Goal: Task Accomplishment & Management: Manage account settings

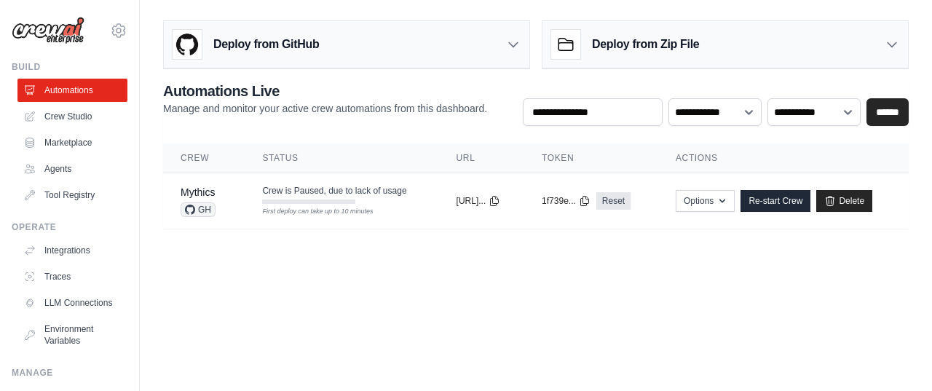
click at [357, 286] on body "gsaku0091@gmail.com Settings Build Automations Crew Studio" at bounding box center [466, 195] width 932 height 391
click at [373, 202] on td "Crew is Paused, due to lack of usage First deploy can take up to 10 minutes" at bounding box center [342, 194] width 194 height 42
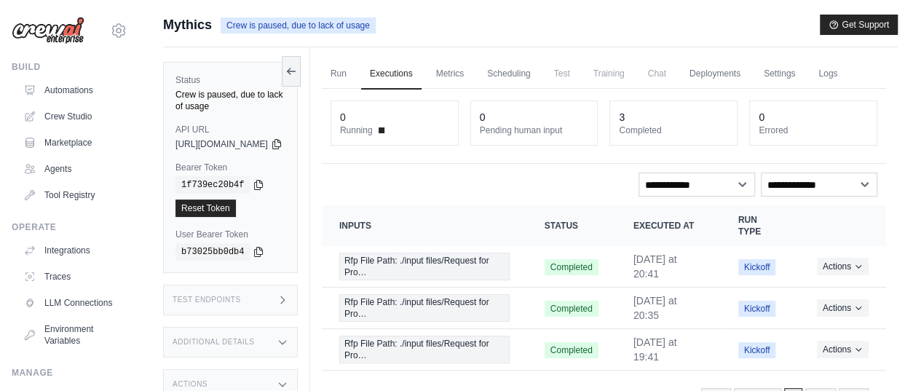
click at [310, 227] on div "Status Crew is paused, due to lack of usage API URL copied https://mythics-3bd0…" at bounding box center [236, 242] width 147 height 391
click at [149, 127] on div "Submit a support request Describe your issue or question * Please be specific a…" at bounding box center [530, 227] width 781 height 424
click at [60, 91] on link "Automations" at bounding box center [74, 90] width 110 height 23
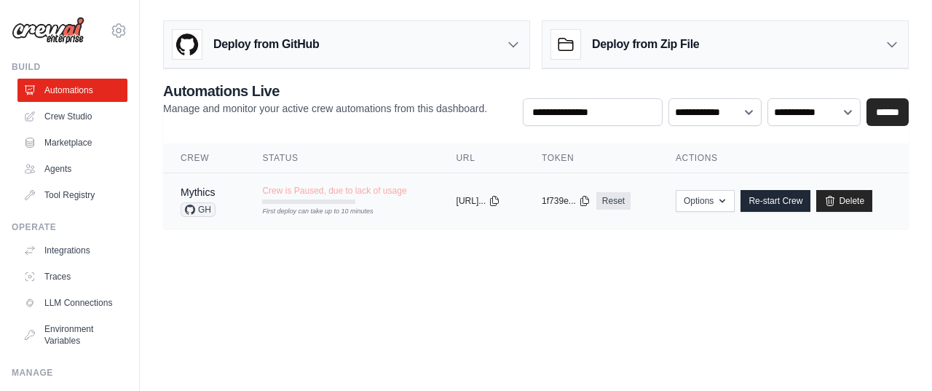
click at [345, 188] on span "Crew is Paused, due to lack of usage" at bounding box center [334, 191] width 144 height 12
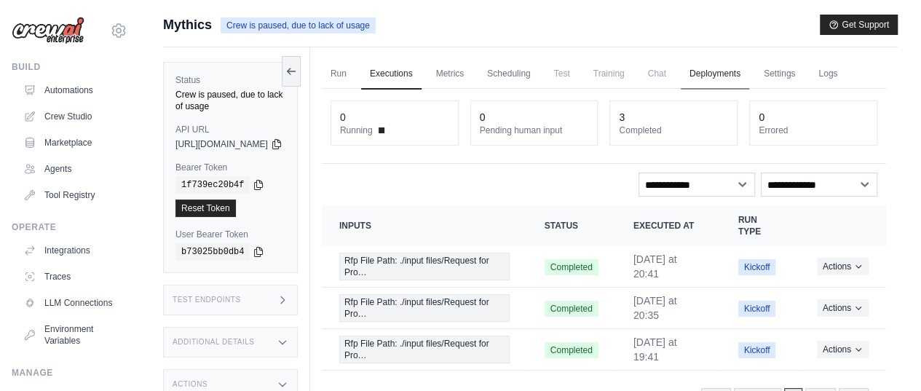
click at [749, 71] on link "Deployments" at bounding box center [714, 74] width 68 height 31
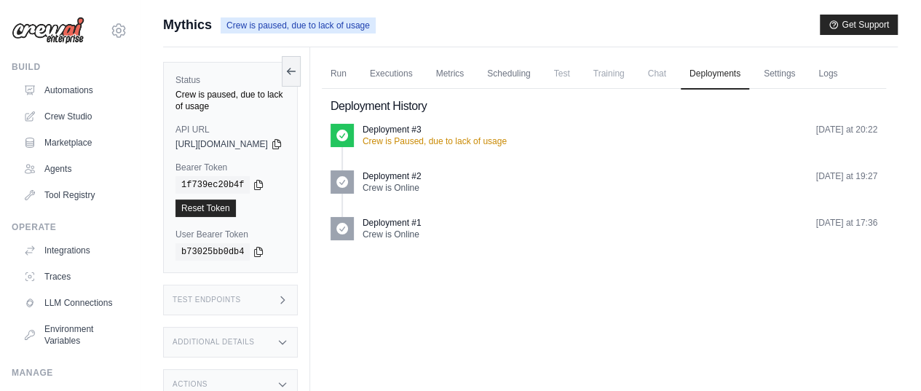
click at [467, 147] on p "Crew is Paused, due to lack of usage" at bounding box center [434, 141] width 144 height 12
click at [419, 135] on p "Deployment #3" at bounding box center [391, 130] width 59 height 12
drag, startPoint x: 358, startPoint y: 166, endPoint x: 383, endPoint y: 167, distance: 24.8
click at [358, 167] on div "Deployment History Deployment #3 Crew is Paused, due to lack of usage Wednesday…" at bounding box center [604, 169] width 564 height 160
drag, startPoint x: 383, startPoint y: 167, endPoint x: 451, endPoint y: 170, distance: 68.5
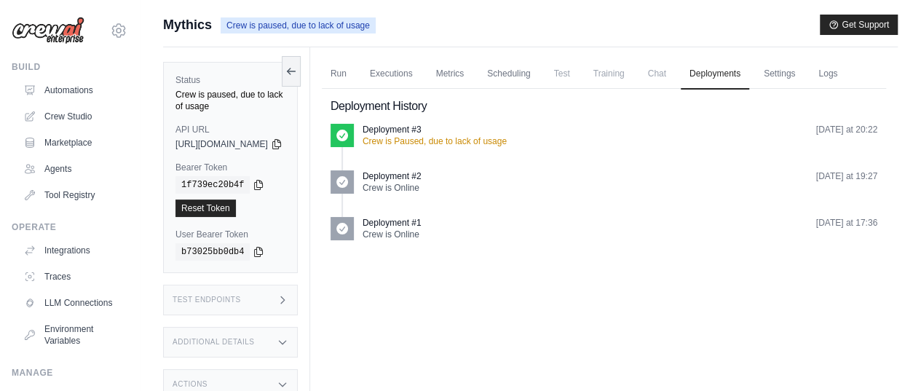
click at [389, 147] on div "Deployment #3 Crew is Paused, due to lack of usage Wednesday at 20:22" at bounding box center [603, 135] width 547 height 23
click at [451, 147] on p "Crew is Paused, due to lack of usage" at bounding box center [434, 141] width 144 height 12
drag, startPoint x: 509, startPoint y: 172, endPoint x: 553, endPoint y: 166, distance: 44.2
click at [507, 147] on p "Crew is Paused, due to lack of usage" at bounding box center [434, 141] width 144 height 12
click at [554, 147] on div "Deployment #3 Crew is Paused, due to lack of usage Wednesday at 20:22" at bounding box center [619, 135] width 515 height 23
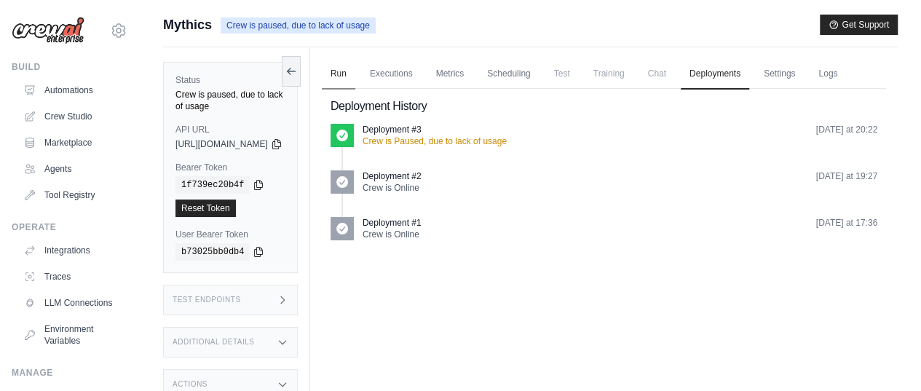
click at [355, 74] on link "Run" at bounding box center [338, 74] width 33 height 31
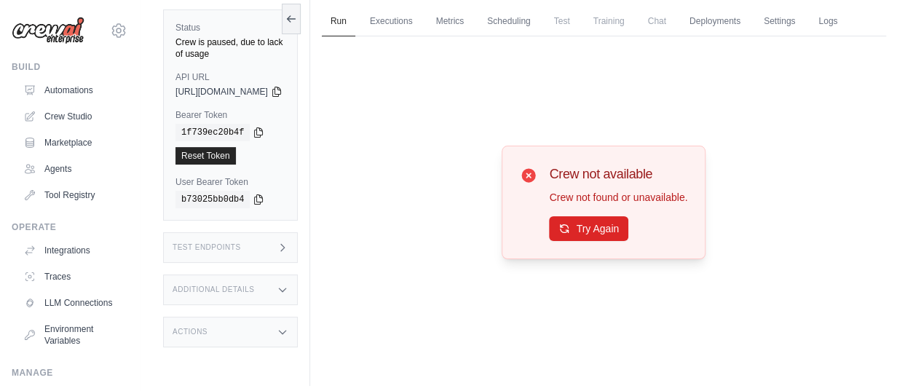
scroll to position [86, 0]
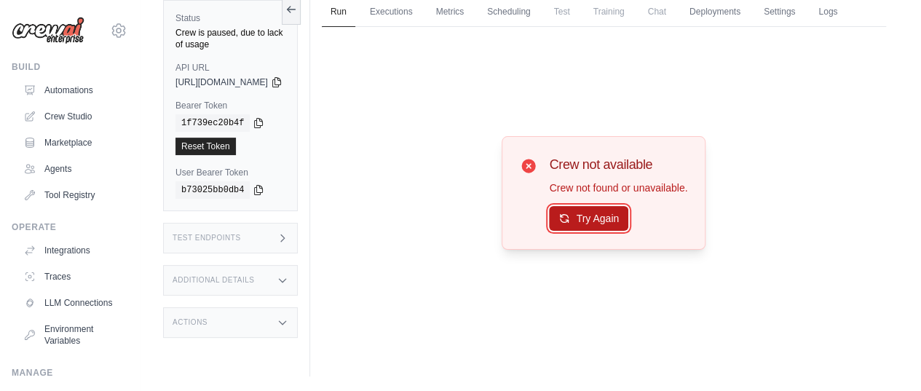
click at [597, 218] on button "Try Again" at bounding box center [588, 218] width 79 height 25
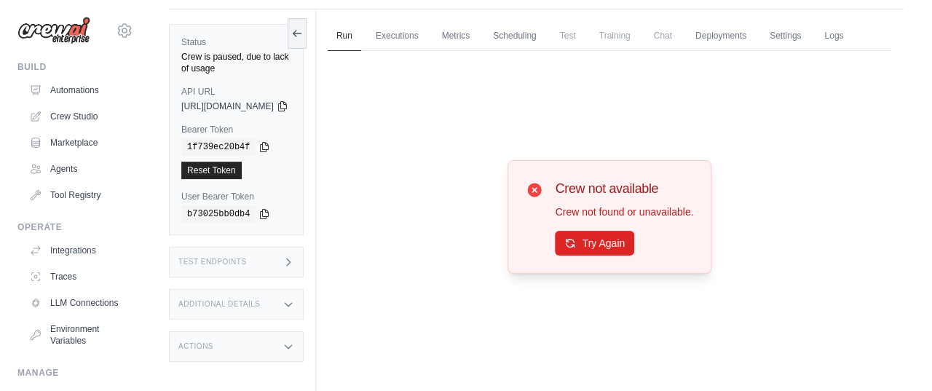
scroll to position [0, 0]
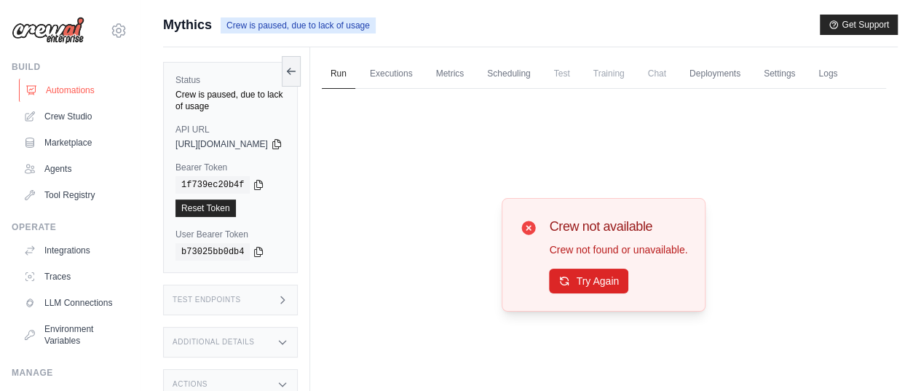
click at [58, 92] on link "Automations" at bounding box center [74, 90] width 110 height 23
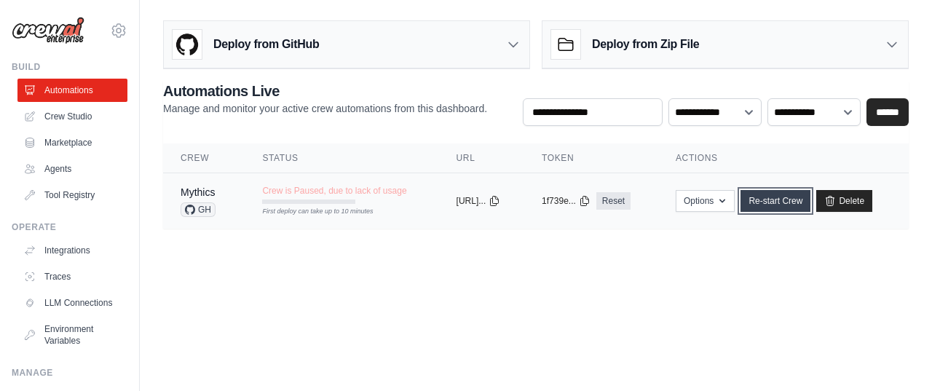
click at [782, 196] on link "Re-start Crew" at bounding box center [775, 201] width 70 height 22
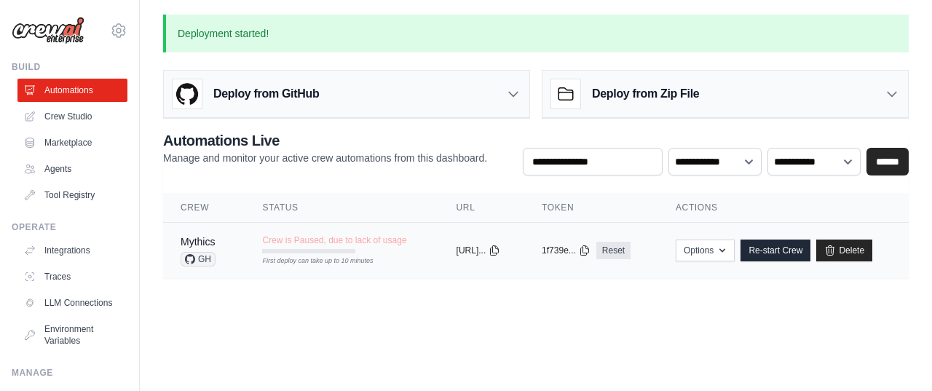
click at [320, 238] on span "Crew is Paused, due to lack of usage" at bounding box center [334, 240] width 144 height 12
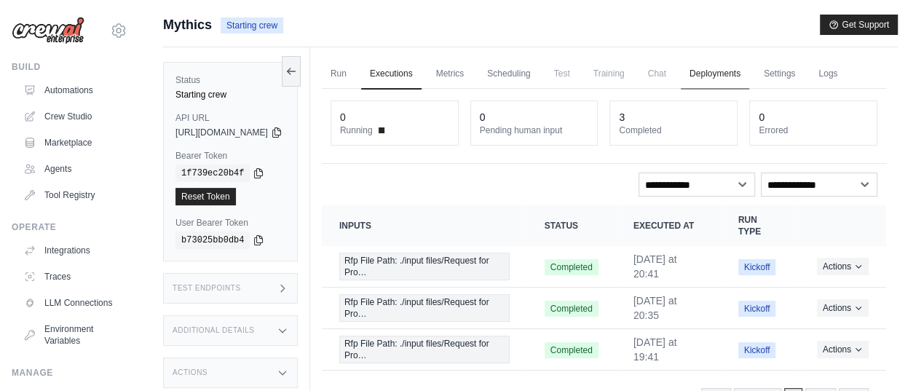
click at [738, 72] on link "Deployments" at bounding box center [714, 74] width 68 height 31
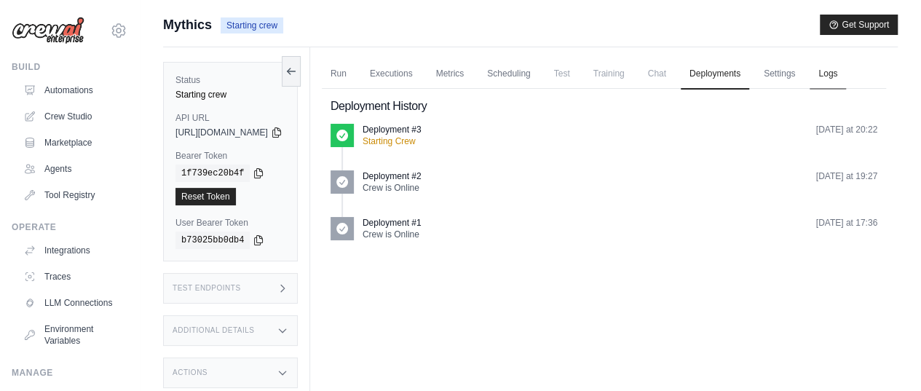
click at [809, 90] on link "Logs" at bounding box center [827, 74] width 36 height 31
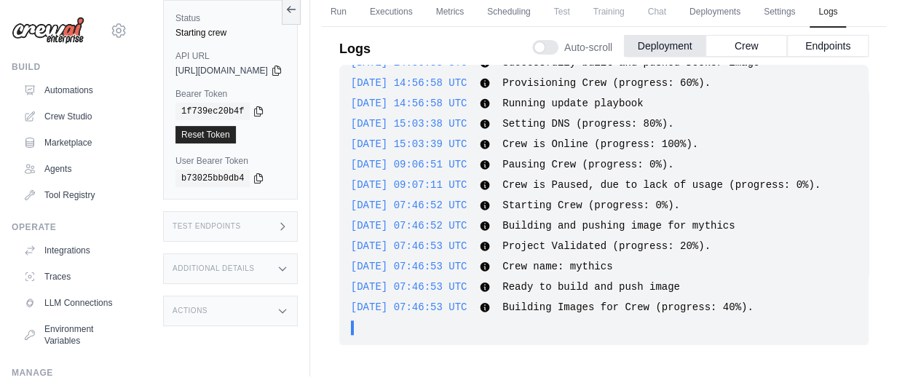
scroll to position [1, 0]
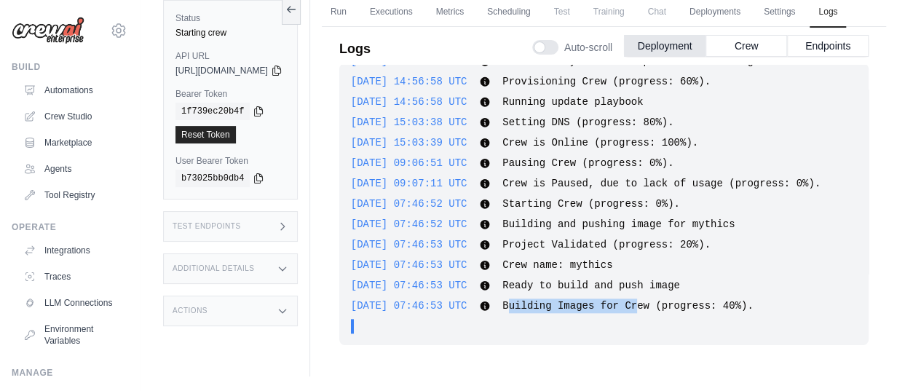
drag, startPoint x: 557, startPoint y: 330, endPoint x: 675, endPoint y: 329, distance: 117.9
click at [675, 311] on span "Building Images for Crew (progress: 40%)." at bounding box center [627, 306] width 250 height 12
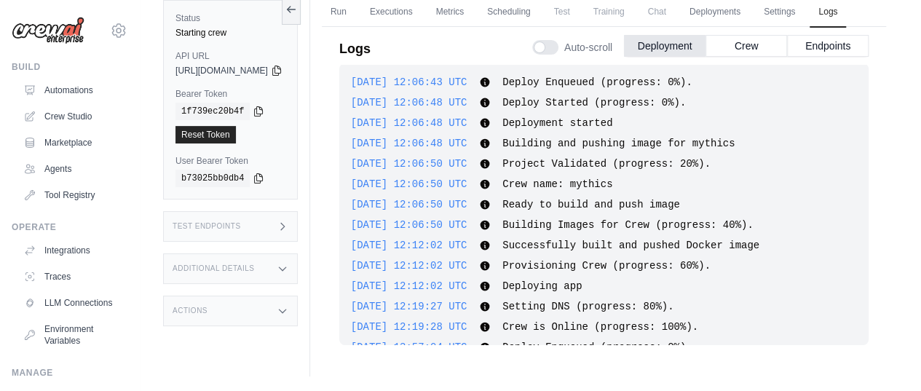
scroll to position [729, 0]
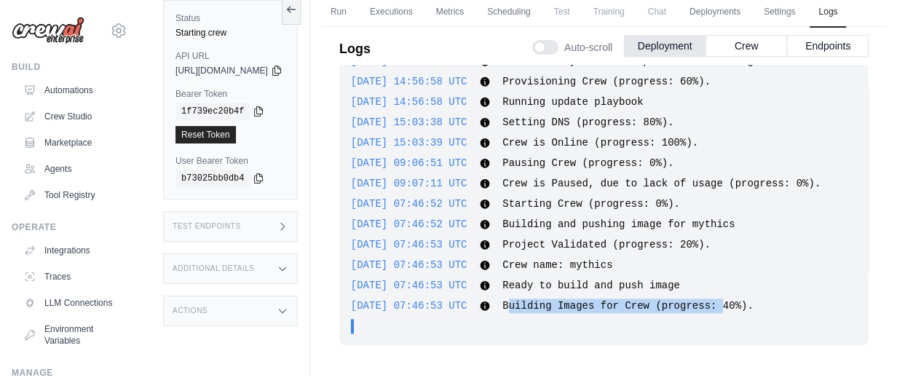
drag, startPoint x: 557, startPoint y: 328, endPoint x: 750, endPoint y: 328, distance: 192.9
click at [750, 311] on span "Building Images for Crew (progress: 40%)." at bounding box center [627, 306] width 250 height 12
click at [890, 263] on div "Run Executions Metrics Scheduling Test Training Chat Deployments Settings Logs …" at bounding box center [603, 180] width 587 height 391
click at [735, 56] on button "Crew" at bounding box center [746, 45] width 82 height 22
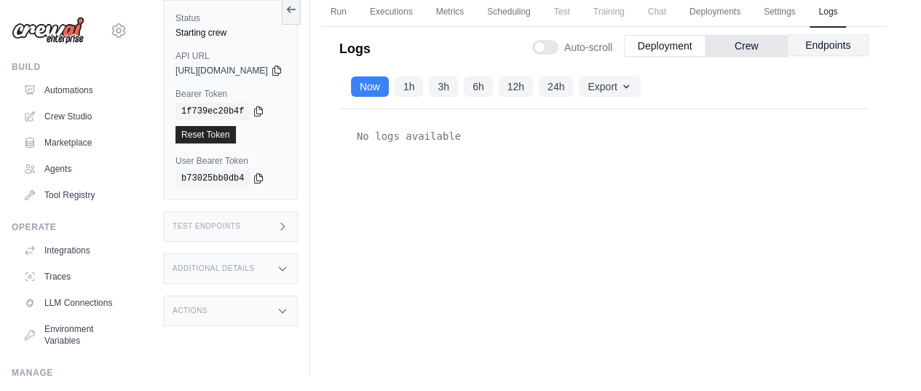
click at [817, 56] on button "Endpoints" at bounding box center [828, 45] width 82 height 22
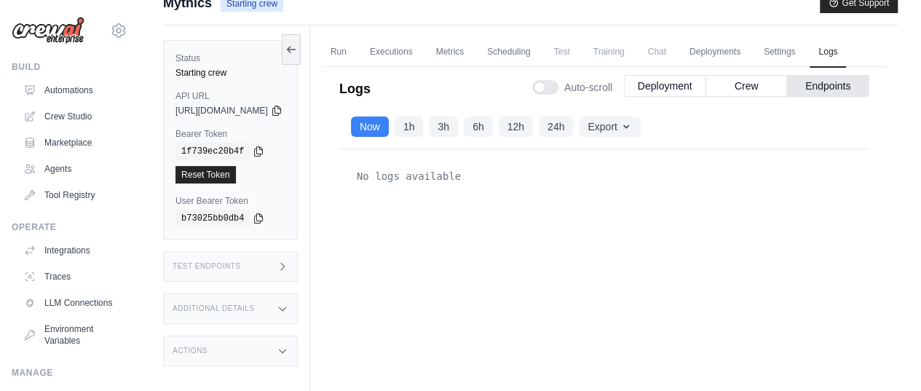
scroll to position [0, 0]
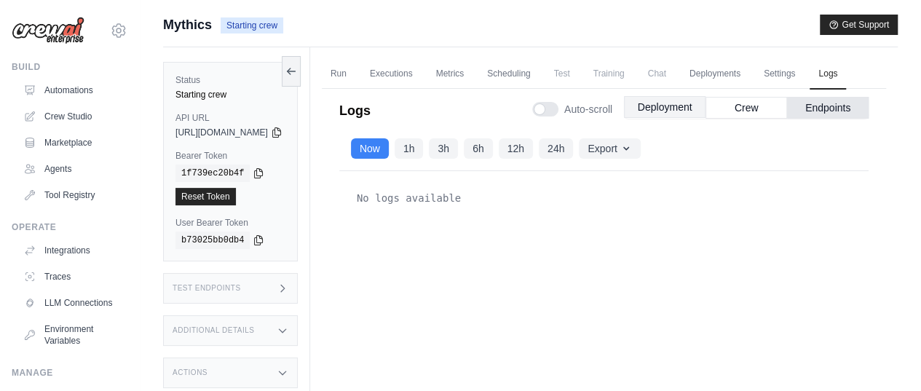
click at [654, 118] on button "Deployment" at bounding box center [665, 107] width 82 height 22
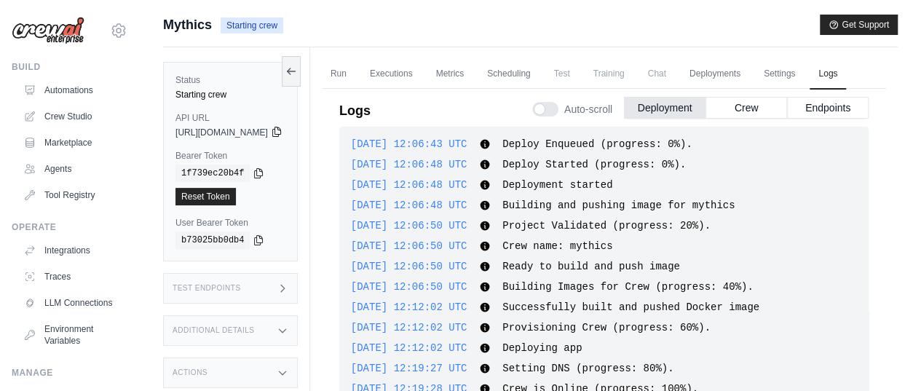
scroll to position [729, 0]
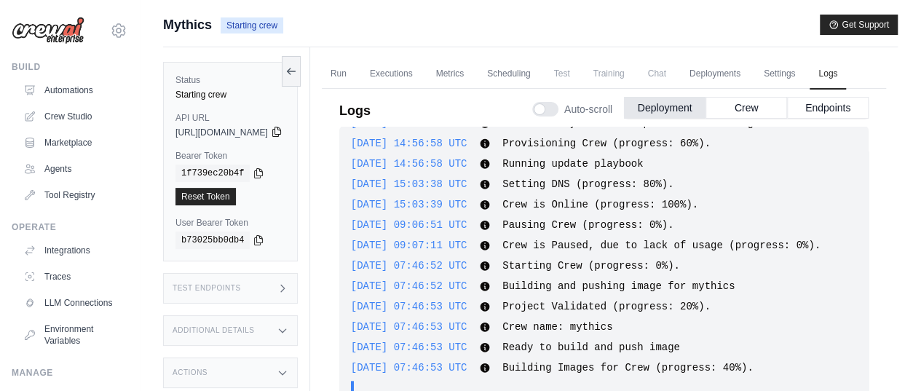
drag, startPoint x: 175, startPoint y: 130, endPoint x: 314, endPoint y: 129, distance: 139.7
click at [285, 129] on div "https://mythics-3bd0e5ec-4f66-4d87-82e4-4632343b54c-83acd3d9.crewai.com" at bounding box center [230, 133] width 110 height 12
click at [151, 132] on div "Submit a support request Describe your issue or question * Please be specific a…" at bounding box center [530, 227] width 781 height 424
click at [675, 73] on span "Chat" at bounding box center [657, 73] width 36 height 29
click at [675, 74] on span "Chat" at bounding box center [657, 73] width 36 height 29
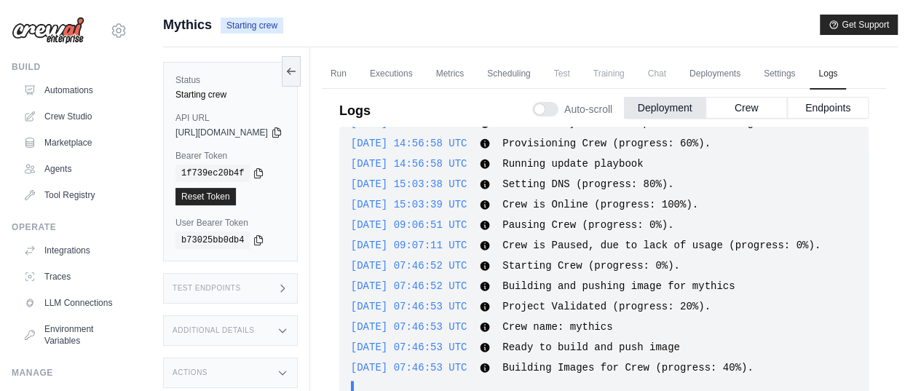
click at [402, 15] on div "Mythics Starting crew Get Support" at bounding box center [530, 25] width 734 height 20
click at [350, 175] on div "Run Executions Metrics Scheduling Test Training Chat Deployments Settings Logs …" at bounding box center [603, 242] width 587 height 391
click at [310, 180] on div "Status Starting crew API URL copied https://mythics-3bd0e5ec-4f66-4d87-82e4-463…" at bounding box center [236, 242] width 147 height 391
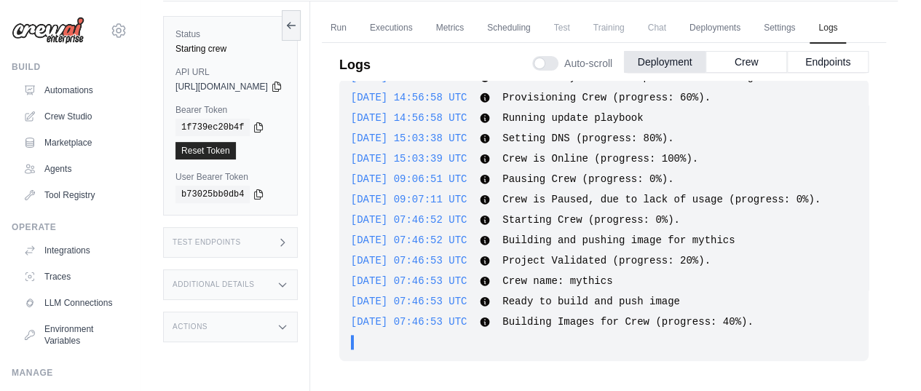
scroll to position [68, 0]
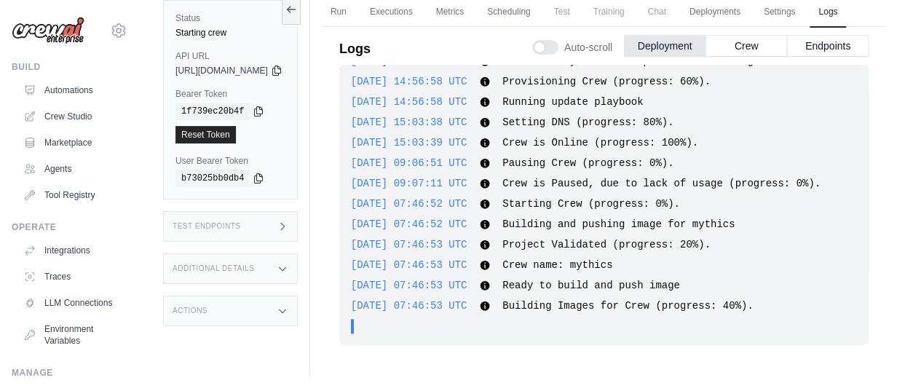
click at [285, 223] on icon at bounding box center [283, 226] width 4 height 7
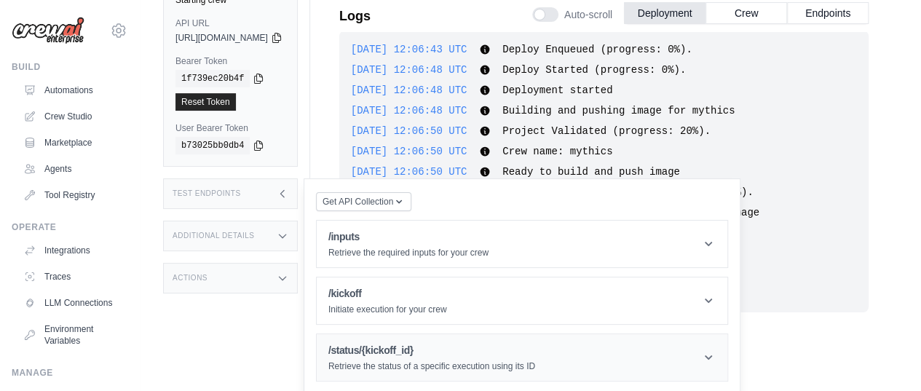
scroll to position [729, 0]
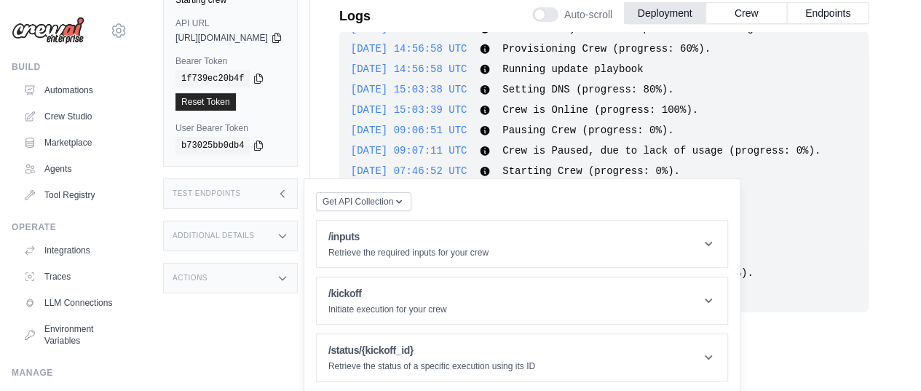
click at [288, 199] on icon at bounding box center [283, 194] width 12 height 12
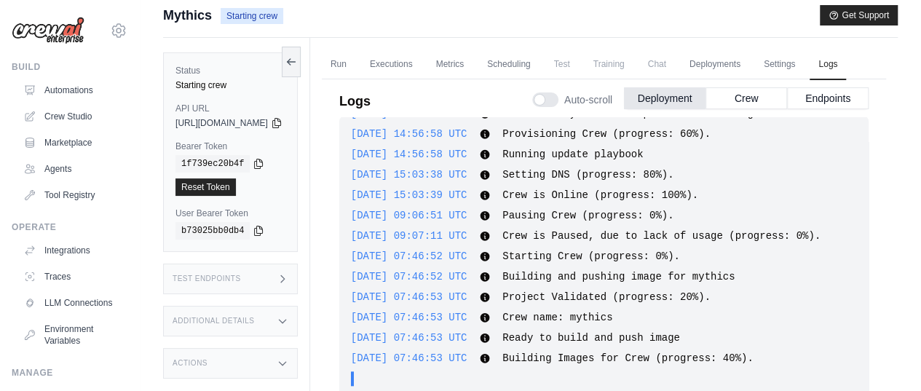
scroll to position [0, 0]
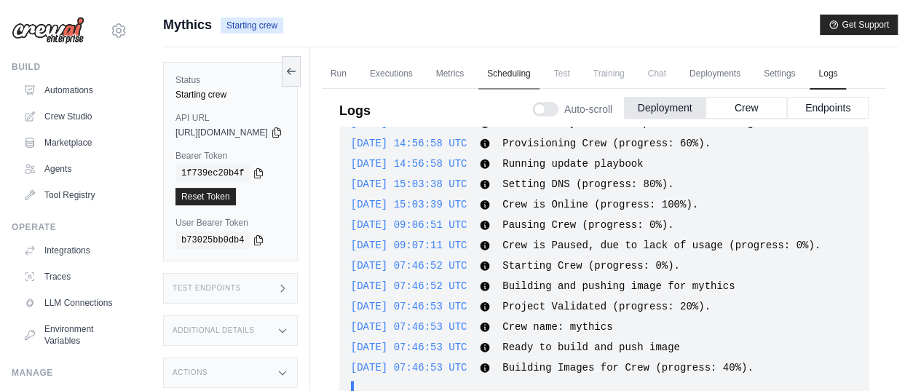
click at [539, 71] on link "Scheduling" at bounding box center [508, 74] width 60 height 31
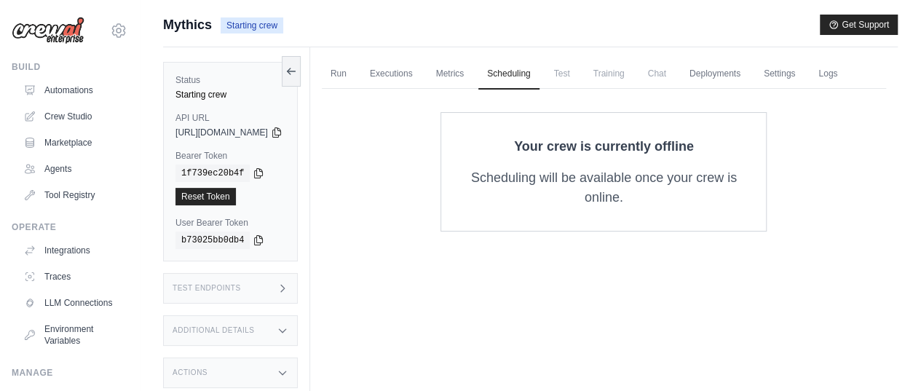
drag, startPoint x: 505, startPoint y: 207, endPoint x: 660, endPoint y: 223, distance: 155.9
click at [660, 207] on p "Scheduling will be available once your crew is online." at bounding box center [603, 187] width 278 height 39
click at [390, 219] on div "Your crew is currently offline Scheduling will be available once your crew is o…" at bounding box center [603, 171] width 517 height 119
click at [473, 74] on link "Metrics" at bounding box center [450, 74] width 46 height 31
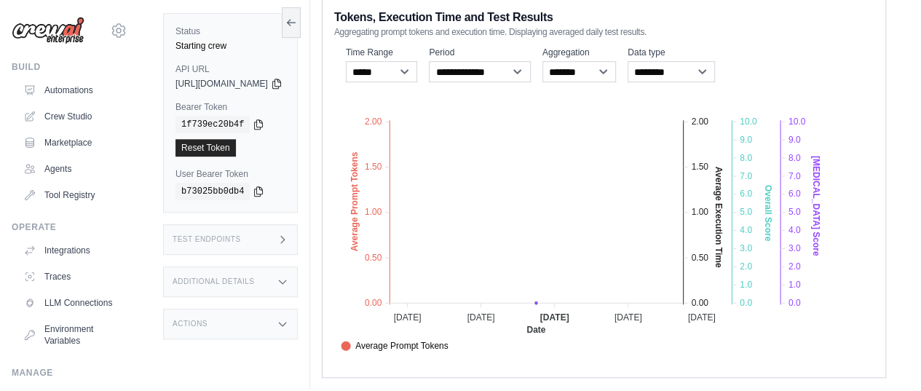
scroll to position [371, 0]
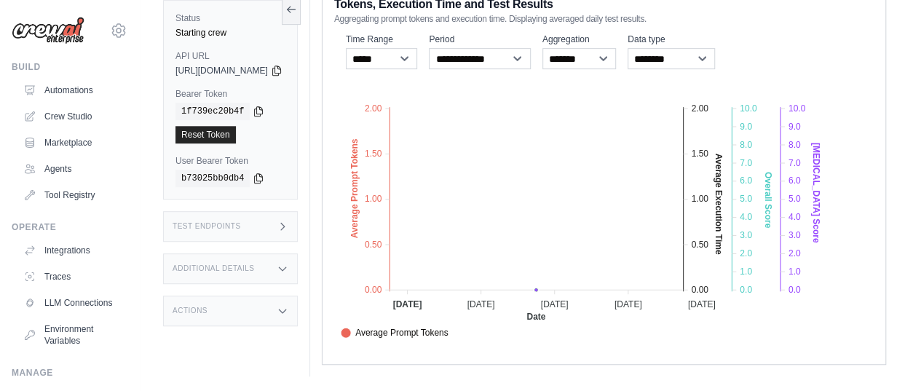
click at [349, 238] on div "Run Executions Metrics Scheduling Test Training Chat Deployments Settings Logs …" at bounding box center [603, 40] width 587 height 672
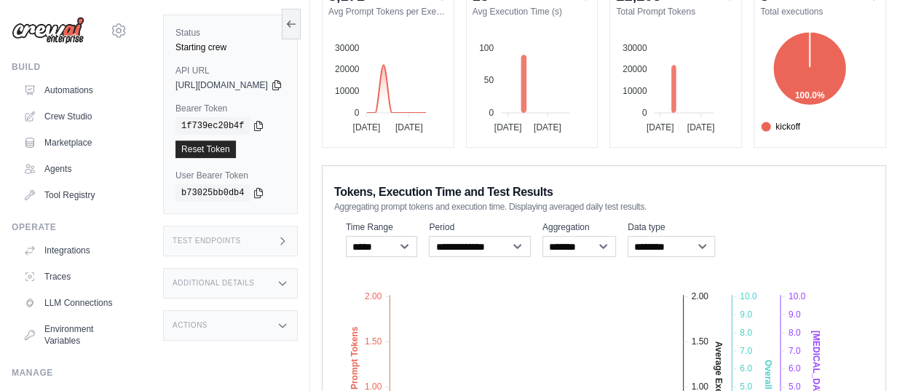
scroll to position [0, 0]
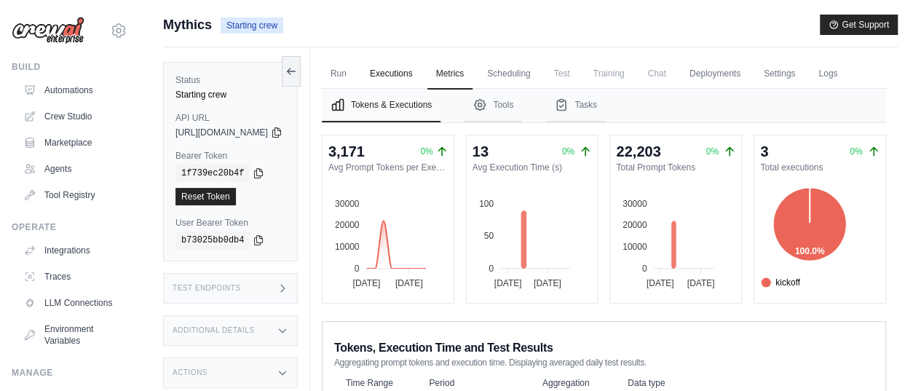
click at [418, 72] on link "Executions" at bounding box center [391, 74] width 60 height 31
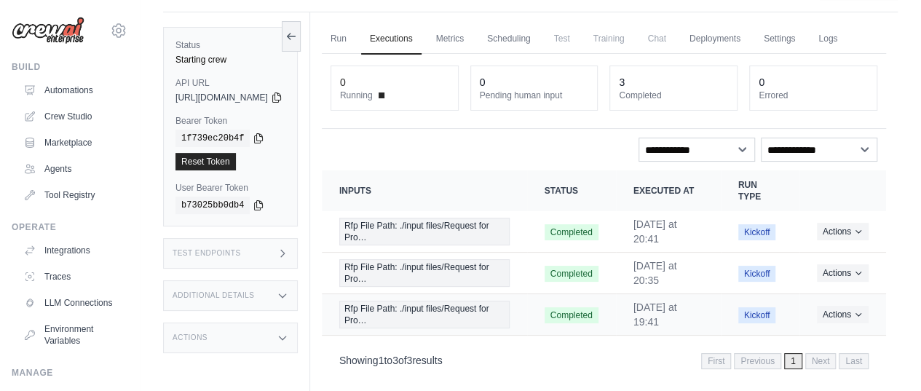
scroll to position [76, 0]
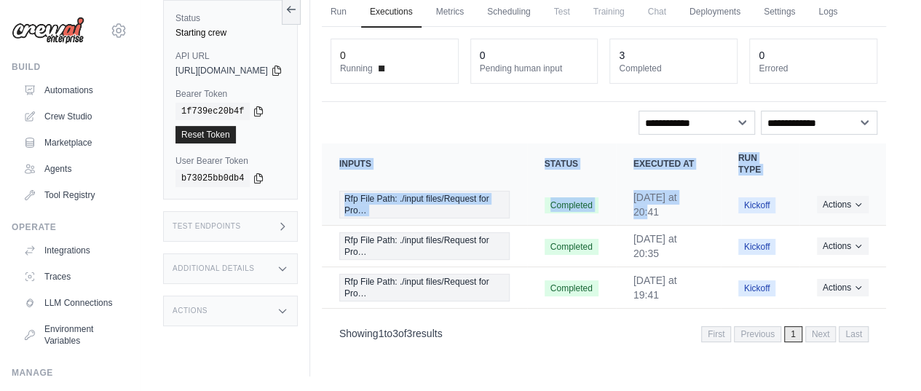
drag, startPoint x: 349, startPoint y: 219, endPoint x: 622, endPoint y: 223, distance: 272.9
click at [622, 223] on div "Run Executions Metrics Scheduling Test Training Chat Deployments Settings Logs …" at bounding box center [603, 180] width 587 height 391
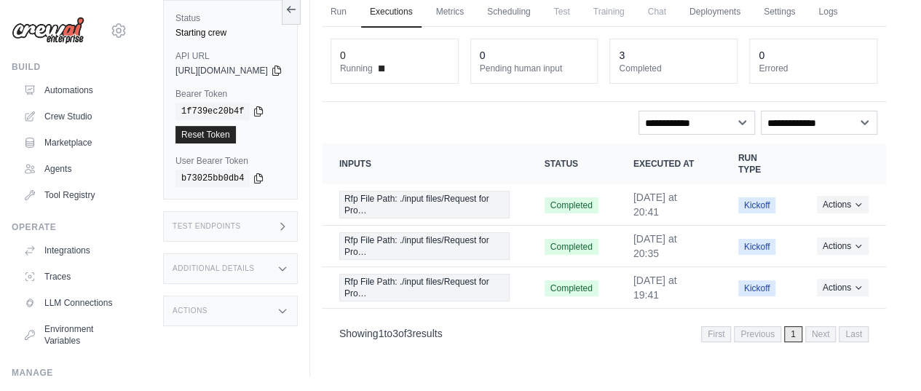
click at [310, 217] on div "Status Starting crew API URL copied https://mythics-3bd0e5ec-4f66-4d87-82e4-463…" at bounding box center [236, 180] width 147 height 391
click at [900, 210] on div "Submit a support request Describe your issue or question * Please be specific a…" at bounding box center [530, 165] width 781 height 424
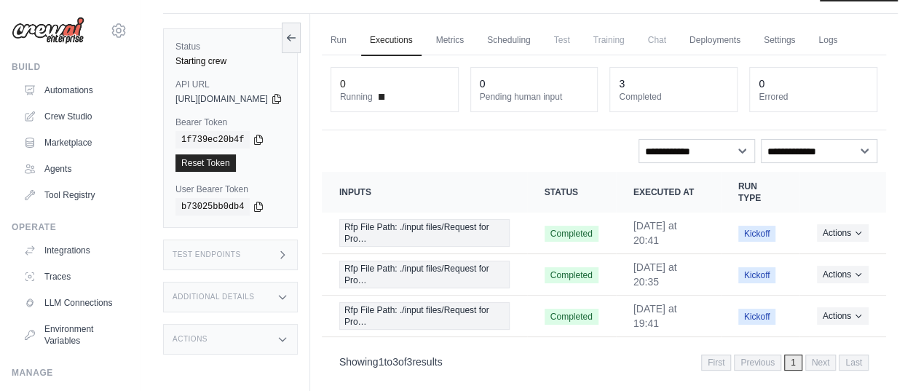
scroll to position [0, 0]
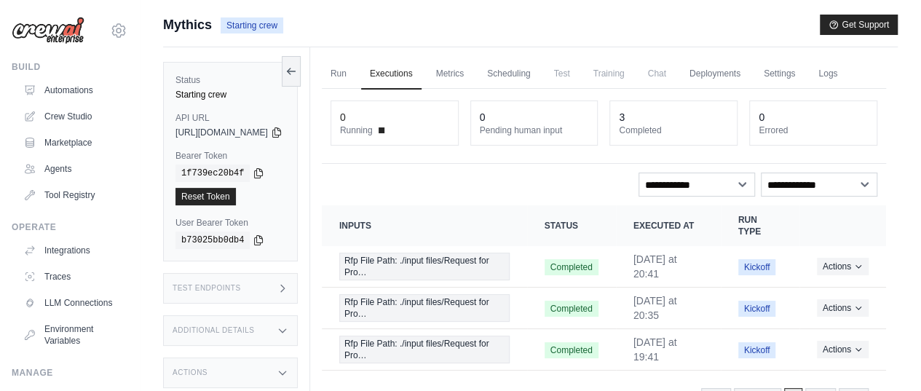
click at [310, 202] on div "Status Starting crew API URL copied https://mythics-3bd0e5ec-4f66-4d87-82e4-463…" at bounding box center [236, 242] width 147 height 391
click at [310, 214] on div "Status Starting crew API URL copied https://mythics-3bd0e5ec-4f66-4d87-82e4-463…" at bounding box center [236, 242] width 147 height 391
click at [242, 265] on div "Status Starting crew API URL copied https://mythics-3bd0e5ec-4f66-4d87-82e4-463…" at bounding box center [236, 242] width 147 height 391
click at [146, 248] on div "Submit a support request Describe your issue or question * Please be specific a…" at bounding box center [530, 227] width 781 height 424
click at [147, 189] on div "Submit a support request Describe your issue or question * Please be specific a…" at bounding box center [530, 227] width 781 height 424
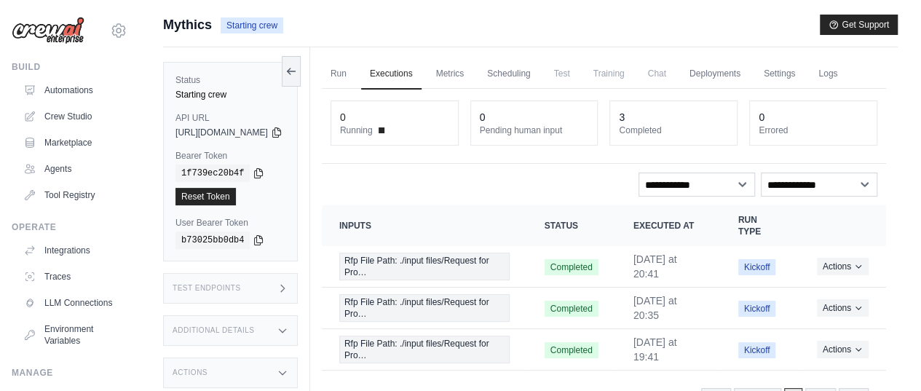
drag, startPoint x: 183, startPoint y: 130, endPoint x: 285, endPoint y: 133, distance: 101.2
click at [268, 133] on span "[URL][DOMAIN_NAME]" at bounding box center [221, 133] width 92 height 12
click at [145, 125] on div "Submit a support request Describe your issue or question * Please be specific a…" at bounding box center [530, 227] width 781 height 424
drag, startPoint x: 182, startPoint y: 130, endPoint x: 242, endPoint y: 130, distance: 60.4
click at [242, 130] on span "[URL][DOMAIN_NAME]" at bounding box center [221, 133] width 92 height 12
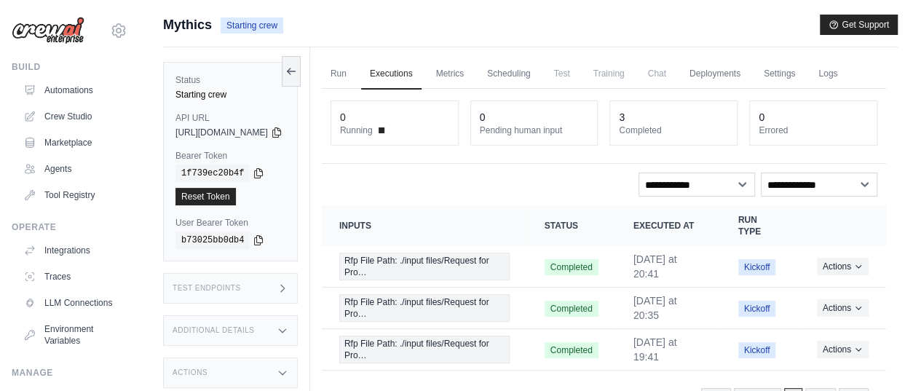
click at [310, 233] on div "Status Starting crew API URL copied https://mythics-3bd0e5ec-4f66-4d87-82e4-463…" at bounding box center [236, 242] width 147 height 391
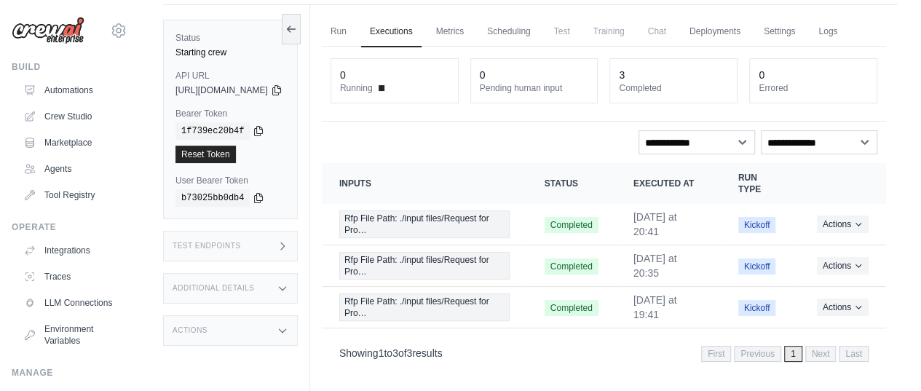
scroll to position [76, 0]
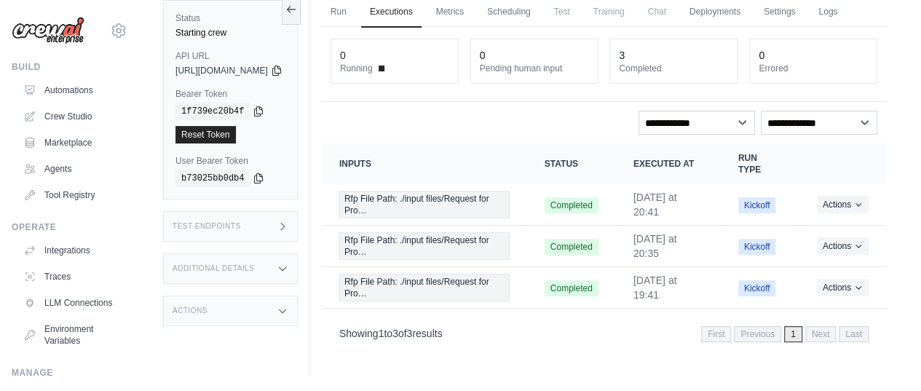
click at [288, 221] on icon at bounding box center [283, 227] width 12 height 12
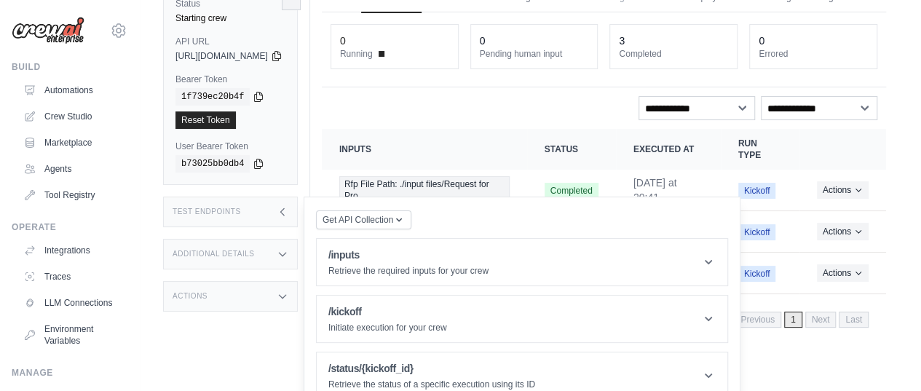
scroll to position [95, 0]
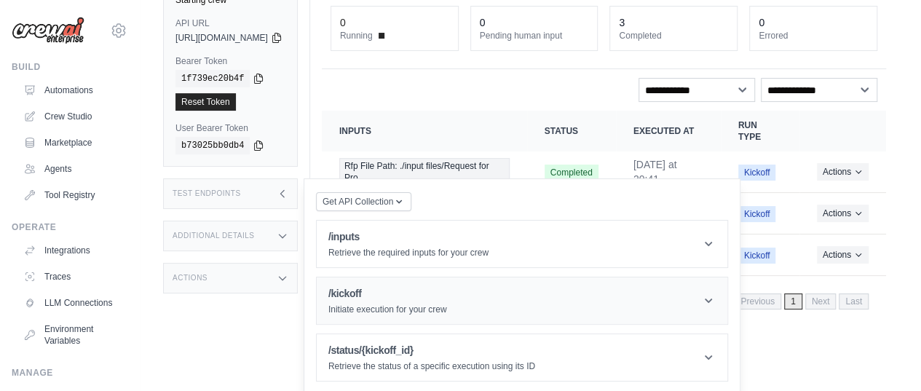
click at [715, 308] on icon at bounding box center [708, 300] width 15 height 15
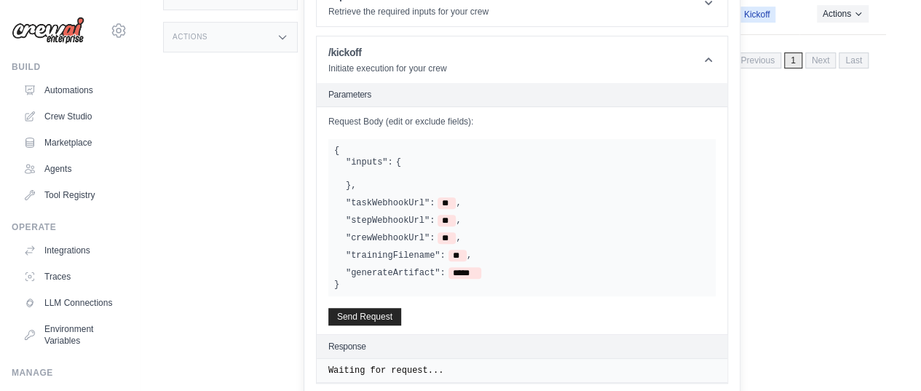
scroll to position [313, 0]
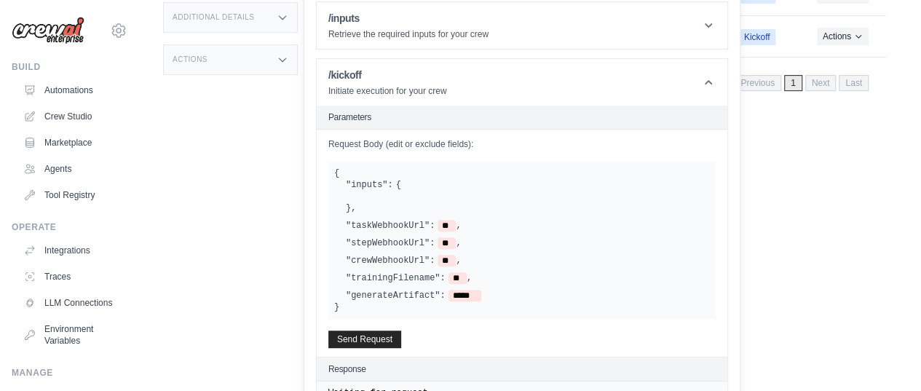
drag, startPoint x: 384, startPoint y: 237, endPoint x: 470, endPoint y: 313, distance: 115.0
click at [470, 301] on div ""inputs": { } , "taskWebhookUrl": ** , "stepWebhookUrl": ** , "crewWebhookUrl":…" at bounding box center [522, 240] width 376 height 122
click at [490, 231] on div ""taskWebhookUrl": ** ," at bounding box center [528, 226] width 364 height 12
drag, startPoint x: 473, startPoint y: 238, endPoint x: 475, endPoint y: 246, distance: 8.1
click at [456, 231] on span "**" at bounding box center [446, 226] width 18 height 12
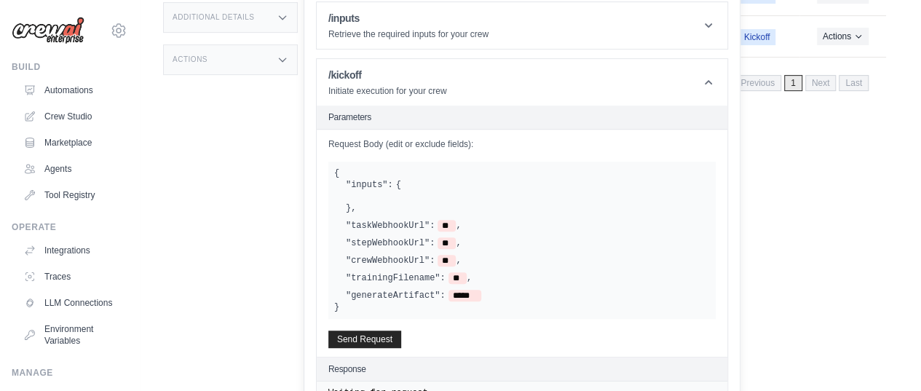
drag, startPoint x: 383, startPoint y: 240, endPoint x: 412, endPoint y: 238, distance: 29.2
click at [410, 231] on label ""taskWebhookUrl":" at bounding box center [390, 226] width 89 height 12
drag, startPoint x: 391, startPoint y: 275, endPoint x: 442, endPoint y: 276, distance: 51.0
click at [434, 266] on label ""crewWebhookUrl":" at bounding box center [390, 261] width 89 height 12
click at [409, 231] on label ""taskWebhookUrl":" at bounding box center [390, 226] width 89 height 12
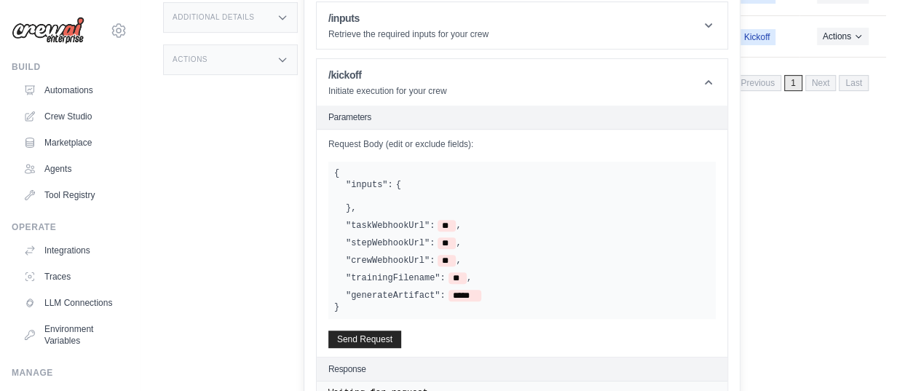
drag, startPoint x: 409, startPoint y: 239, endPoint x: 421, endPoint y: 239, distance: 11.6
click at [409, 231] on label ""taskWebhookUrl":" at bounding box center [390, 226] width 89 height 12
click at [456, 231] on span "**" at bounding box center [446, 226] width 18 height 12
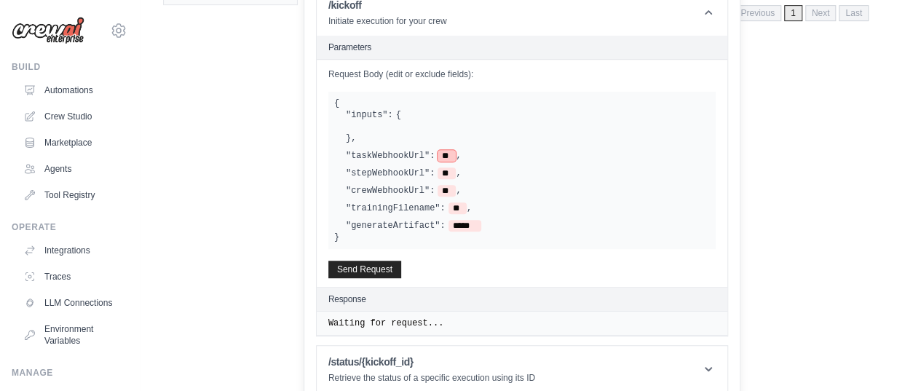
scroll to position [393, 0]
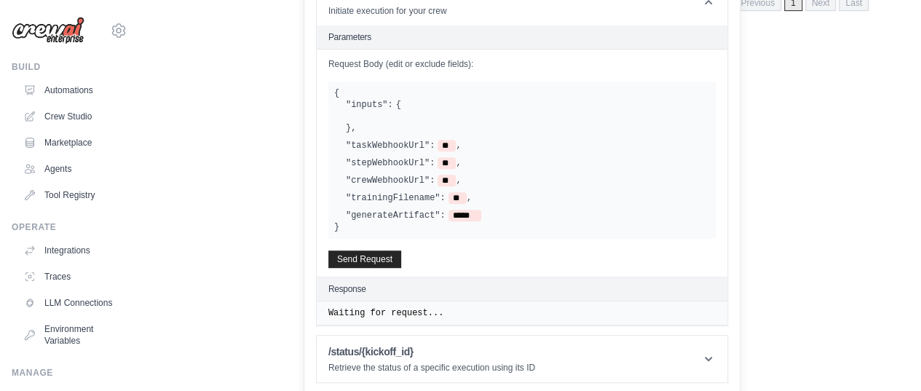
drag, startPoint x: 387, startPoint y: 159, endPoint x: 444, endPoint y: 158, distance: 56.8
click at [434, 151] on label ""taskWebhookUrl":" at bounding box center [390, 146] width 89 height 12
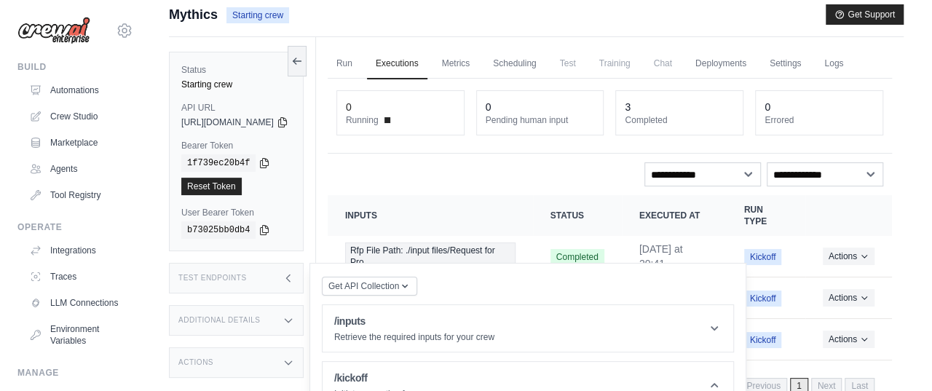
scroll to position [0, 0]
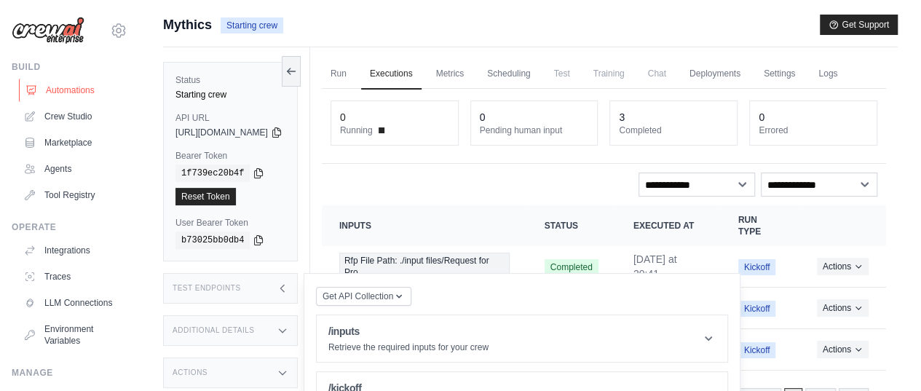
click at [52, 90] on link "Automations" at bounding box center [74, 90] width 110 height 23
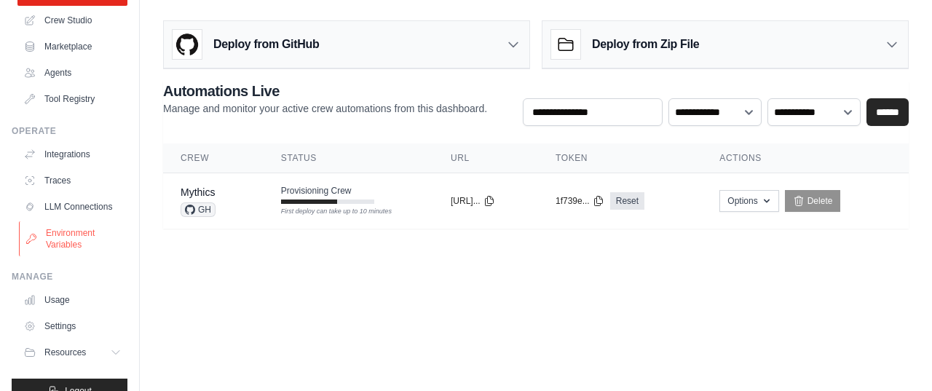
scroll to position [131, 0]
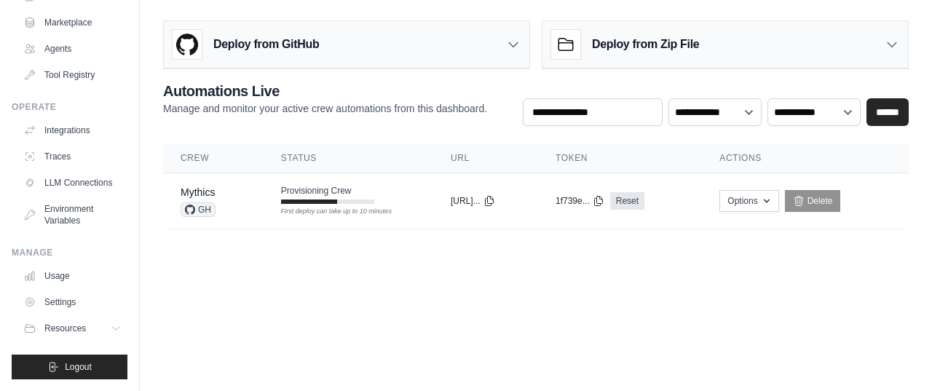
click at [143, 196] on div "**********" at bounding box center [536, 122] width 792 height 214
click at [144, 199] on div "**********" at bounding box center [536, 122] width 792 height 214
click at [146, 193] on div "**********" at bounding box center [536, 122] width 792 height 214
click at [148, 155] on div "**********" at bounding box center [536, 122] width 792 height 214
click at [148, 190] on div "**********" at bounding box center [536, 122] width 792 height 214
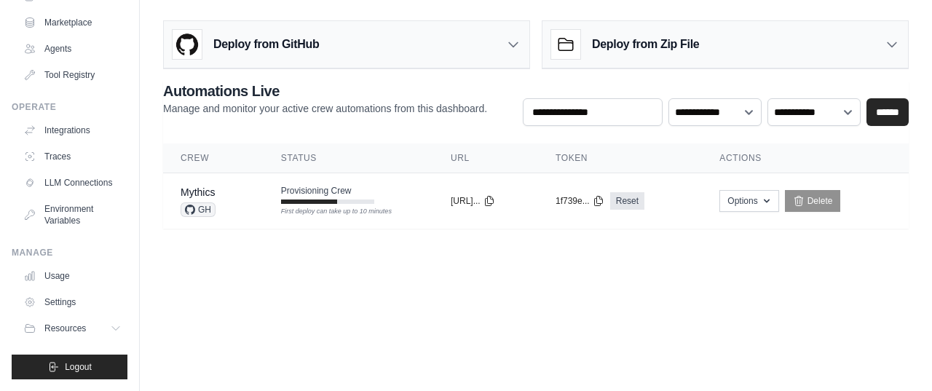
click at [146, 152] on div "**********" at bounding box center [536, 122] width 792 height 214
click at [148, 197] on div "**********" at bounding box center [536, 122] width 792 height 214
click at [148, 154] on div "**********" at bounding box center [536, 122] width 792 height 214
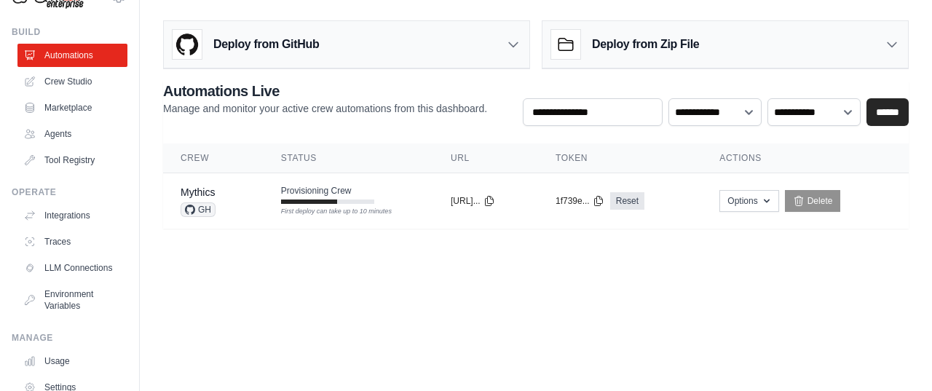
scroll to position [0, 0]
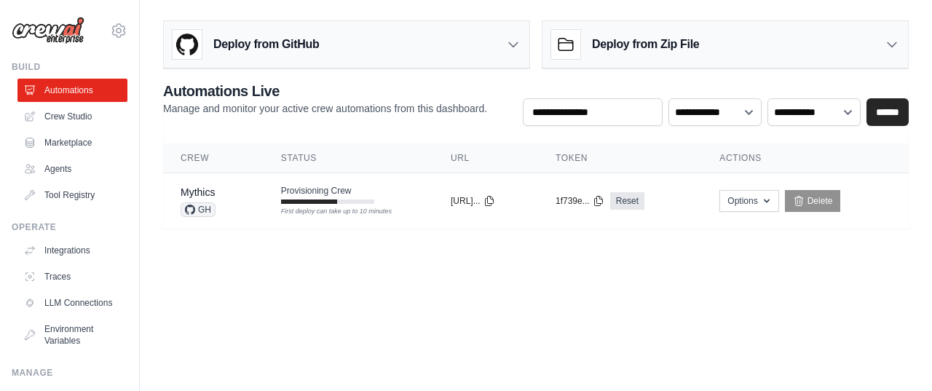
click at [147, 198] on div "**********" at bounding box center [536, 122] width 792 height 214
click at [441, 120] on div "**********" at bounding box center [535, 103] width 745 height 45
click at [313, 124] on div "**********" at bounding box center [535, 103] width 745 height 45
click at [281, 124] on div "**********" at bounding box center [535, 103] width 745 height 45
click at [323, 234] on main "**********" at bounding box center [536, 130] width 792 height 261
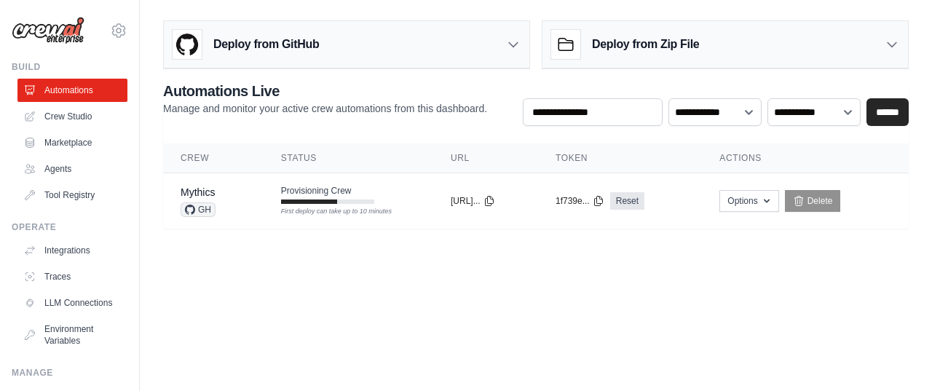
click at [146, 171] on div "**********" at bounding box center [536, 122] width 792 height 214
click at [146, 84] on div "**********" at bounding box center [536, 122] width 792 height 214
click at [148, 194] on div "**********" at bounding box center [536, 122] width 792 height 214
click at [146, 150] on div "**********" at bounding box center [536, 122] width 792 height 214
click at [147, 152] on div "**********" at bounding box center [536, 122] width 792 height 214
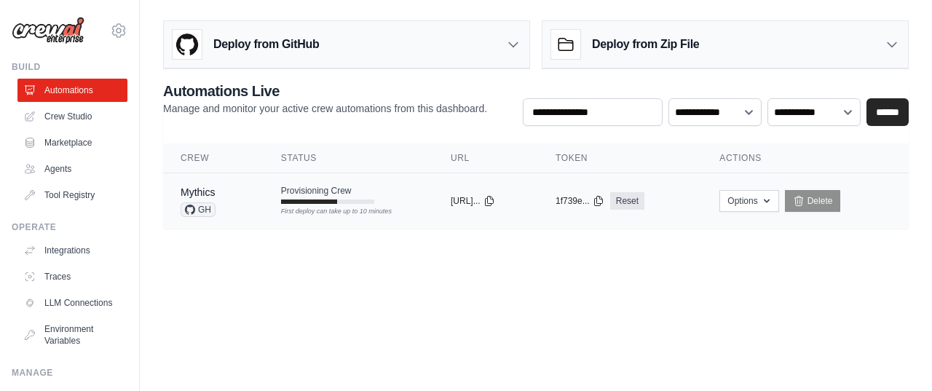
click at [310, 205] on td "Provisioning Crew First deploy can take up to 10 minutes" at bounding box center [348, 194] width 170 height 42
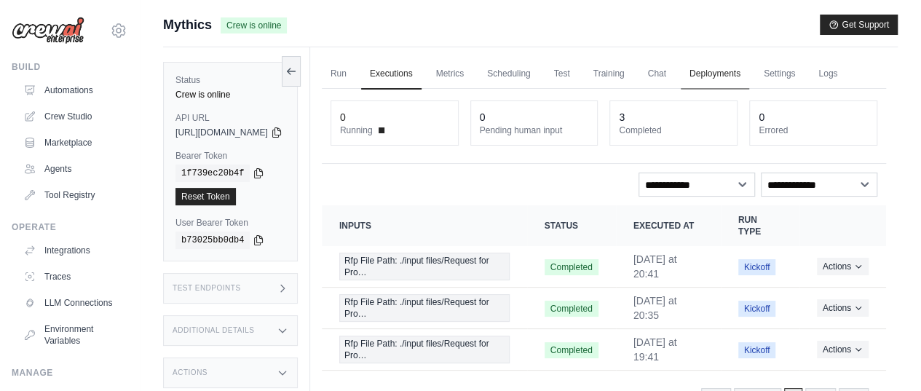
click at [749, 72] on link "Deployments" at bounding box center [714, 74] width 68 height 31
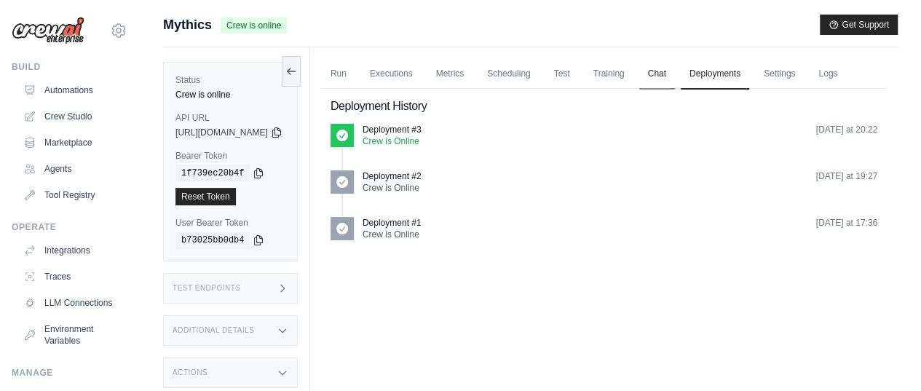
click at [675, 72] on link "Chat" at bounding box center [657, 74] width 36 height 31
click at [421, 69] on link "Executions" at bounding box center [391, 74] width 60 height 31
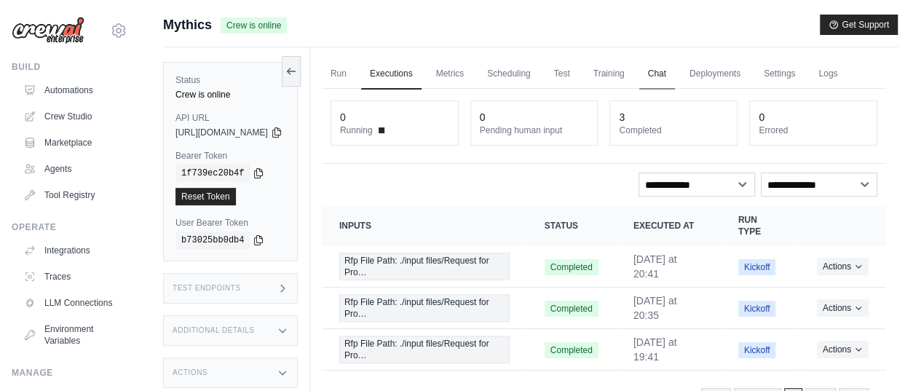
click at [675, 71] on link "Chat" at bounding box center [657, 74] width 36 height 31
click at [803, 72] on link "Settings" at bounding box center [779, 74] width 49 height 31
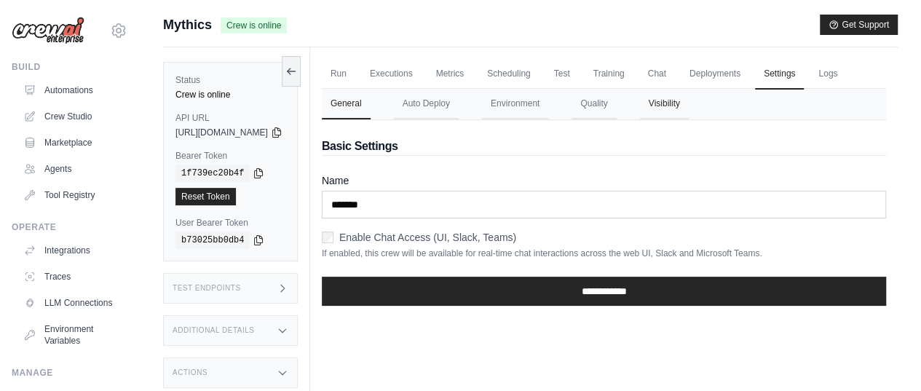
click at [688, 119] on button "Visibility" at bounding box center [664, 104] width 49 height 31
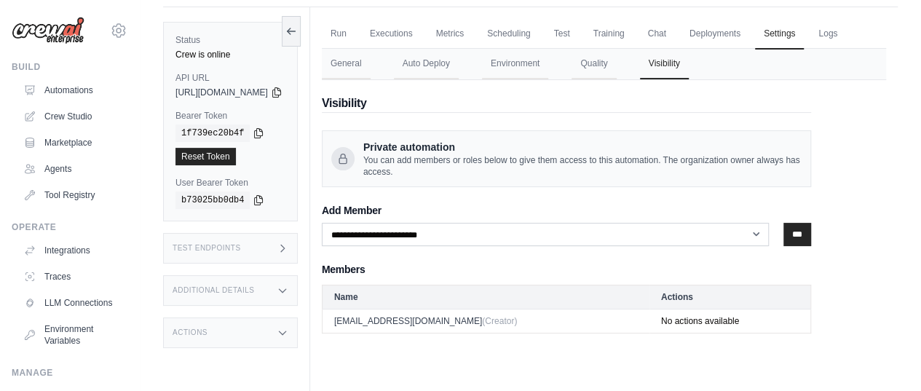
scroll to position [61, 0]
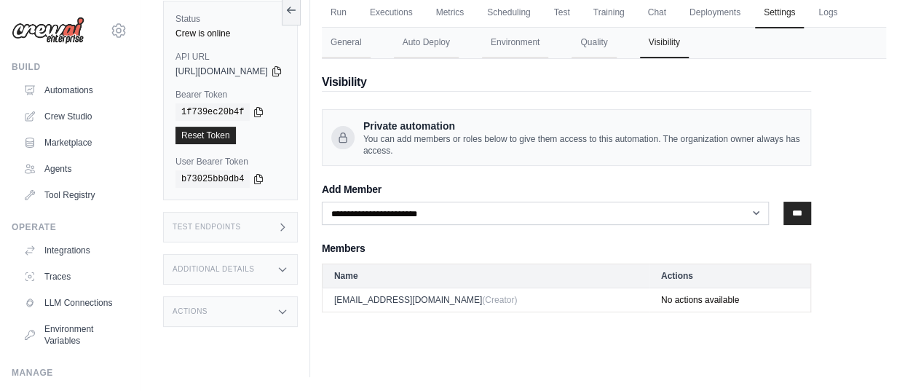
click at [426, 133] on span "Private automation" at bounding box center [582, 126] width 438 height 15
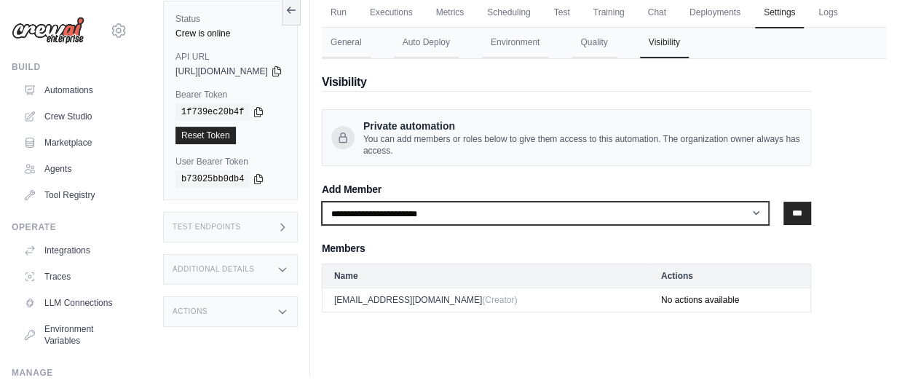
click at [381, 225] on select "**********" at bounding box center [546, 213] width 448 height 23
click at [402, 225] on select "**********" at bounding box center [546, 213] width 448 height 23
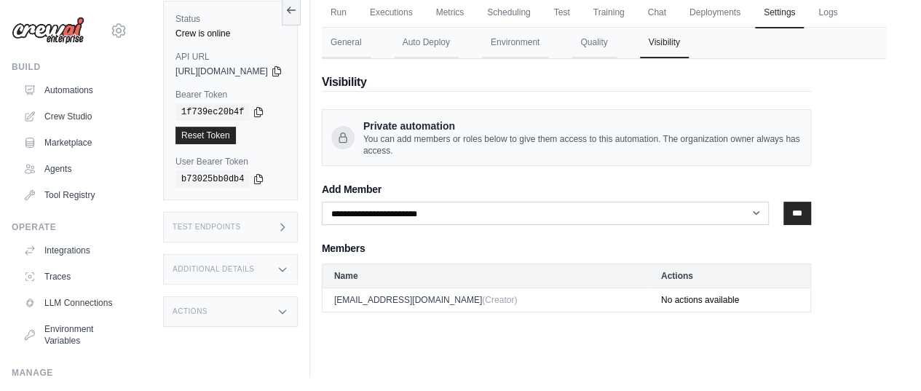
click at [871, 215] on div "**********" at bounding box center [604, 185] width 564 height 253
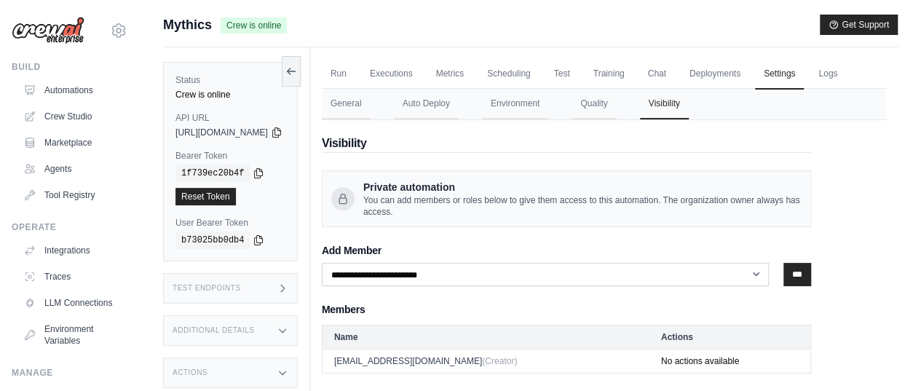
scroll to position [0, 0]
click at [370, 119] on button "General" at bounding box center [346, 104] width 49 height 31
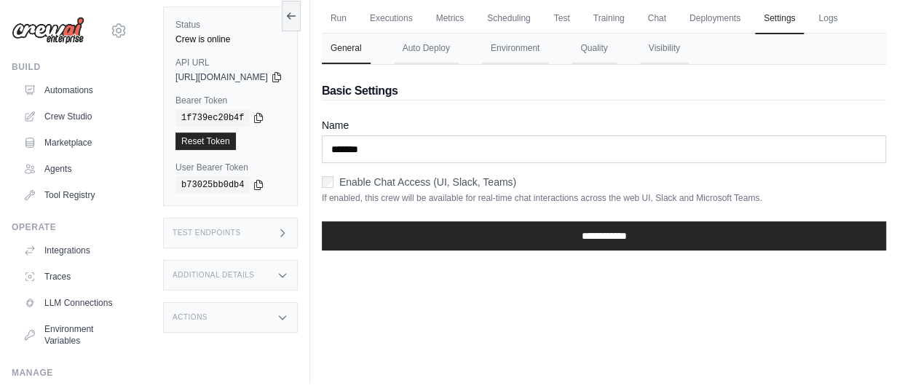
scroll to position [61, 0]
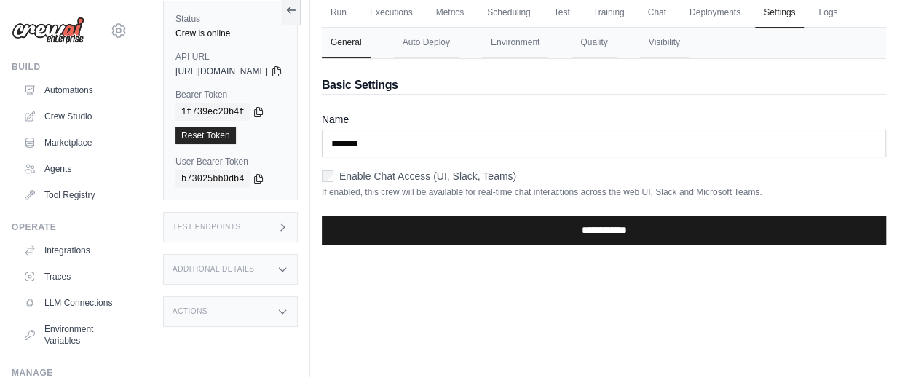
click at [623, 245] on input "**********" at bounding box center [604, 229] width 564 height 29
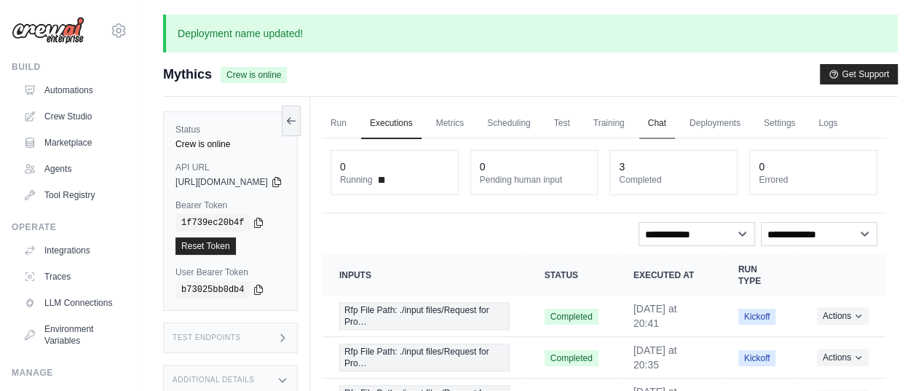
click at [675, 119] on link "Chat" at bounding box center [657, 123] width 36 height 31
click at [310, 265] on div "Status Crew is online API URL copied https://mythics-3bd0e5ec-4f66-4d87-82e4-46…" at bounding box center [236, 292] width 147 height 391
click at [803, 124] on link "Settings" at bounding box center [779, 123] width 49 height 31
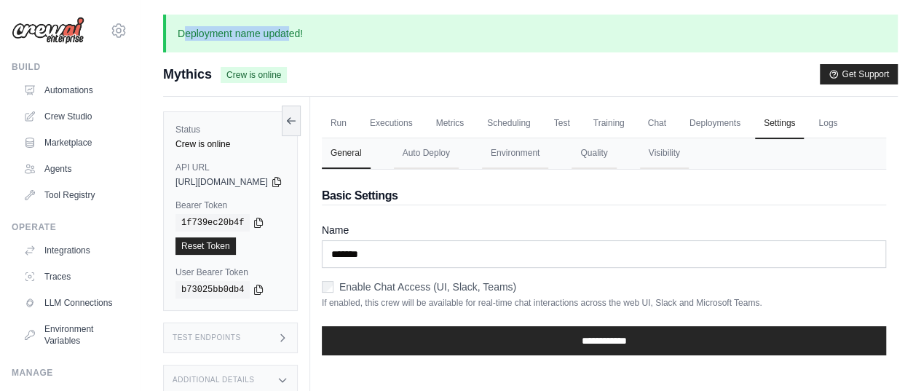
drag, startPoint x: 185, startPoint y: 33, endPoint x: 287, endPoint y: 37, distance: 102.7
click at [287, 37] on p "Deployment name updated!" at bounding box center [530, 34] width 734 height 38
click at [349, 71] on div "Mythics Crew is online Get Support" at bounding box center [530, 74] width 734 height 20
click at [459, 169] on button "Auto Deploy" at bounding box center [426, 153] width 65 height 31
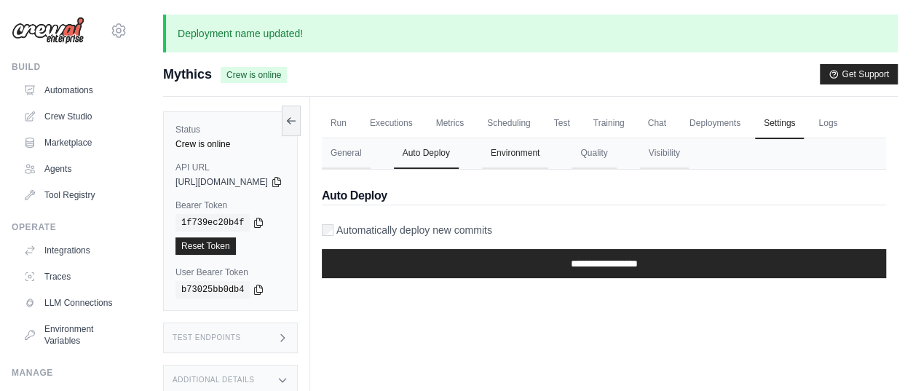
click at [548, 169] on button "Environment" at bounding box center [515, 153] width 66 height 31
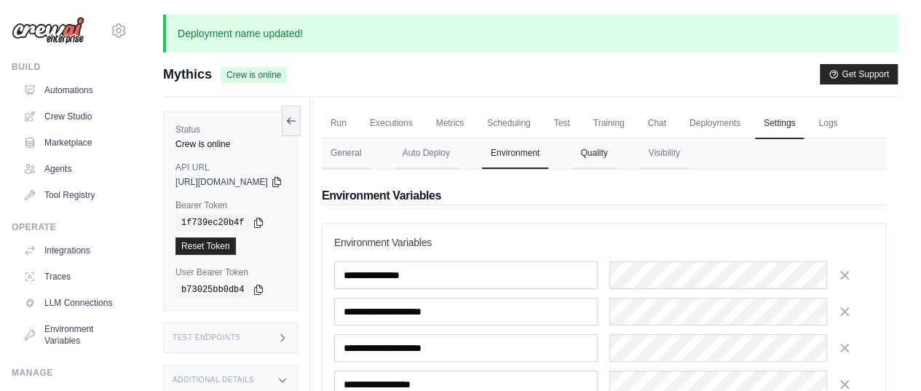
click at [616, 169] on button "Quality" at bounding box center [593, 153] width 44 height 31
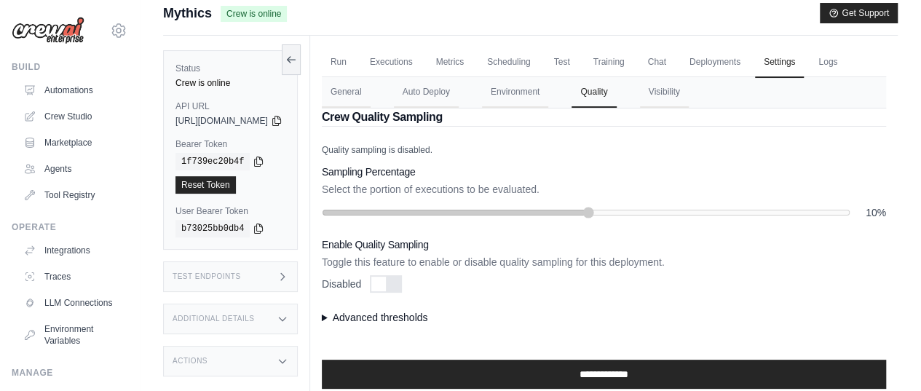
scroll to position [114, 0]
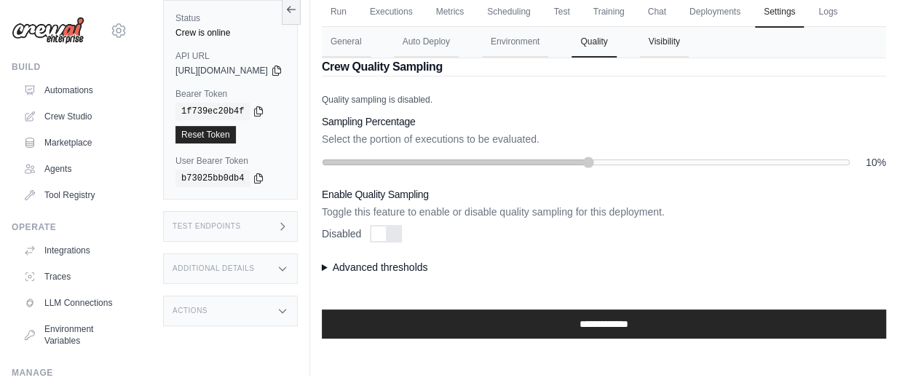
click at [688, 57] on button "Visibility" at bounding box center [664, 42] width 49 height 31
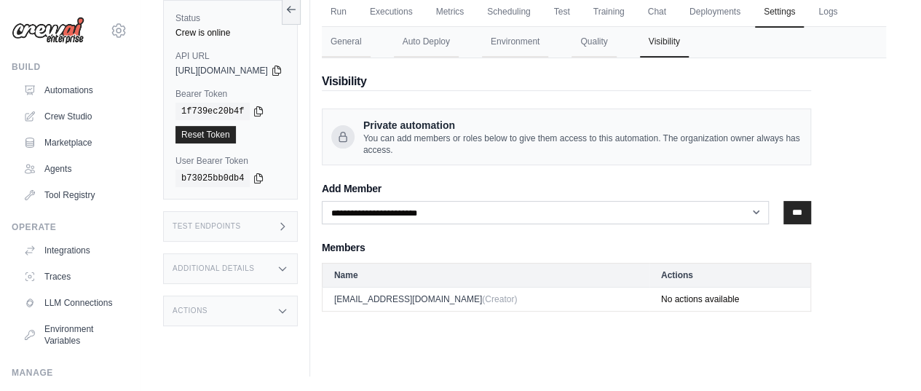
scroll to position [111, 0]
click at [370, 58] on button "General" at bounding box center [346, 43] width 49 height 31
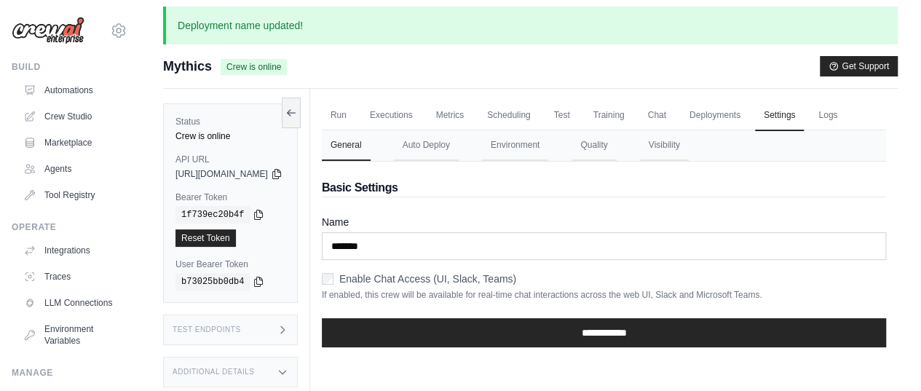
scroll to position [0, 0]
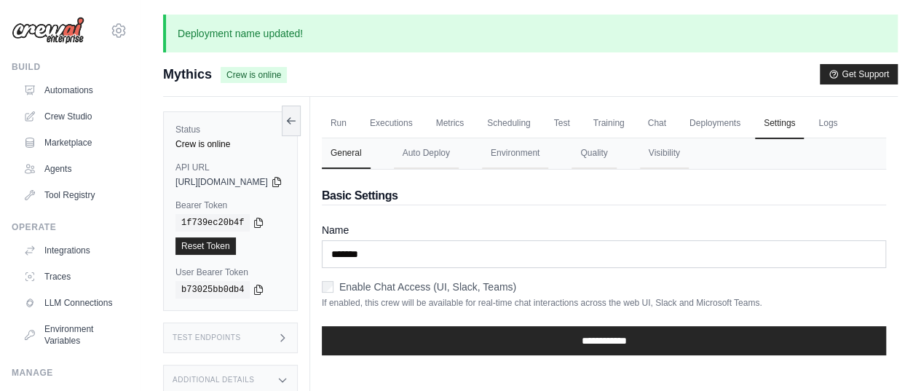
click at [268, 180] on span "https://mythics-3bd0e5ec-4f66-4d87-82e4-4632343b54c-83acd3d9.crewai.com" at bounding box center [221, 182] width 92 height 12
drag, startPoint x: 261, startPoint y: 180, endPoint x: 309, endPoint y: 180, distance: 48.8
click at [285, 180] on div "https://mythics-3bd0e5ec-4f66-4d87-82e4-4632343b54c-83acd3d9.crewai.com" at bounding box center [230, 182] width 110 height 12
click at [282, 180] on icon at bounding box center [277, 181] width 12 height 12
click at [204, 176] on div "copied" at bounding box center [196, 170] width 31 height 17
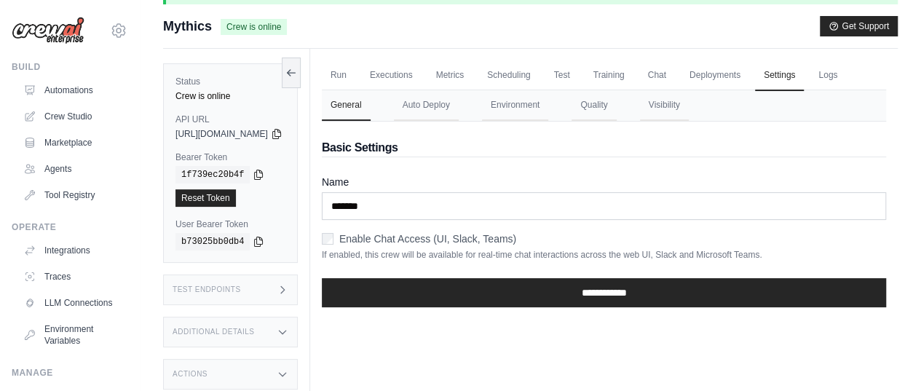
scroll to position [111, 0]
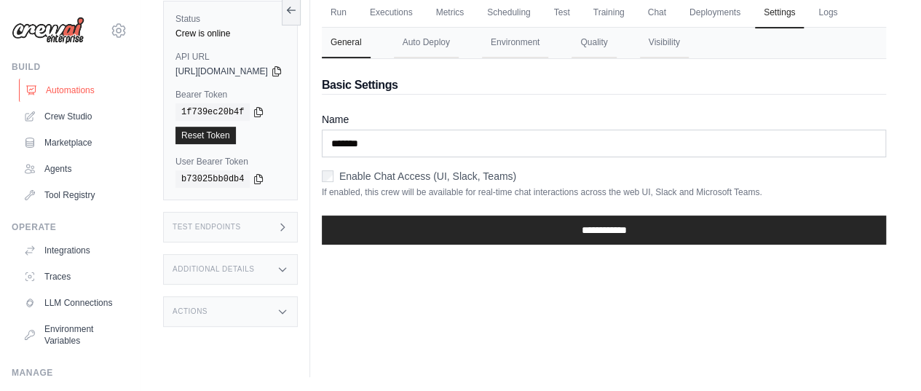
click at [54, 94] on link "Automations" at bounding box center [74, 90] width 110 height 23
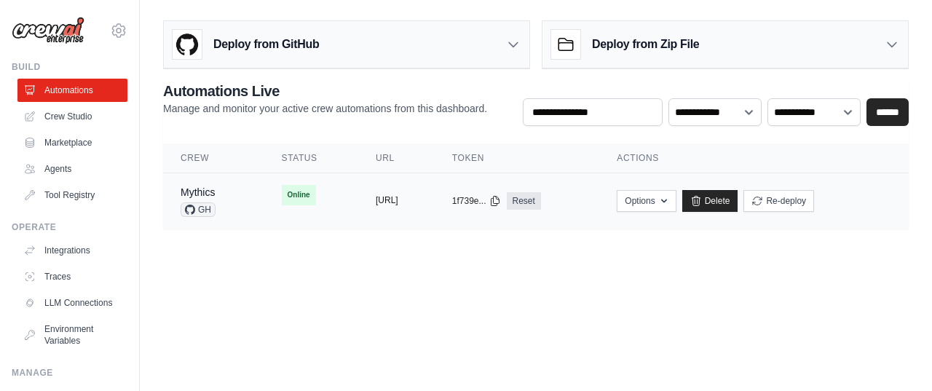
click at [389, 199] on button "https://mythics-3bd0e5ec-4f66-4d87-" at bounding box center [387, 200] width 23 height 12
click at [258, 314] on body "gsaku0091@gmail.com Settings Build Automations Crew Studio" at bounding box center [466, 195] width 932 height 391
click at [143, 89] on div "**********" at bounding box center [536, 122] width 792 height 214
click at [173, 296] on body "gsaku0091@gmail.com Settings Build Automations Crew Studio" at bounding box center [466, 195] width 932 height 391
click at [148, 155] on div "**********" at bounding box center [536, 122] width 792 height 214
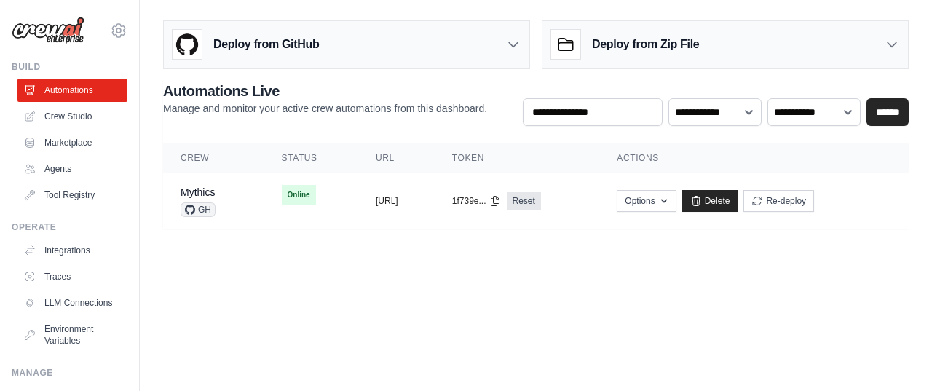
click at [501, 285] on body "gsaku0091@gmail.com Settings Build Automations Crew Studio" at bounding box center [466, 195] width 932 height 391
click at [534, 52] on div "**********" at bounding box center [535, 42] width 745 height 55
click at [303, 192] on td "Online" at bounding box center [311, 195] width 94 height 44
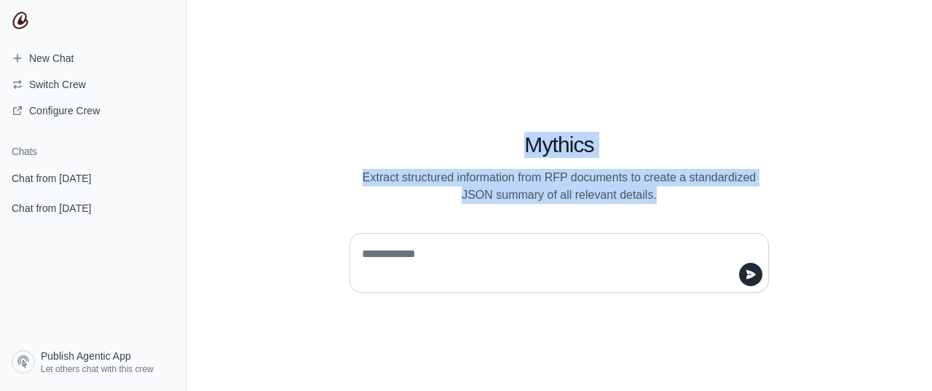
drag, startPoint x: 525, startPoint y: 143, endPoint x: 667, endPoint y: 194, distance: 151.2
click at [667, 194] on div "Mythics Extract structured information from RFP documents to create a standardi…" at bounding box center [558, 151] width 489 height 106
click at [317, 90] on div "Mythics Extract structured information from RFP documents to create a standardi…" at bounding box center [558, 195] width 745 height 391
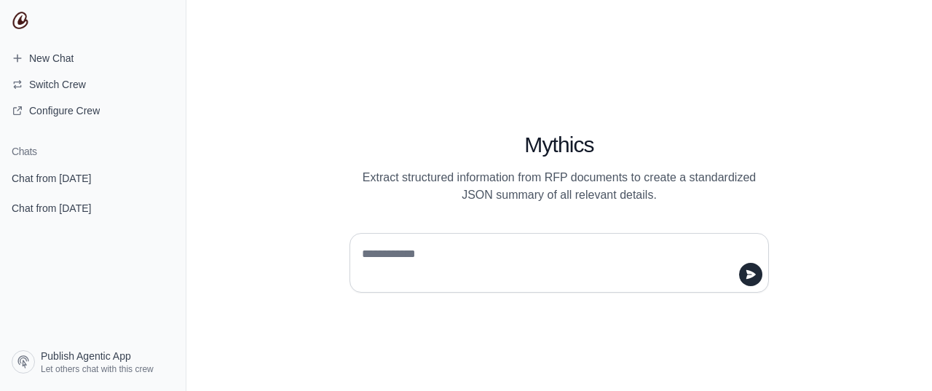
click at [266, 56] on div "Mythics Extract structured information from RFP documents to create a standardi…" at bounding box center [558, 195] width 745 height 391
click at [275, 170] on div "Mythics Extract structured information from RFP documents to create a standardi…" at bounding box center [558, 195] width 745 height 391
click at [406, 256] on textarea at bounding box center [555, 262] width 392 height 41
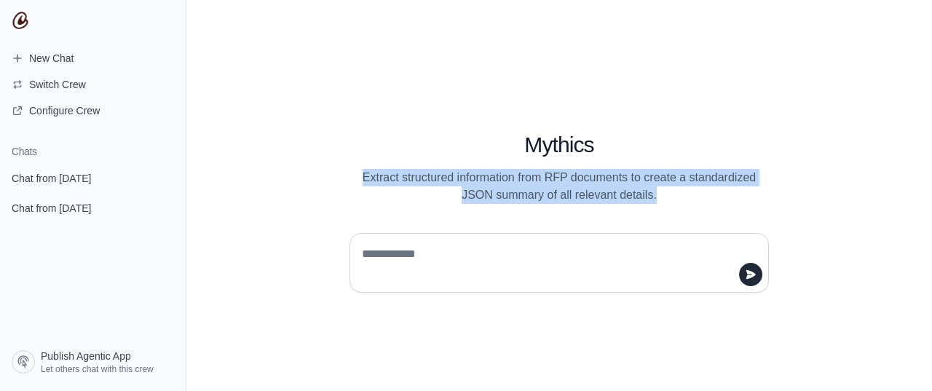
drag, startPoint x: 364, startPoint y: 178, endPoint x: 667, endPoint y: 200, distance: 303.5
click at [667, 200] on p "Extract structured information from RFP documents to create a standardized JSON…" at bounding box center [558, 186] width 419 height 35
click at [582, 186] on p "Extract structured information from RFP documents to create a standardized JSON…" at bounding box center [558, 186] width 419 height 35
click at [555, 184] on p "Extract structured information from RFP documents to create a standardized JSON…" at bounding box center [558, 186] width 419 height 35
drag, startPoint x: 528, startPoint y: 142, endPoint x: 664, endPoint y: 195, distance: 145.4
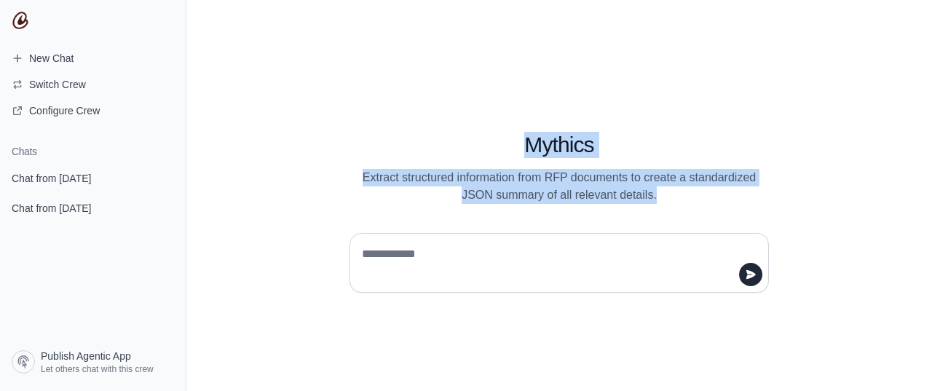
click at [664, 195] on div "Mythics Extract structured information from RFP documents to create a standardi…" at bounding box center [558, 151] width 489 height 106
click at [572, 186] on p "Extract structured information from RFP documents to create a standardized JSON…" at bounding box center [558, 186] width 419 height 35
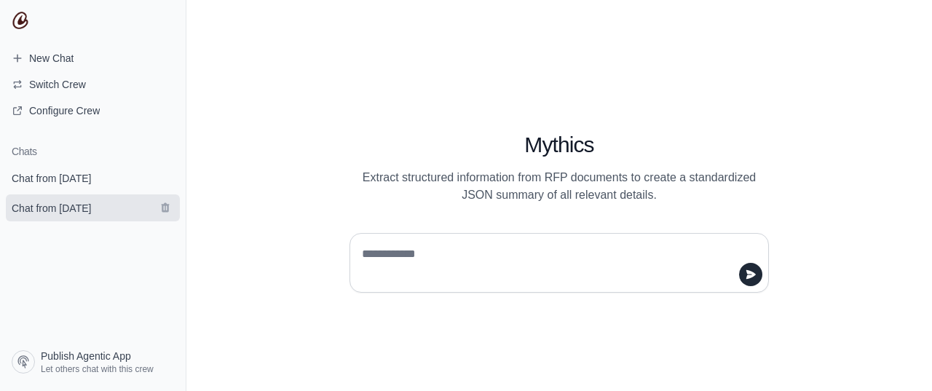
click at [70, 210] on span "Chat from [DATE]" at bounding box center [51, 208] width 79 height 15
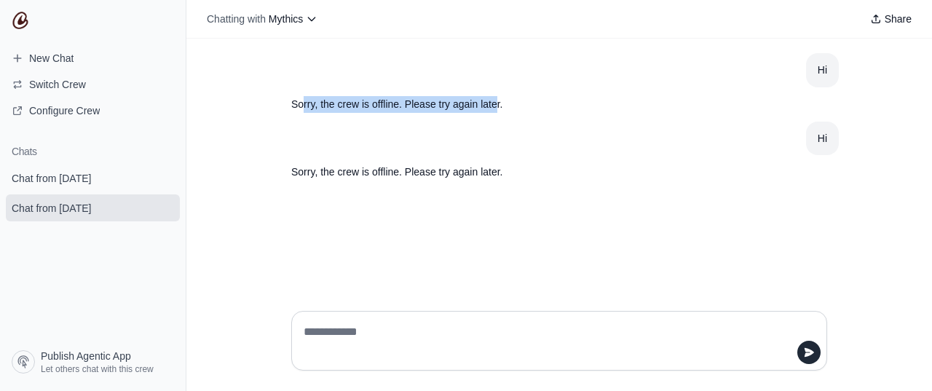
drag, startPoint x: 305, startPoint y: 99, endPoint x: 498, endPoint y: 99, distance: 192.9
click at [498, 99] on p "Sorry, the crew is offline. Please try again later." at bounding box center [524, 104] width 466 height 17
click at [39, 175] on span "Chat from [DATE]" at bounding box center [51, 178] width 79 height 15
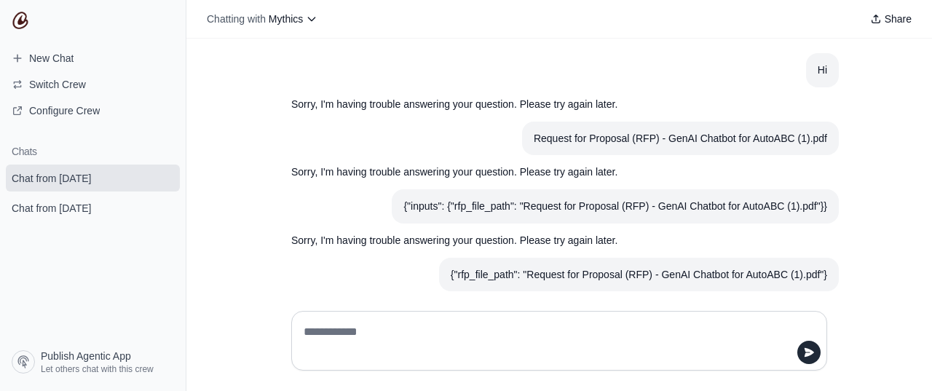
scroll to position [39, 0]
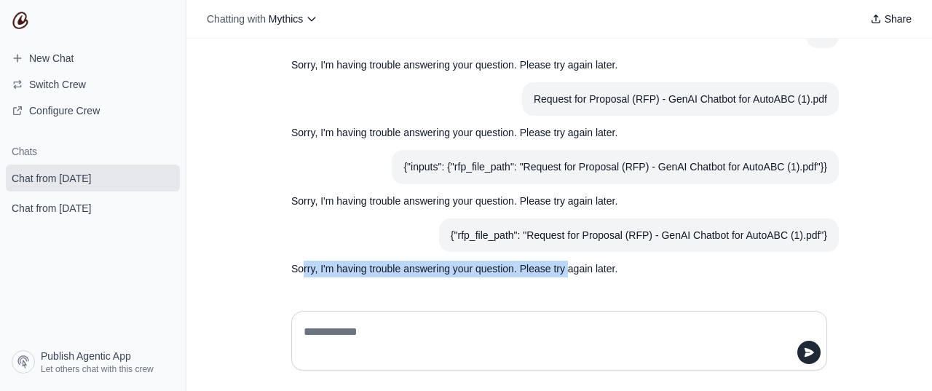
drag, startPoint x: 298, startPoint y: 269, endPoint x: 542, endPoint y: 300, distance: 245.7
click at [565, 269] on p "Sorry, I'm having trouble answering your question. Please try again later." at bounding box center [524, 269] width 466 height 17
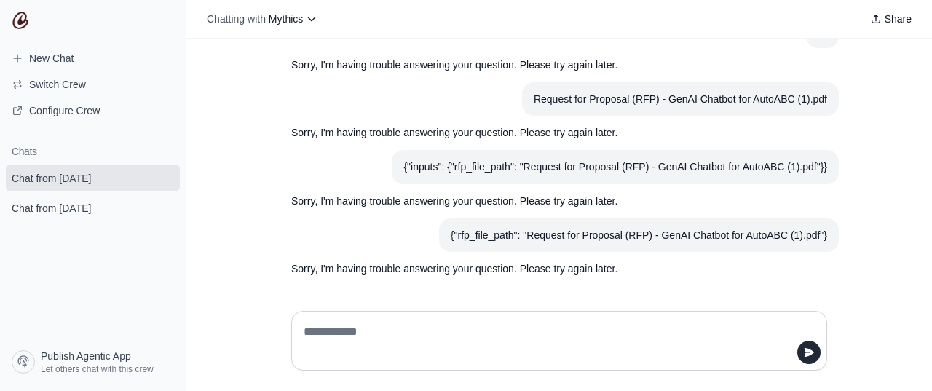
drag, startPoint x: 513, startPoint y: 325, endPoint x: 413, endPoint y: 298, distance: 104.2
click at [513, 325] on textarea at bounding box center [555, 340] width 508 height 41
click at [54, 49] on link "New Chat" at bounding box center [93, 58] width 174 height 23
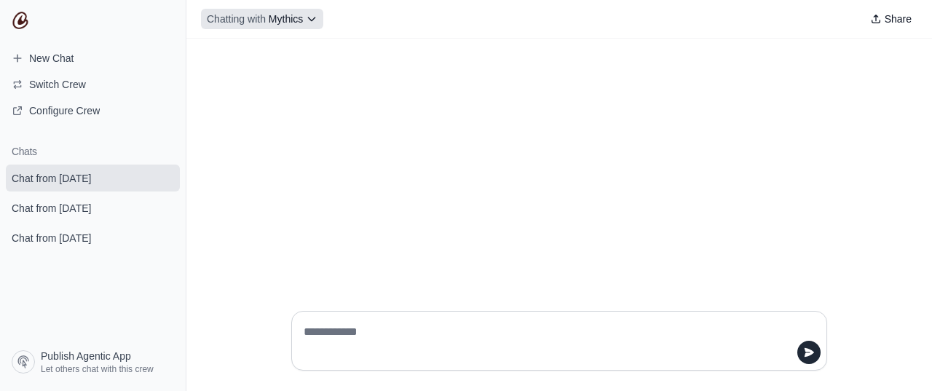
click at [317, 16] on icon at bounding box center [312, 19] width 12 height 12
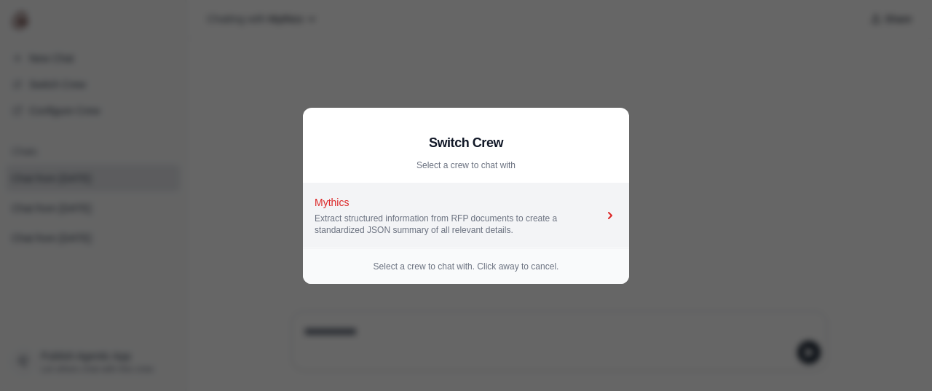
click at [607, 215] on icon at bounding box center [610, 215] width 15 height 15
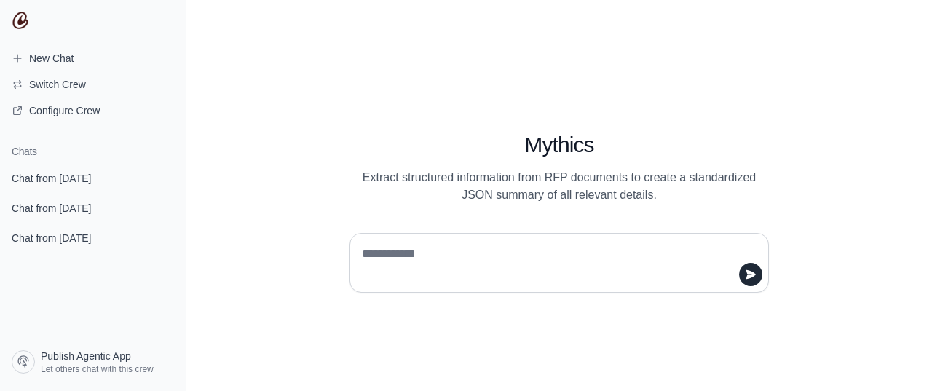
click at [397, 257] on textarea at bounding box center [555, 262] width 392 height 41
click at [57, 207] on span "Chat from [DATE]" at bounding box center [51, 208] width 79 height 15
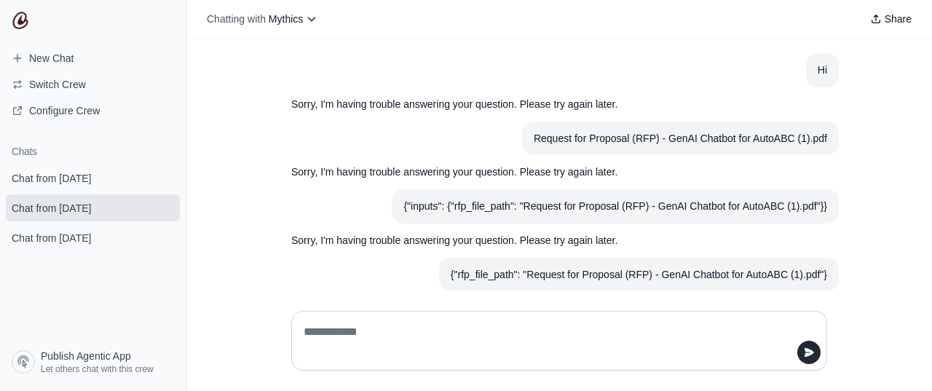
scroll to position [39, 0]
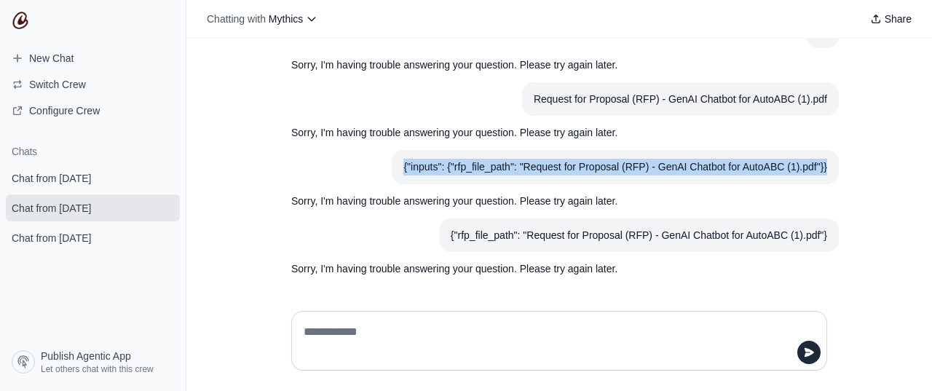
drag, startPoint x: 397, startPoint y: 167, endPoint x: 833, endPoint y: 168, distance: 435.2
click at [833, 168] on div "Hi Sorry, I'm having trouble answering your question. Please try again later. R…" at bounding box center [558, 169] width 745 height 261
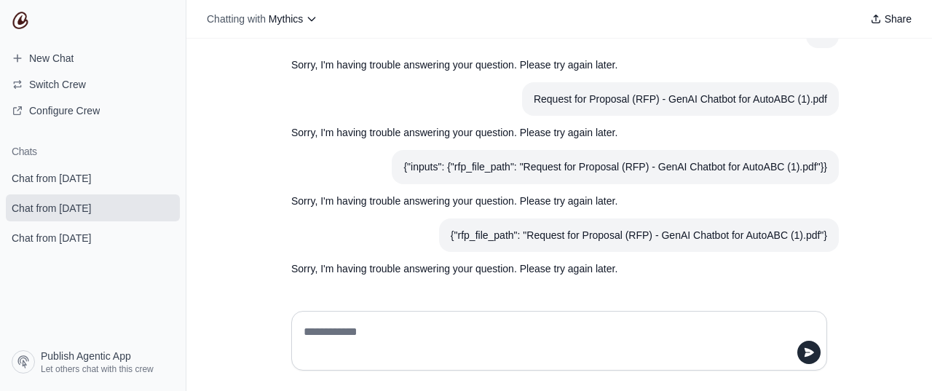
click at [472, 230] on div "{"rfp_file_path": "Request for Proposal (RFP) - GenAI Chatbot for AutoABC (1).p…" at bounding box center [639, 235] width 376 height 17
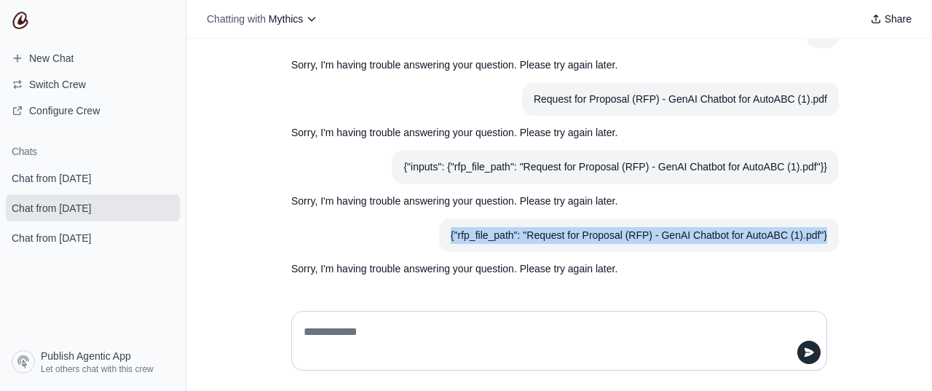
drag, startPoint x: 442, startPoint y: 234, endPoint x: 800, endPoint y: 234, distance: 357.3
click at [823, 237] on section "{"rfp_file_path": "Request for Proposal (RFP) - GenAI Chatbot for AutoABC (1).p…" at bounding box center [639, 235] width 400 height 34
copy div "{"rfp_file_path": "Request for Proposal (RFP) - GenAI Chatbot for AutoABC (1).p…"
click at [43, 177] on span "Chat from [DATE]" at bounding box center [51, 178] width 79 height 15
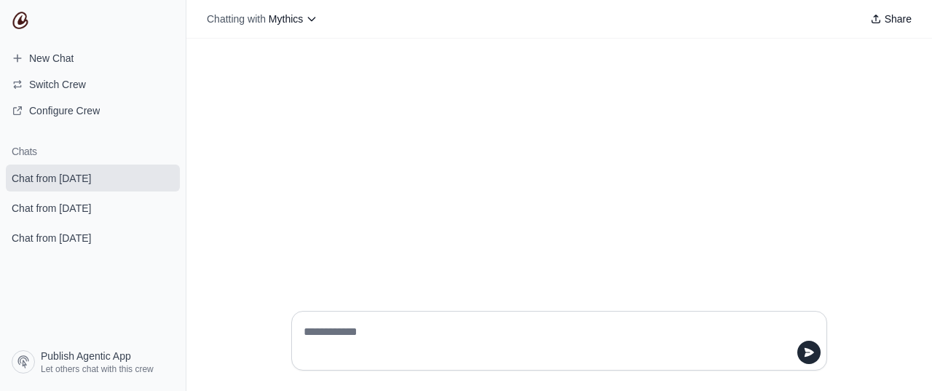
drag, startPoint x: 376, startPoint y: 333, endPoint x: 352, endPoint y: 333, distance: 24.7
click at [352, 333] on textarea at bounding box center [555, 340] width 508 height 41
type textarea "**"
click at [332, 334] on textarea at bounding box center [555, 340] width 508 height 41
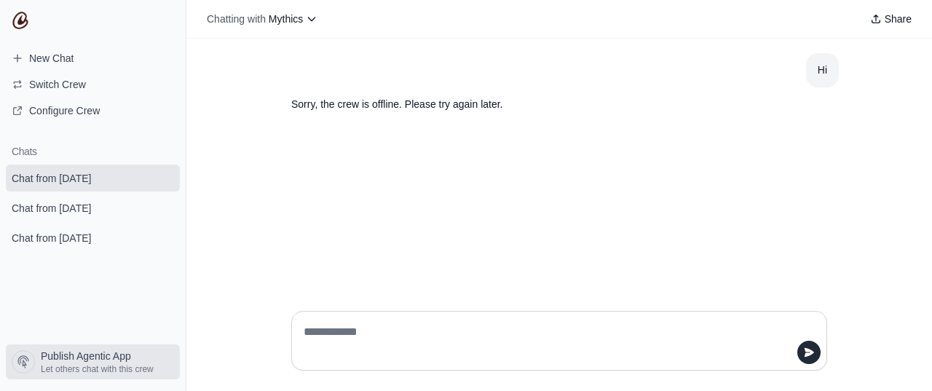
click at [66, 359] on span "Publish Agentic App" at bounding box center [86, 356] width 90 height 15
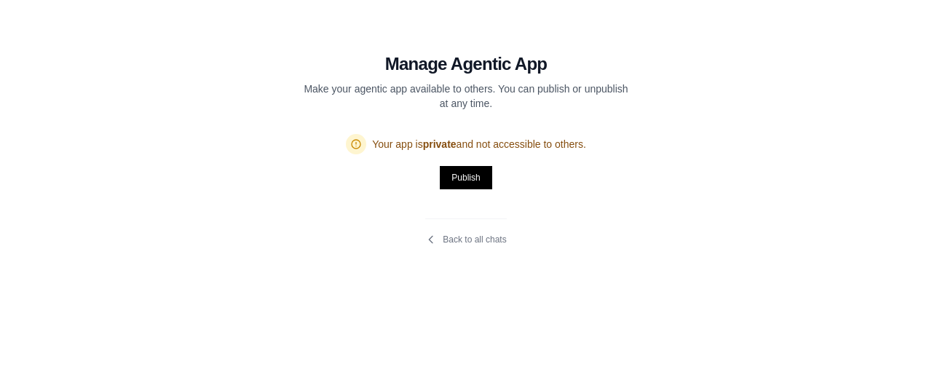
drag, startPoint x: 330, startPoint y: 90, endPoint x: 495, endPoint y: 109, distance: 165.7
click at [496, 109] on p "Make your agentic app available to others. You can publish or unpublish at any …" at bounding box center [466, 96] width 326 height 29
click at [428, 119] on section "Manage Agentic App Make your agentic app available to others. You can publish o…" at bounding box center [465, 140] width 489 height 280
click at [432, 239] on icon at bounding box center [431, 240] width 12 height 12
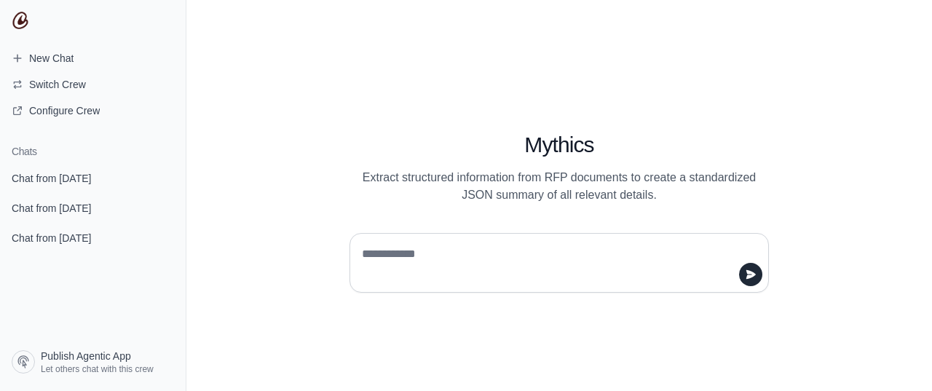
click at [406, 255] on textarea at bounding box center [555, 262] width 392 height 41
drag, startPoint x: 406, startPoint y: 255, endPoint x: 397, endPoint y: 257, distance: 9.6
click at [397, 257] on textarea at bounding box center [555, 262] width 392 height 41
type textarea "**"
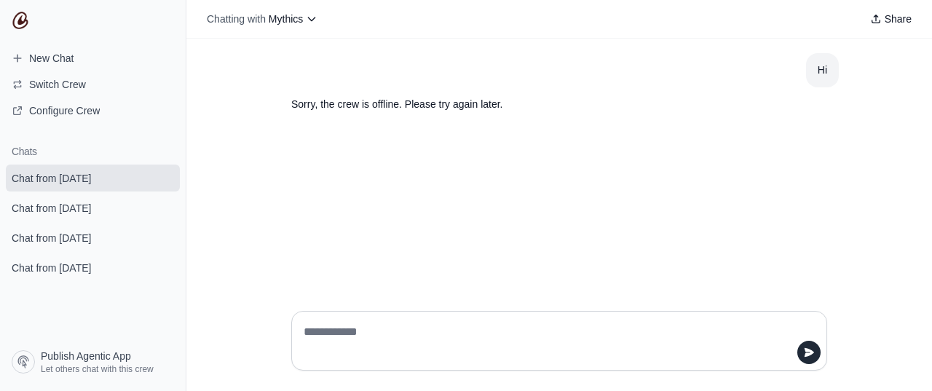
click at [338, 337] on textarea at bounding box center [555, 340] width 508 height 41
paste textarea "**********"
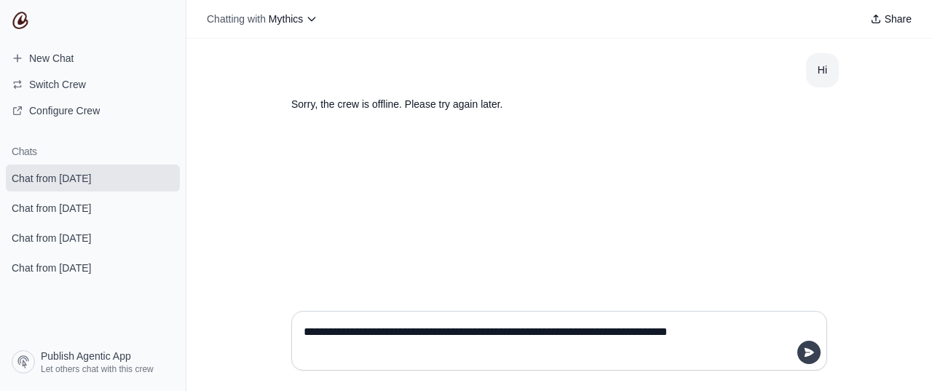
type textarea "**********"
click at [807, 357] on icon "submit" at bounding box center [809, 352] width 12 height 12
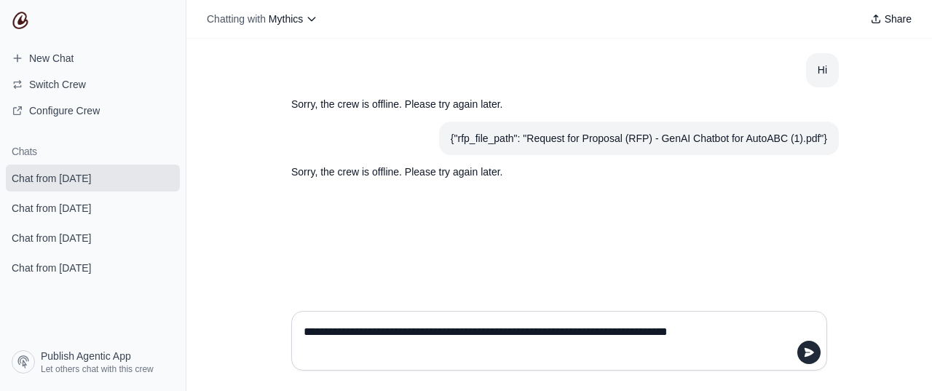
click at [405, 237] on div "Hi Sorry, the crew is offline. Please try again later. {"rfp_file_path": "Reque…" at bounding box center [558, 169] width 745 height 261
click at [63, 212] on span "Chat from [DATE]" at bounding box center [51, 208] width 79 height 15
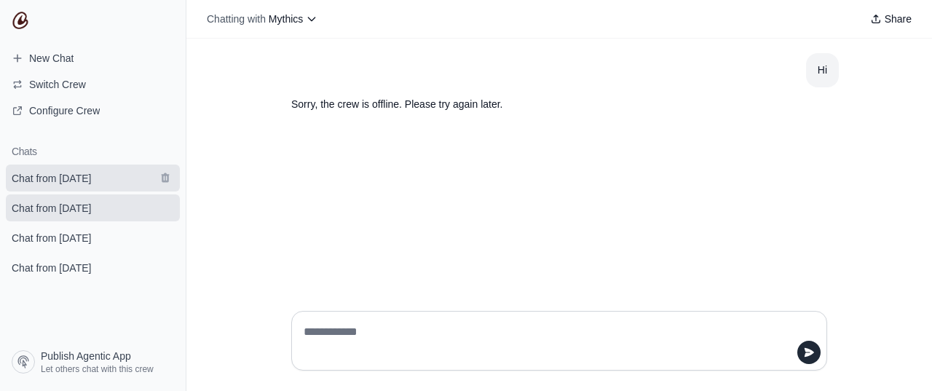
click at [68, 170] on link "Chat from [DATE]" at bounding box center [93, 177] width 174 height 27
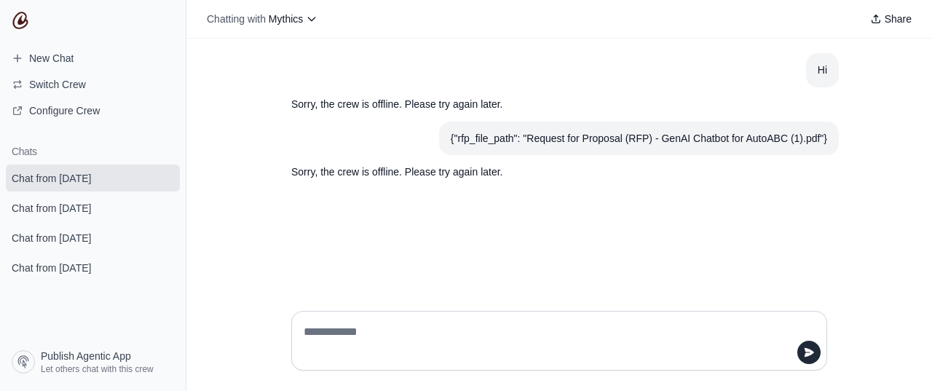
click at [502, 222] on div "Hi Sorry, the crew is offline. Please try again later. {"rfp_file_path": "Reque…" at bounding box center [558, 169] width 745 height 261
click at [402, 139] on article "{"rfp_file_path": "Request for Proposal (RFP) - GenAI Chatbot for AutoABC (1).p…" at bounding box center [558, 139] width 559 height 34
click at [52, 105] on span "Configure Crew" at bounding box center [64, 110] width 71 height 15
click at [417, 331] on textarea at bounding box center [555, 340] width 508 height 41
type textarea "**"
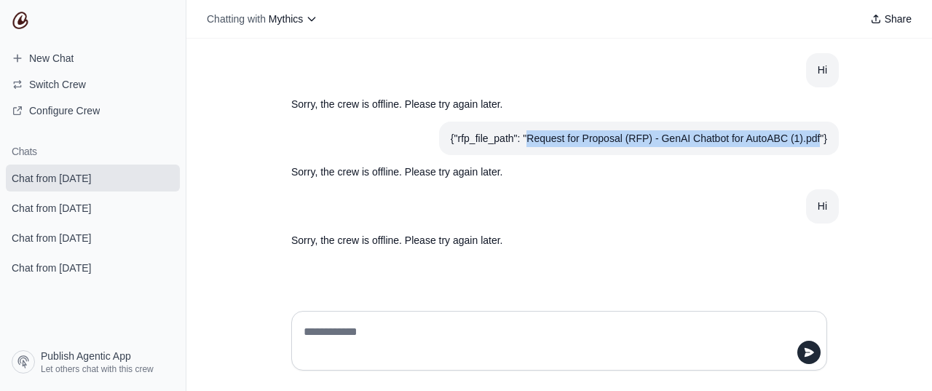
drag, startPoint x: 527, startPoint y: 138, endPoint x: 786, endPoint y: 149, distance: 259.3
click at [819, 140] on div "{"rfp_file_path": "Request for Proposal (RFP) - GenAI Chatbot for AutoABC (1).p…" at bounding box center [639, 138] width 376 height 17
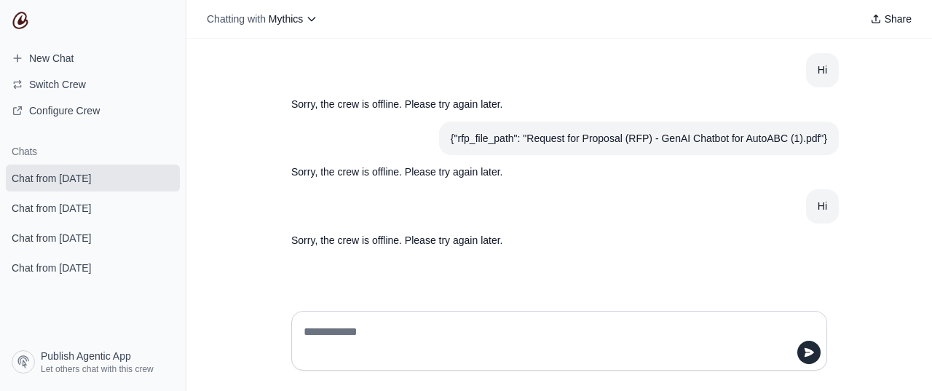
click at [436, 191] on article "Hi" at bounding box center [558, 206] width 559 height 34
drag, startPoint x: 295, startPoint y: 242, endPoint x: 467, endPoint y: 249, distance: 171.9
click at [467, 249] on section "Sorry, the crew is offline. Please try again later." at bounding box center [523, 240] width 489 height 34
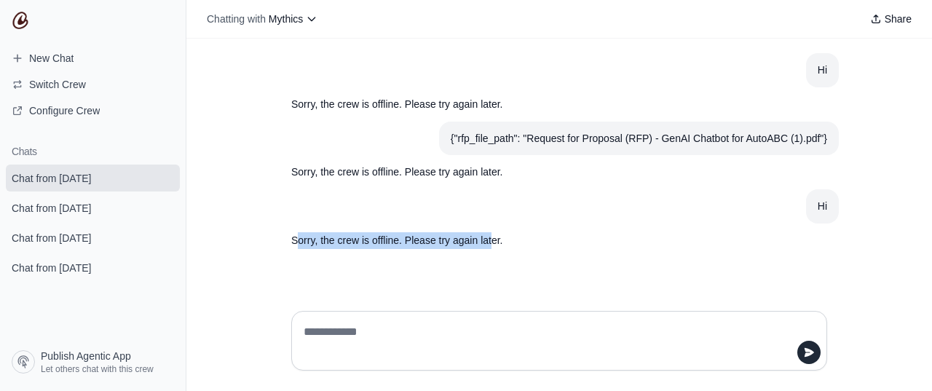
drag, startPoint x: 491, startPoint y: 241, endPoint x: 297, endPoint y: 244, distance: 193.6
click at [297, 244] on p "Sorry, the crew is offline. Please try again later." at bounding box center [524, 240] width 466 height 17
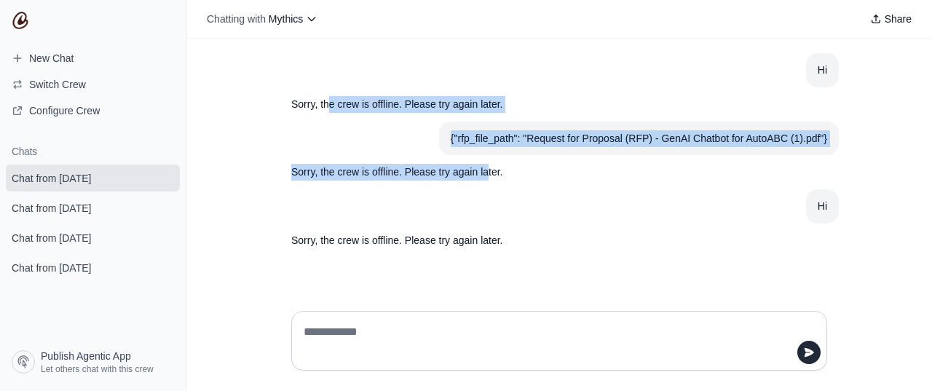
drag, startPoint x: 330, startPoint y: 104, endPoint x: 487, endPoint y: 174, distance: 171.4
click at [487, 174] on div "Hi Sorry, the crew is offline. Please try again later. {"rfp_file_path": "Reque…" at bounding box center [558, 155] width 559 height 205
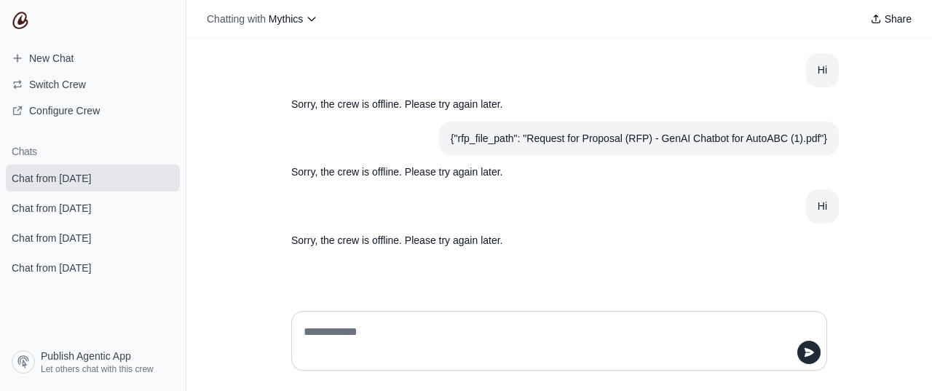
click at [490, 172] on p "Sorry, the crew is offline. Please try again later." at bounding box center [524, 172] width 466 height 17
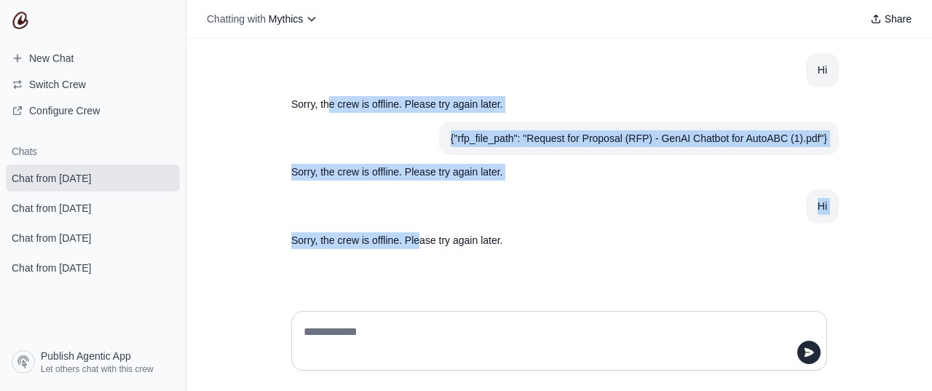
drag, startPoint x: 326, startPoint y: 106, endPoint x: 423, endPoint y: 240, distance: 165.8
click at [422, 240] on div "Hi Sorry, the crew is offline. Please try again later. {"rfp_file_path": "Reque…" at bounding box center [558, 155] width 559 height 205
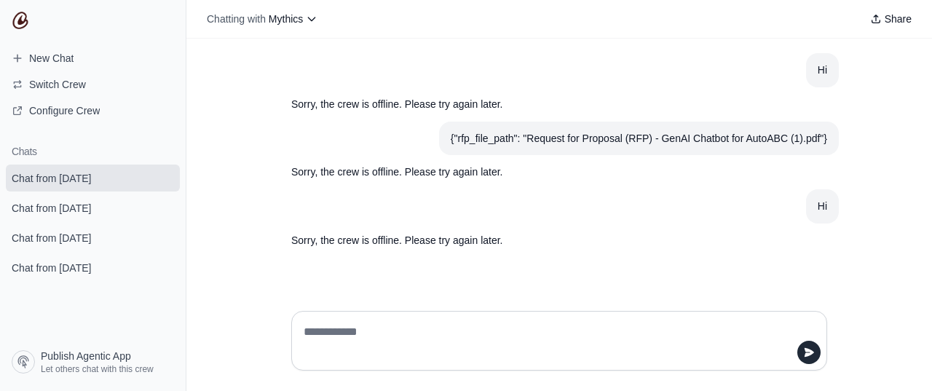
click at [456, 245] on p "Sorry, the crew is offline. Please try again later." at bounding box center [524, 240] width 466 height 17
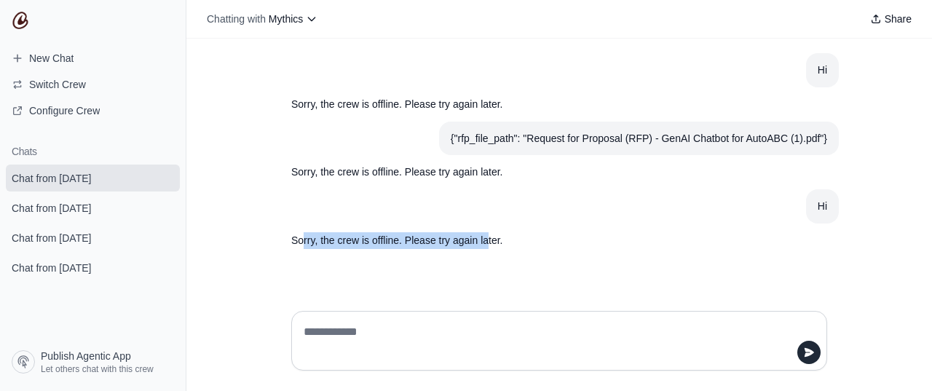
drag, startPoint x: 302, startPoint y: 241, endPoint x: 486, endPoint y: 241, distance: 184.1
click at [486, 241] on p "Sorry, the crew is offline. Please try again later." at bounding box center [524, 240] width 466 height 17
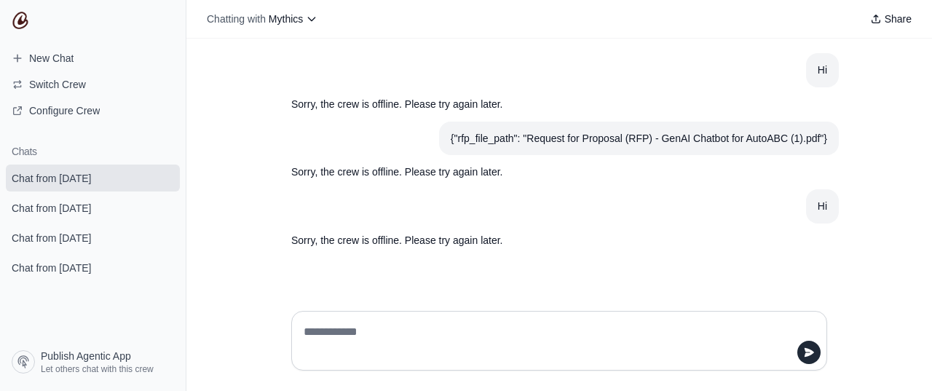
click at [517, 239] on p "Sorry, the crew is offline. Please try again later." at bounding box center [524, 240] width 466 height 17
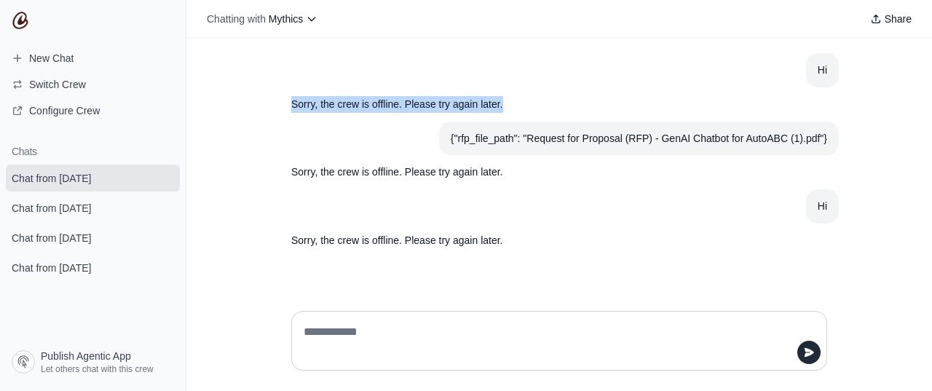
drag, startPoint x: 291, startPoint y: 105, endPoint x: 520, endPoint y: 106, distance: 229.3
click at [520, 106] on p "Sorry, the crew is offline. Please try again later." at bounding box center [524, 104] width 466 height 17
click at [517, 99] on p "Sorry, the crew is offline. Please try again later." at bounding box center [524, 104] width 466 height 17
drag, startPoint x: 292, startPoint y: 105, endPoint x: 540, endPoint y: 94, distance: 248.4
click at [540, 94] on section "Sorry, the crew is offline. Please try again later." at bounding box center [523, 104] width 489 height 34
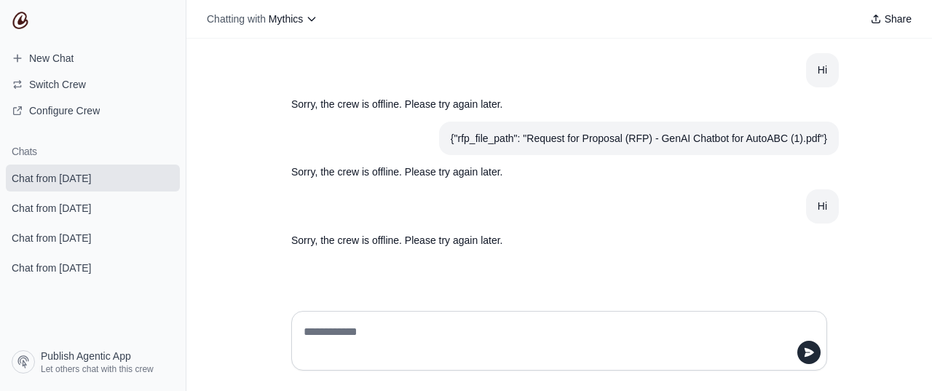
click at [291, 171] on p "Sorry, the crew is offline. Please try again later." at bounding box center [524, 172] width 466 height 17
drag, startPoint x: 319, startPoint y: 199, endPoint x: 328, endPoint y: 199, distance: 8.8
click at [319, 199] on article "Hi" at bounding box center [558, 206] width 559 height 34
click at [467, 138] on div "{"rfp_file_path": "Request for Proposal (RFP) - GenAI Chatbot for AutoABC (1).p…" at bounding box center [639, 138] width 376 height 17
click at [55, 57] on span "New Chat" at bounding box center [51, 58] width 44 height 15
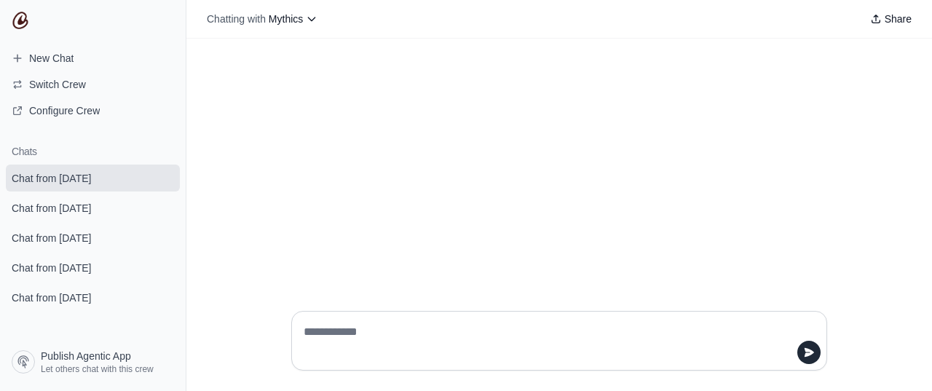
click at [331, 330] on textarea at bounding box center [555, 340] width 508 height 41
type textarea "**********"
drag, startPoint x: 533, startPoint y: 327, endPoint x: 227, endPoint y: 322, distance: 305.7
click at [227, 322] on div "**********" at bounding box center [558, 345] width 745 height 92
click at [41, 210] on span "Chat from September 1" at bounding box center [51, 208] width 79 height 15
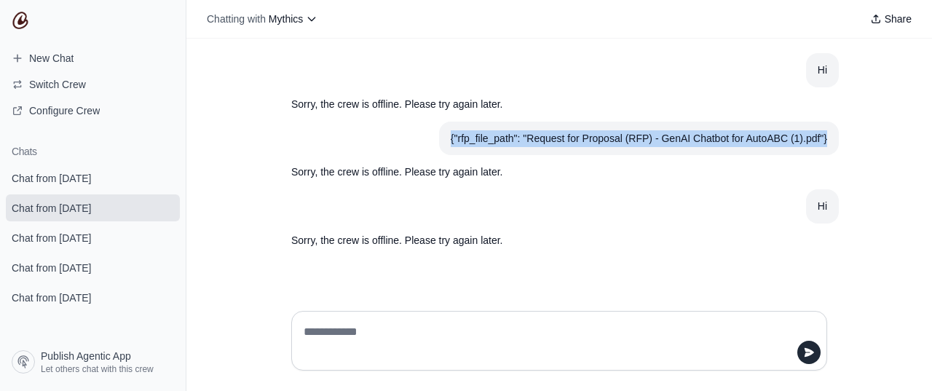
drag, startPoint x: 445, startPoint y: 136, endPoint x: 801, endPoint y: 143, distance: 356.0
click at [837, 140] on section "{"rfp_file_path": "Request for Proposal (RFP) - GenAI Chatbot for AutoABC (1).p…" at bounding box center [639, 139] width 400 height 34
copy div "{"rfp_file_path": "Request for Proposal (RFP) - GenAI Chatbot for AutoABC (1).p…"
click at [66, 178] on span "Chat from September 1" at bounding box center [51, 178] width 79 height 15
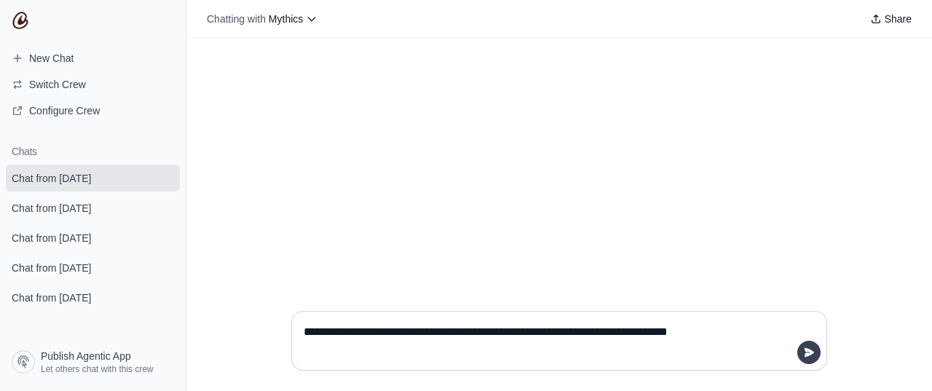
type textarea "**********"
click at [808, 352] on icon "submit" at bounding box center [809, 352] width 12 height 12
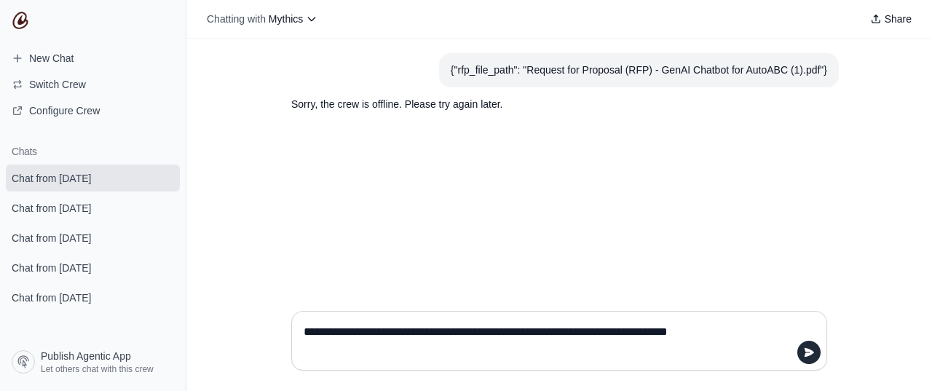
click at [461, 178] on div "{"rfp_file_path": "Request for Proposal (RFP) - GenAI Chatbot for AutoABC (1).p…" at bounding box center [558, 169] width 745 height 261
click at [313, 349] on textarea "**********" at bounding box center [555, 340] width 508 height 41
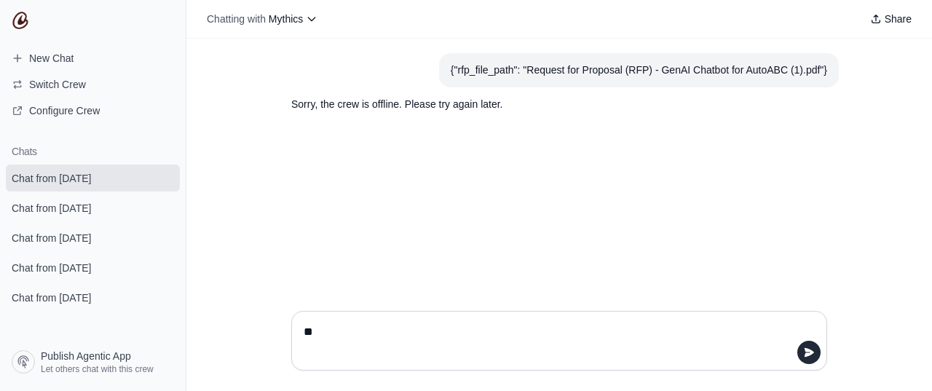
type textarea "***"
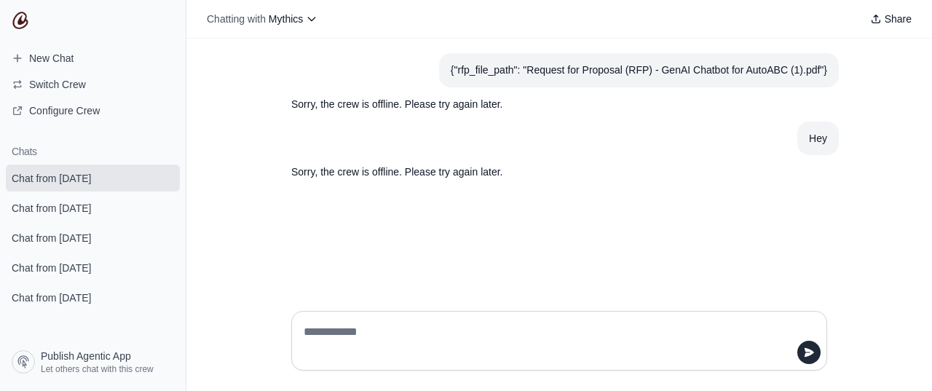
click at [562, 199] on div "{"rfp_file_path": "Request for Proposal (RFP) - GenAI Chatbot for AutoABC (1).p…" at bounding box center [558, 169] width 745 height 261
click at [385, 245] on div "{"rfp_file_path": "Request for Proposal (RFP) - GenAI Chatbot for AutoABC (1).p…" at bounding box center [558, 169] width 745 height 261
click at [404, 325] on textarea at bounding box center [555, 340] width 508 height 41
drag, startPoint x: 398, startPoint y: 231, endPoint x: 509, endPoint y: 216, distance: 112.4
click at [397, 231] on div "{"rfp_file_path": "Request for Proposal (RFP) - GenAI Chatbot for AutoABC (1).p…" at bounding box center [558, 169] width 745 height 261
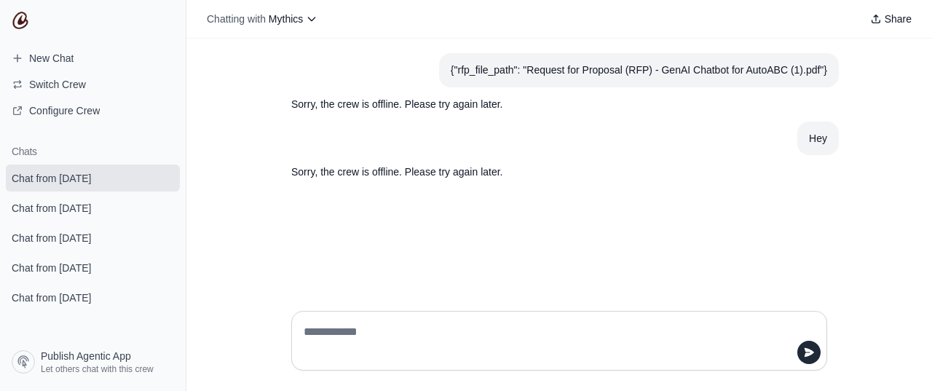
click at [410, 327] on textarea at bounding box center [555, 340] width 508 height 41
type textarea "*********"
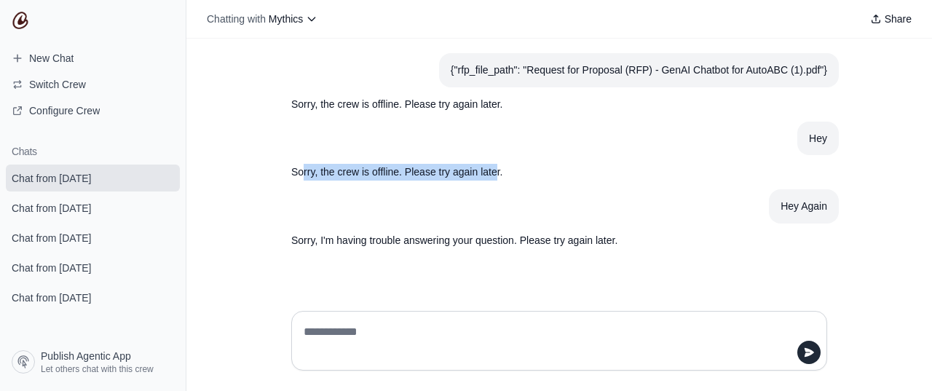
drag, startPoint x: 305, startPoint y: 170, endPoint x: 495, endPoint y: 170, distance: 190.0
click at [495, 170] on p "Sorry, the crew is offline. Please try again later." at bounding box center [524, 172] width 466 height 17
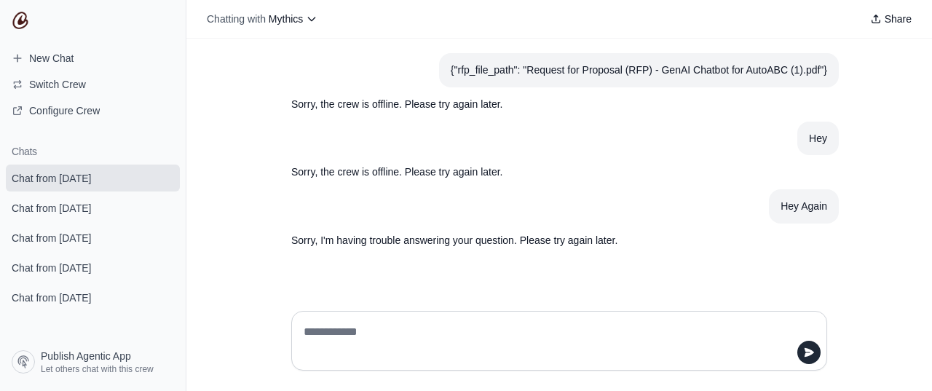
drag, startPoint x: 377, startPoint y: 344, endPoint x: 396, endPoint y: 344, distance: 18.9
click at [377, 344] on textarea at bounding box center [555, 340] width 508 height 41
paste textarea "**********"
type textarea "**********"
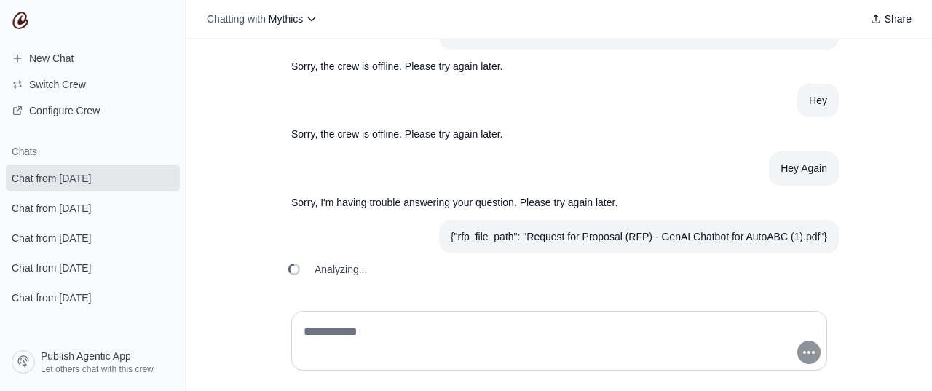
scroll to position [39, 0]
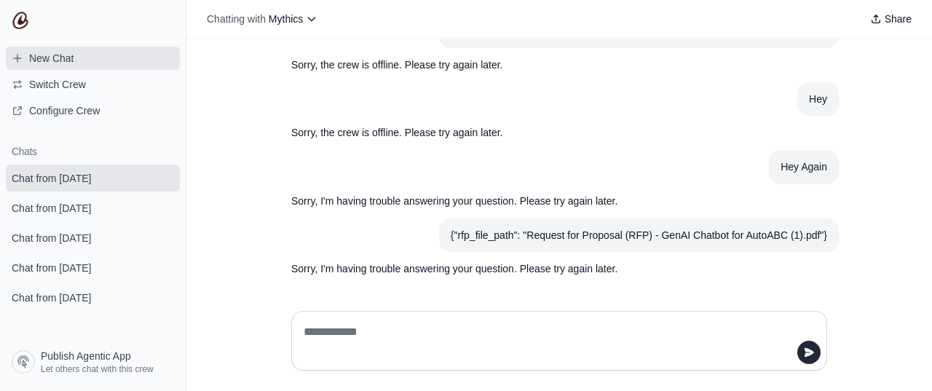
click at [35, 60] on span "New Chat" at bounding box center [51, 58] width 44 height 15
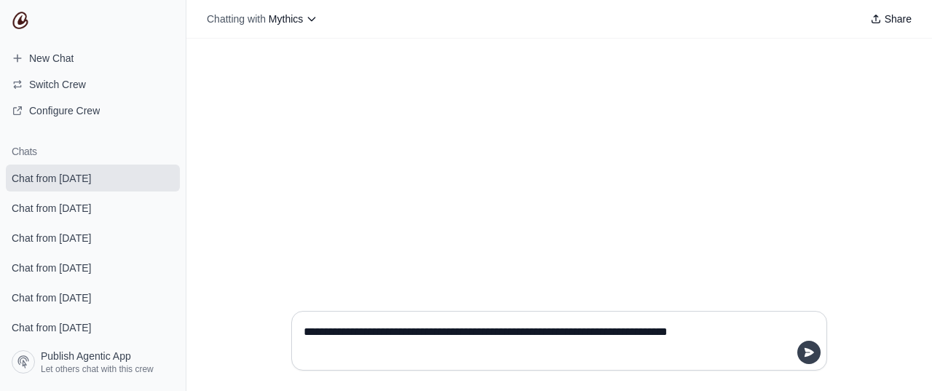
type textarea "**********"
click at [806, 347] on icon "submit" at bounding box center [809, 352] width 12 height 12
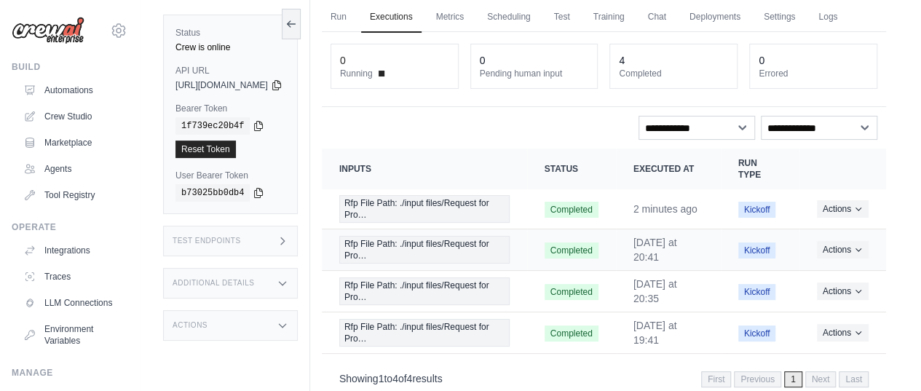
scroll to position [116, 0]
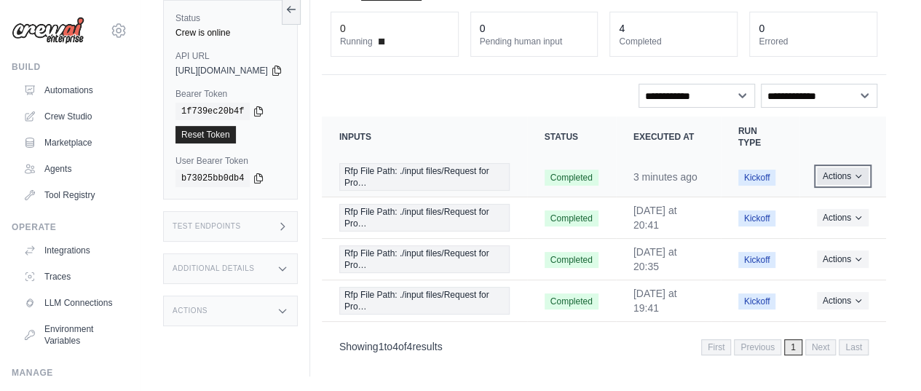
click at [852, 178] on button "Actions" at bounding box center [843, 175] width 52 height 17
click at [805, 202] on link "View Details" at bounding box center [821, 202] width 93 height 23
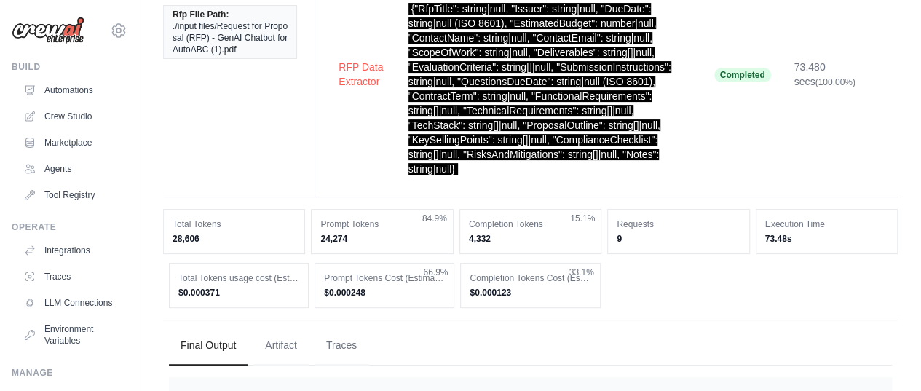
scroll to position [291, 0]
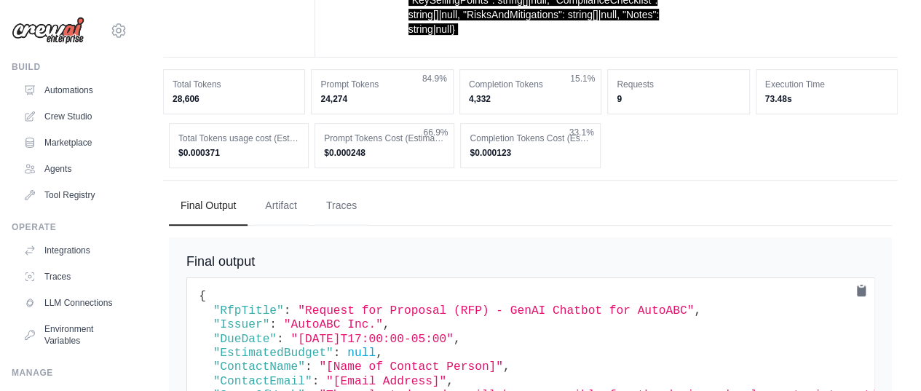
drag, startPoint x: 320, startPoint y: 97, endPoint x: 495, endPoint y: 106, distance: 174.9
click at [495, 106] on div "Total Tokens 28,606 Prompt Tokens 24,274 84.9% Completion Tokens 4,332 15.1% Re…" at bounding box center [530, 91] width 734 height 45
click at [355, 119] on div "Total Tokens 28,606 Prompt Tokens 24,274 84.9% Completion Tokens 4,332 15.1% Re…" at bounding box center [530, 118] width 734 height 99
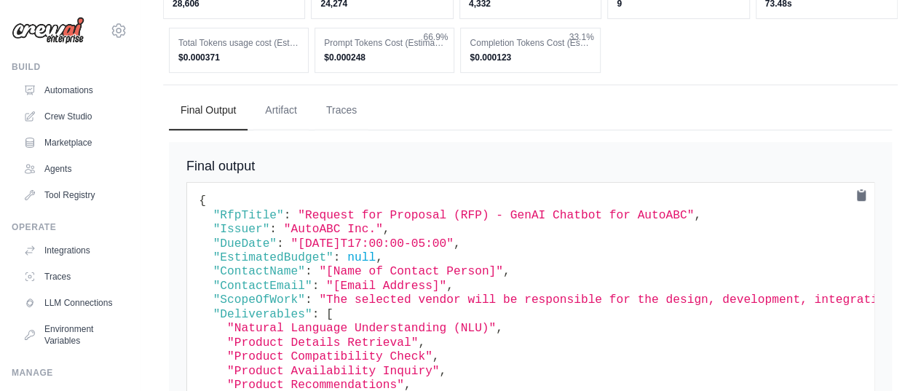
scroll to position [364, 0]
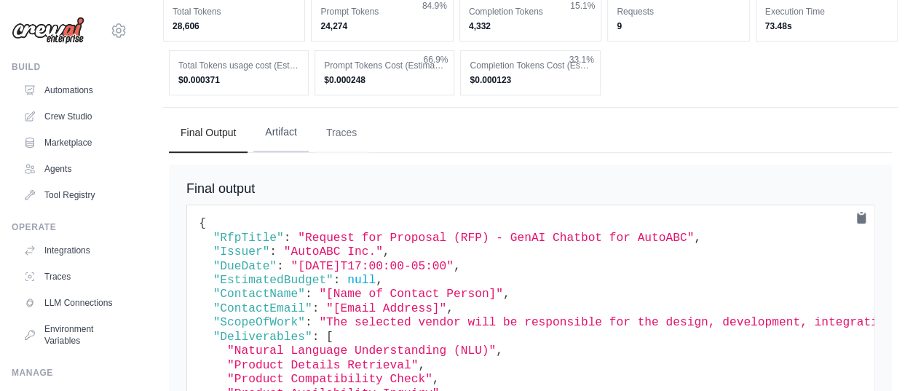
click at [287, 132] on button "Artifact" at bounding box center [280, 132] width 55 height 39
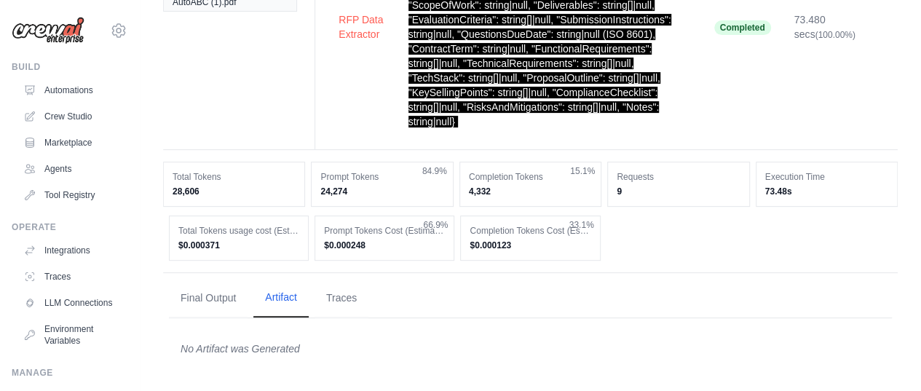
scroll to position [197, 0]
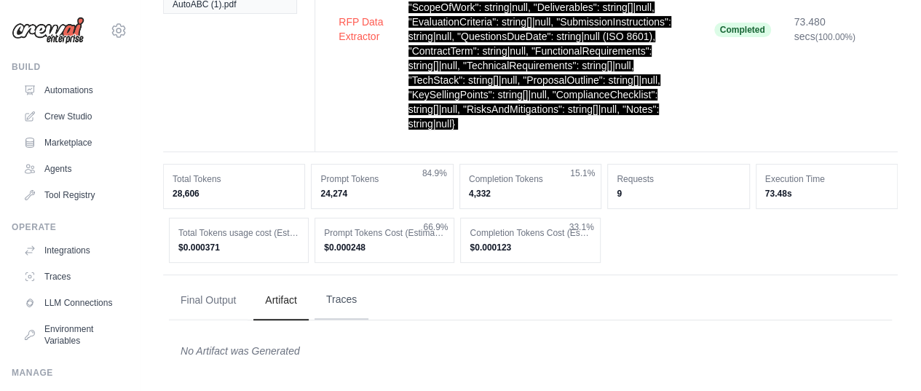
click at [330, 298] on button "Traces" at bounding box center [341, 299] width 54 height 39
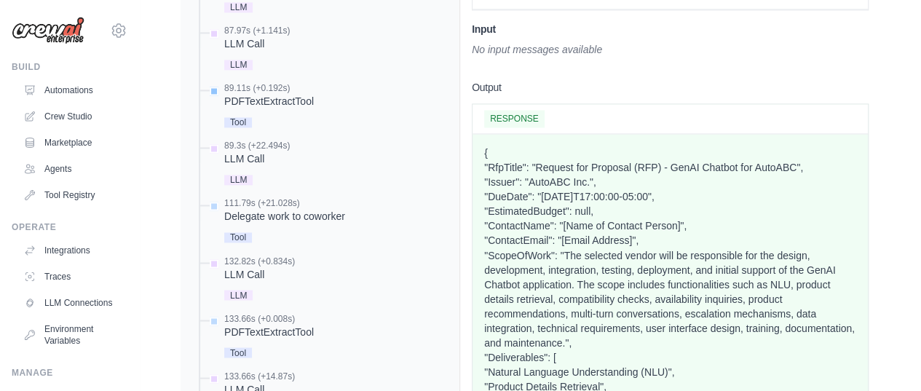
scroll to position [1215, 0]
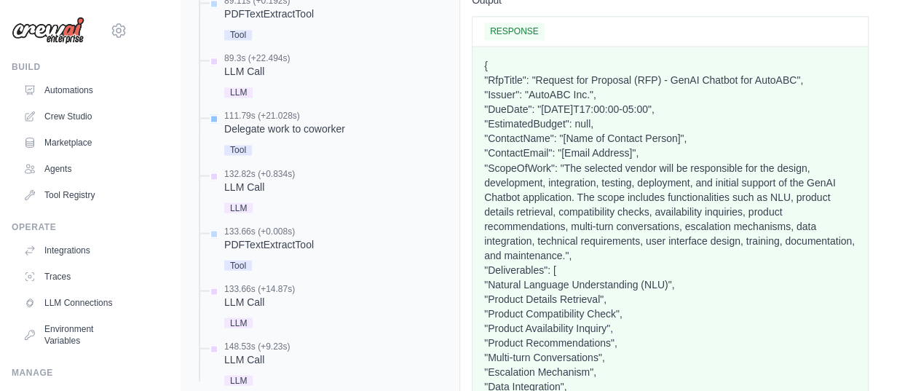
click at [285, 126] on div "Delegate work to coworker" at bounding box center [284, 129] width 121 height 15
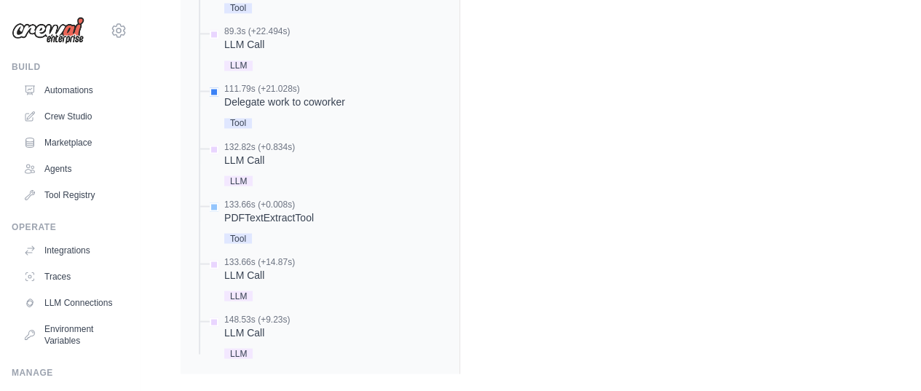
scroll to position [1258, 0]
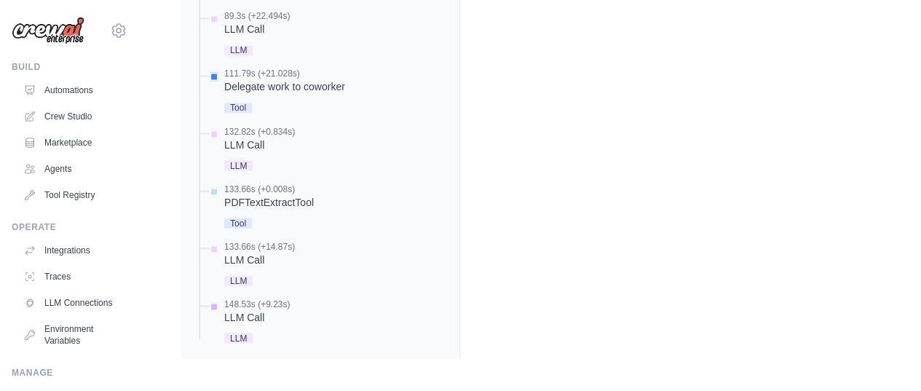
click at [275, 319] on div "LLM Call" at bounding box center [257, 316] width 66 height 15
click at [240, 312] on div "LLM Call" at bounding box center [257, 316] width 66 height 15
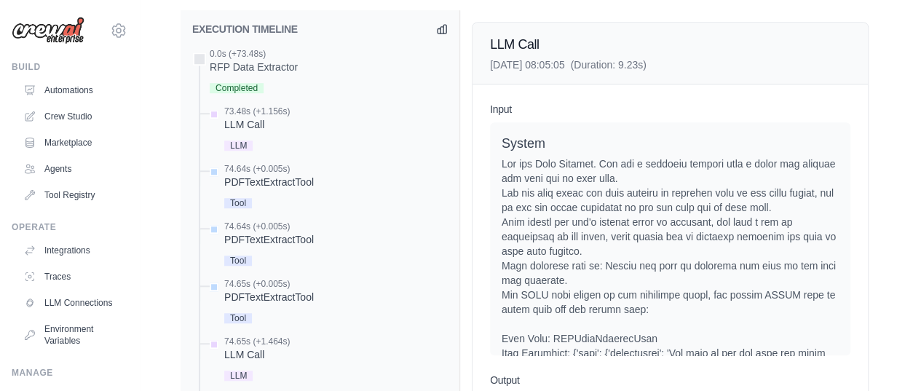
scroll to position [603, 0]
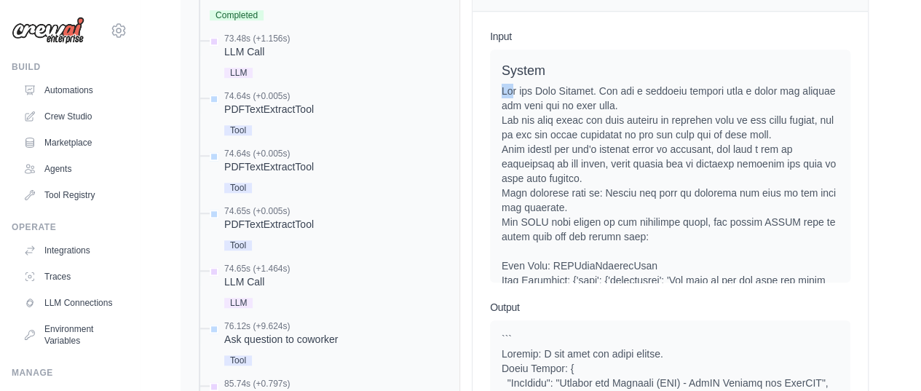
drag, startPoint x: 501, startPoint y: 89, endPoint x: 511, endPoint y: 92, distance: 9.9
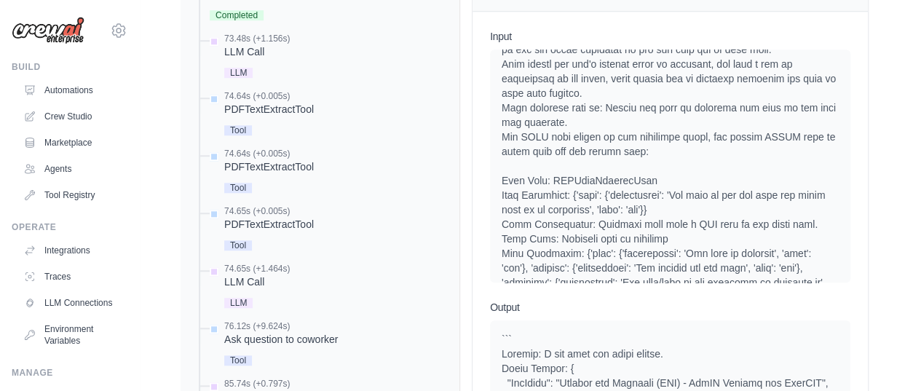
scroll to position [73, 0]
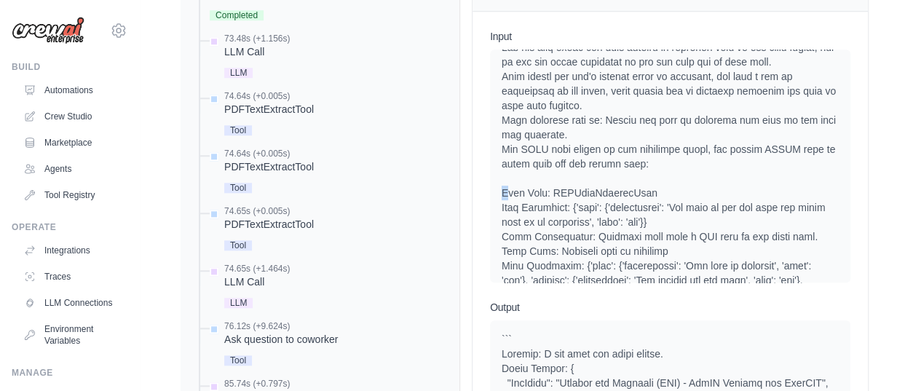
drag, startPoint x: 501, startPoint y: 188, endPoint x: 507, endPoint y: 196, distance: 9.3
click at [507, 196] on div "System User Assistant Assistant ``` Thought: I need the correct file path to pr…" at bounding box center [670, 165] width 360 height 233
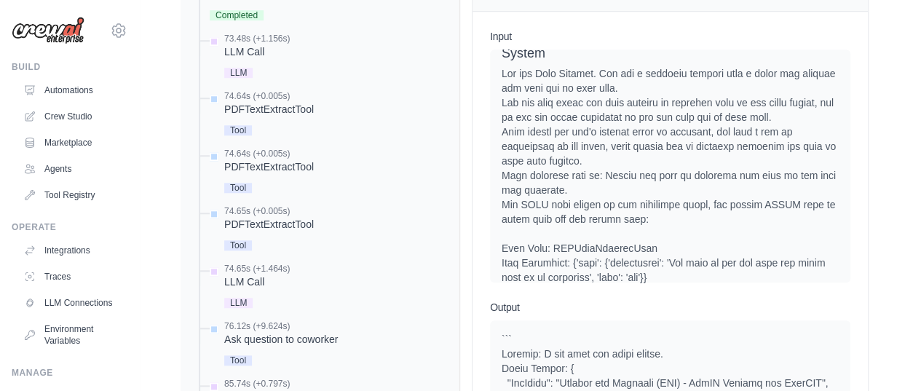
scroll to position [0, 0]
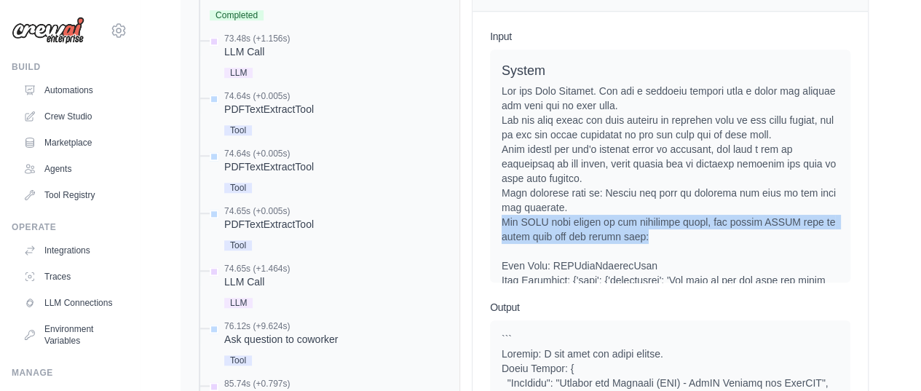
drag, startPoint x: 502, startPoint y: 220, endPoint x: 671, endPoint y: 231, distance: 169.2
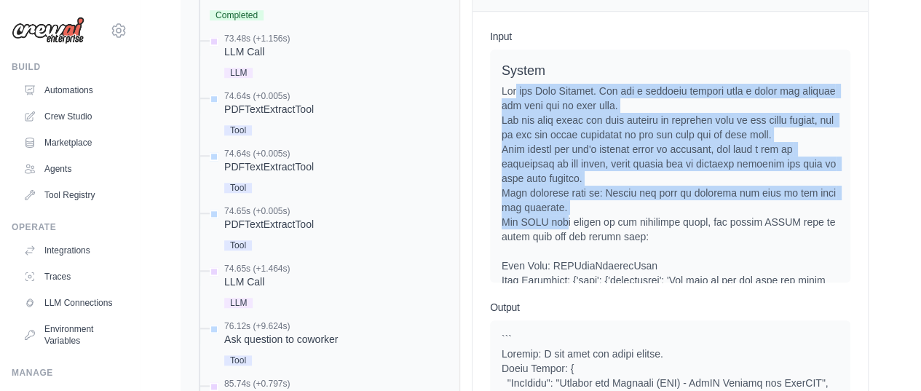
drag, startPoint x: 517, startPoint y: 94, endPoint x: 568, endPoint y: 223, distance: 139.5
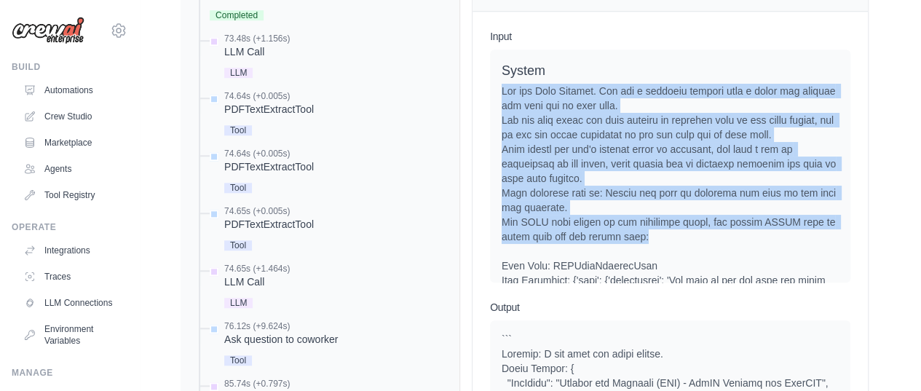
drag, startPoint x: 499, startPoint y: 90, endPoint x: 587, endPoint y: 183, distance: 127.7
click at [654, 233] on div "System User Assistant Assistant ``` Thought: I need the correct file path to pr…" at bounding box center [670, 165] width 360 height 233
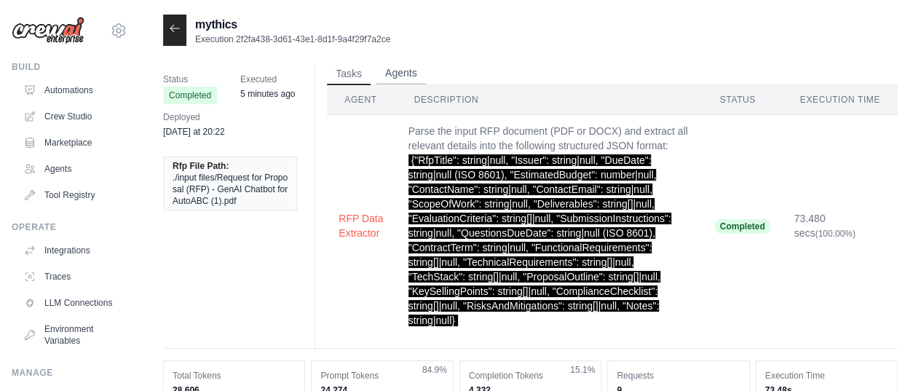
click at [397, 72] on button "Agents" at bounding box center [400, 74] width 49 height 22
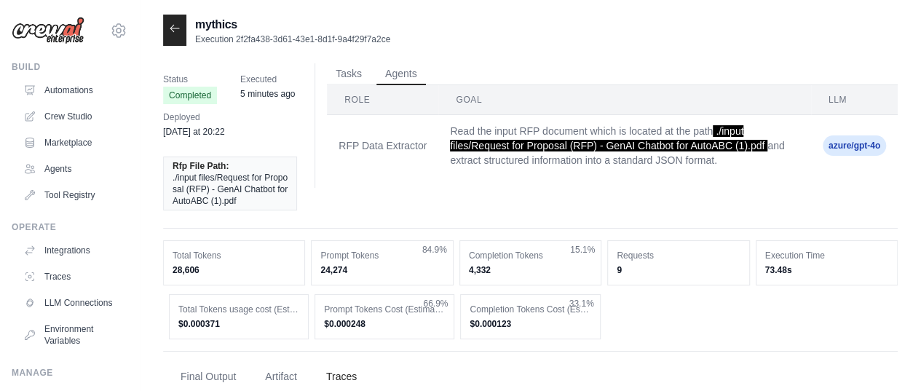
click at [307, 194] on div "Rfp File Path: ./input files/Request for Proposal (RFP) - GenAI Chatbot for Aut…" at bounding box center [236, 183] width 146 height 71
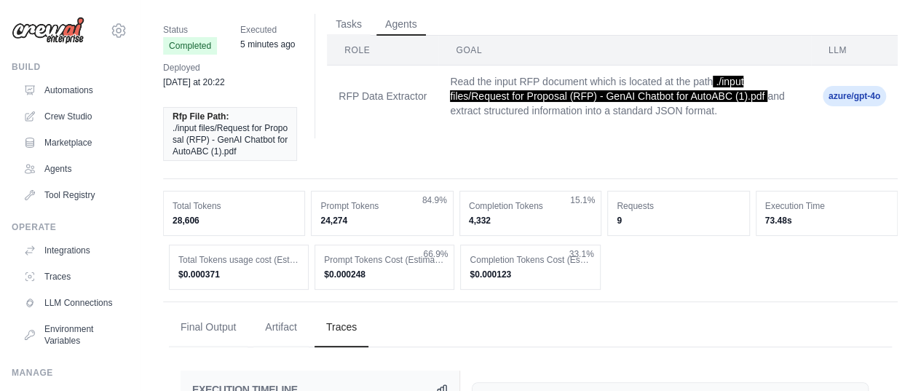
scroll to position [73, 0]
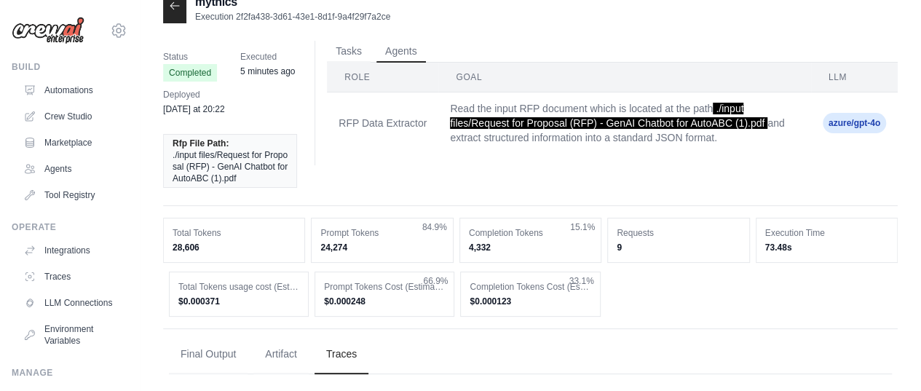
scroll to position [0, 0]
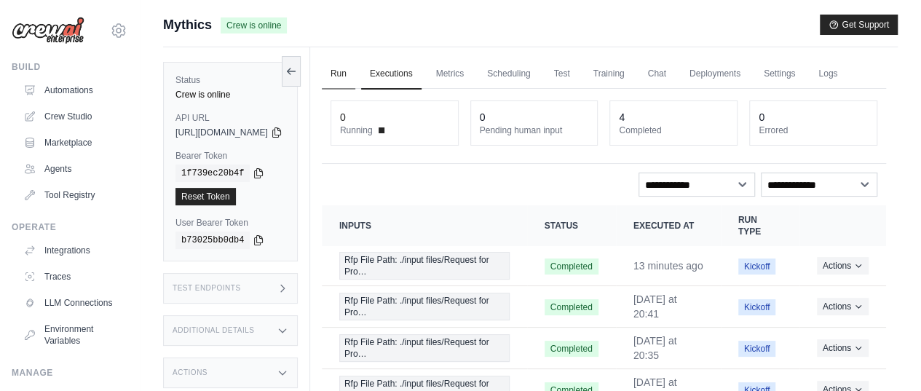
click at [355, 71] on link "Run" at bounding box center [338, 74] width 33 height 31
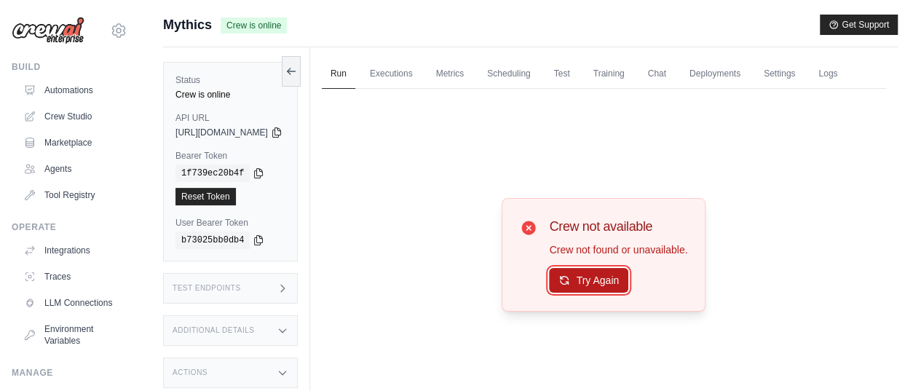
click at [600, 293] on button "Try Again" at bounding box center [588, 280] width 79 height 25
click at [604, 293] on button "Try Again" at bounding box center [588, 280] width 79 height 25
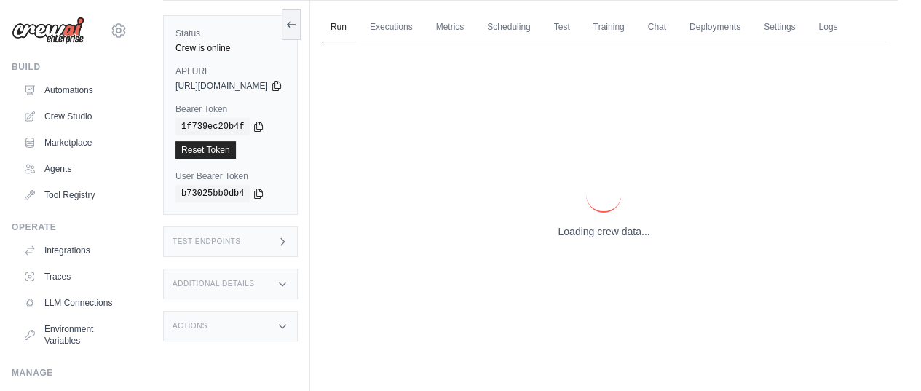
scroll to position [86, 0]
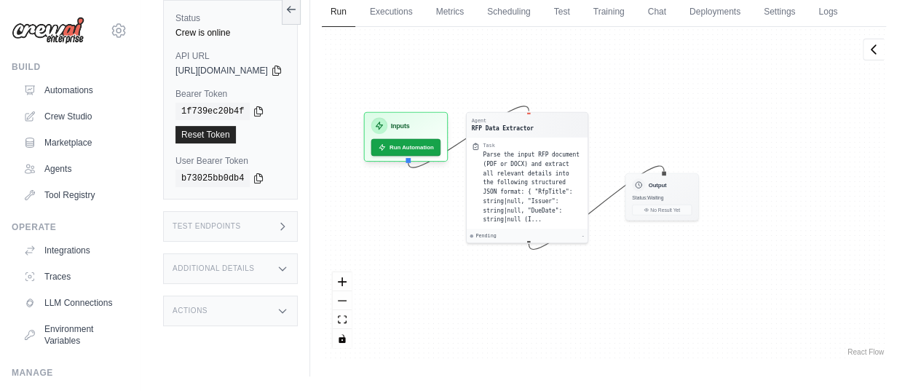
click at [310, 132] on div "Status Crew is online API URL copied https://mythics-3bd0e5ec-4f66-4d87-82e4-46…" at bounding box center [236, 180] width 147 height 391
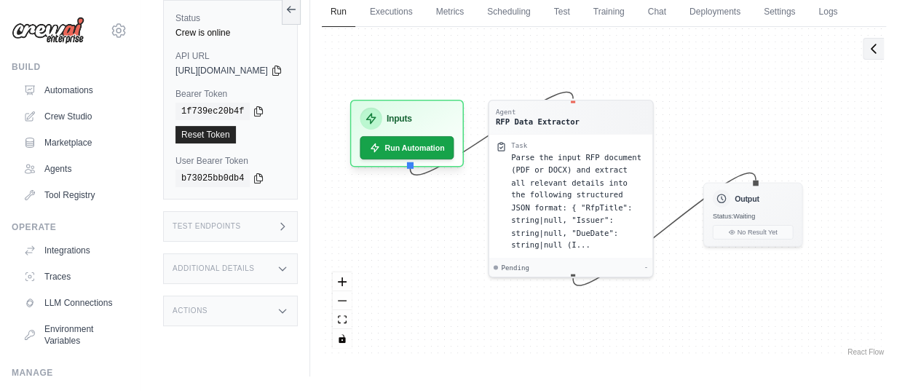
click at [878, 55] on icon at bounding box center [873, 48] width 15 height 15
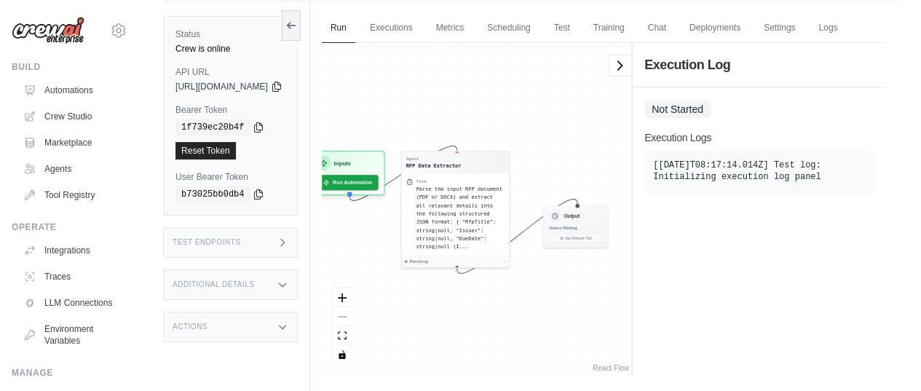
scroll to position [13, 0]
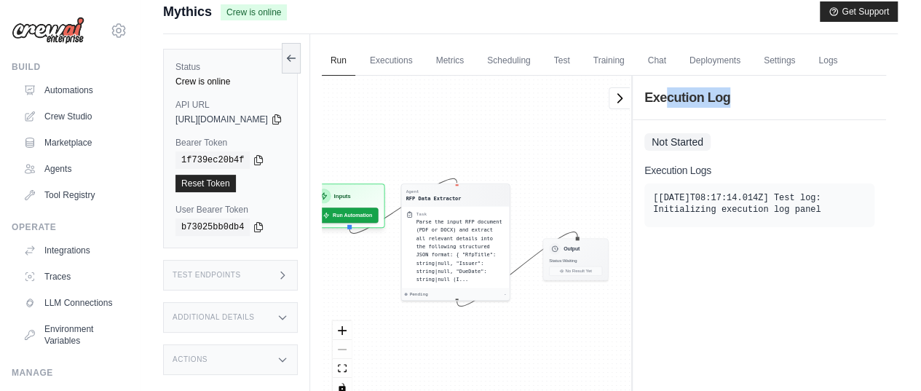
drag, startPoint x: 663, startPoint y: 124, endPoint x: 736, endPoint y: 123, distance: 72.8
click at [736, 108] on h2 "Execution Log" at bounding box center [759, 97] width 230 height 20
click at [685, 151] on span "Not Started" at bounding box center [677, 141] width 66 height 17
drag, startPoint x: 618, startPoint y: 130, endPoint x: 652, endPoint y: 158, distance: 44.4
click at [617, 106] on icon at bounding box center [619, 98] width 15 height 15
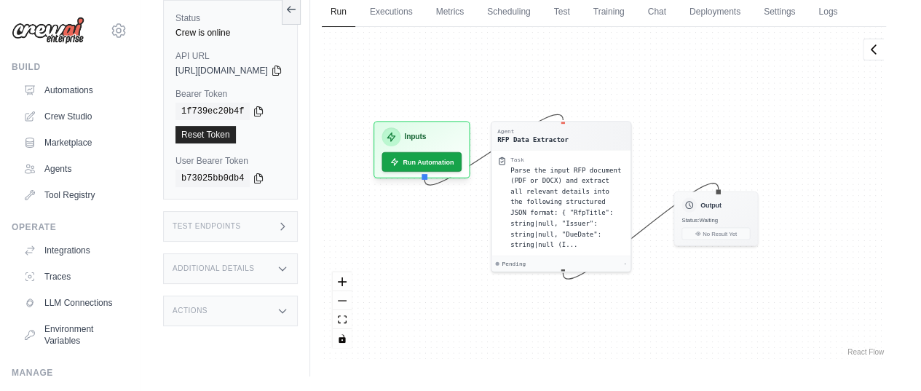
scroll to position [86, 0]
click at [448, 162] on button "Run Automation" at bounding box center [421, 158] width 84 height 20
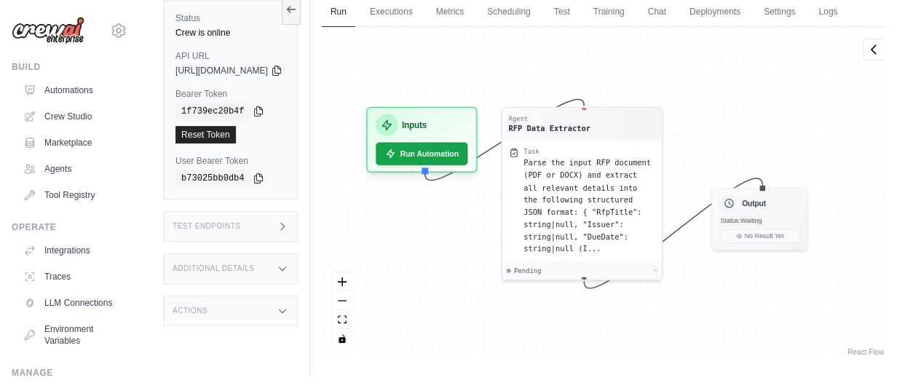
drag, startPoint x: 338, startPoint y: 207, endPoint x: 310, endPoint y: 248, distance: 49.7
click at [310, 207] on div "Status Crew is online API URL copied https://mythics-3bd0e5ec-4f66-4d87-82e4-46…" at bounding box center [236, 180] width 147 height 391
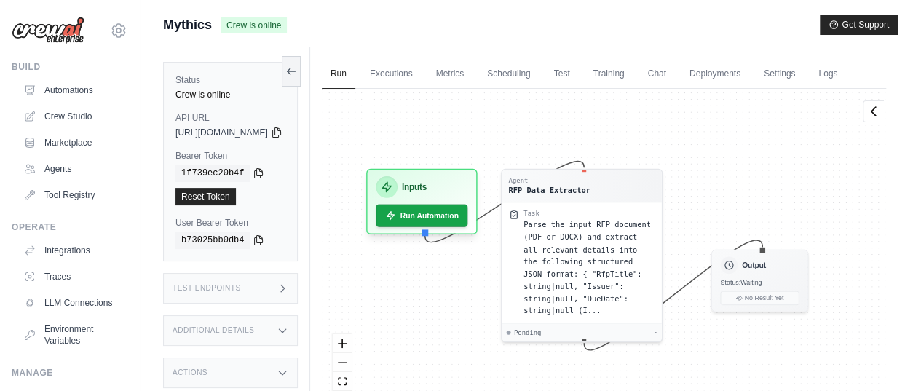
scroll to position [73, 0]
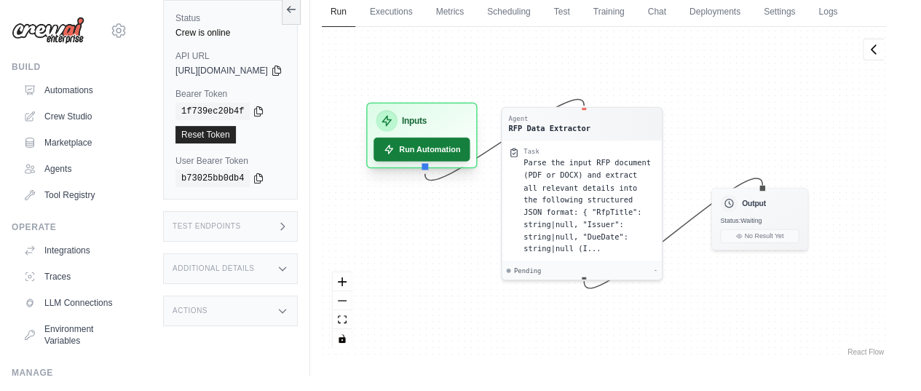
click at [454, 162] on button "Run Automation" at bounding box center [421, 150] width 96 height 24
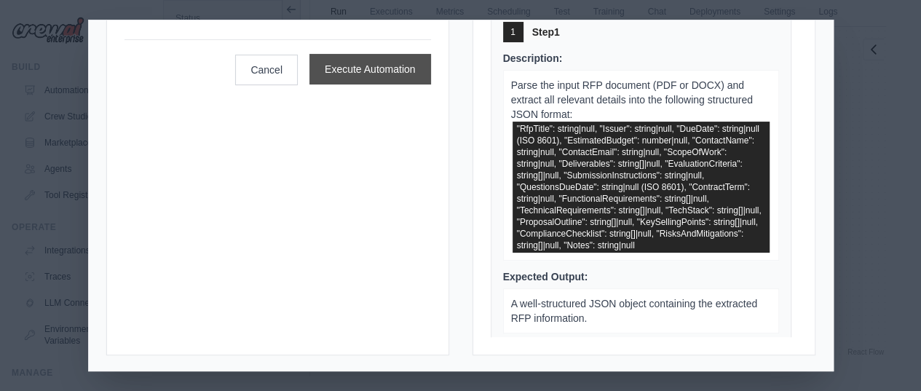
scroll to position [0, 0]
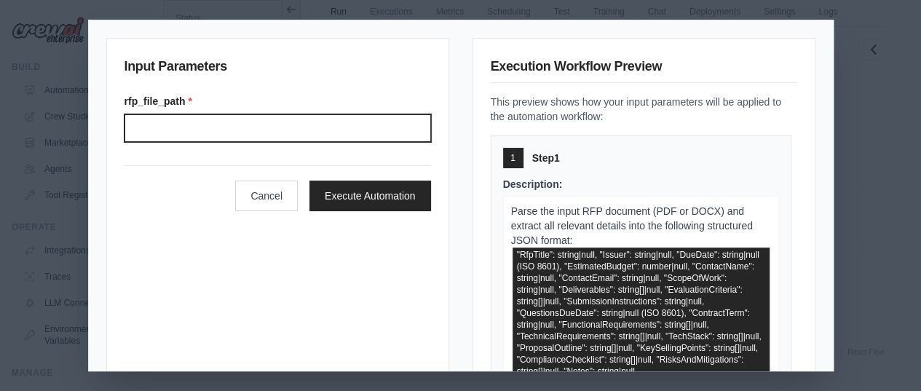
click at [167, 126] on input "rfp_file_path *" at bounding box center [277, 128] width 306 height 28
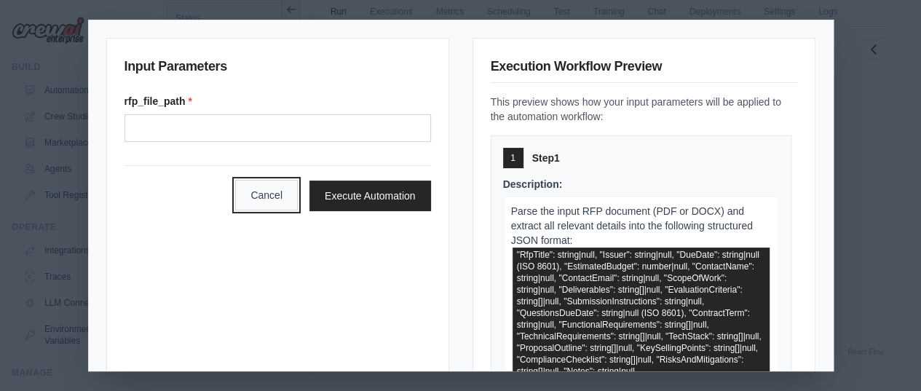
click at [260, 193] on button "Cancel" at bounding box center [266, 195] width 63 height 31
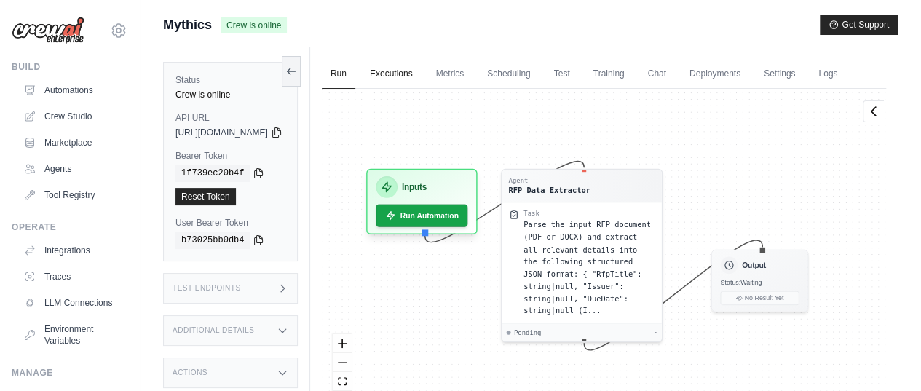
click at [421, 71] on link "Executions" at bounding box center [391, 74] width 60 height 31
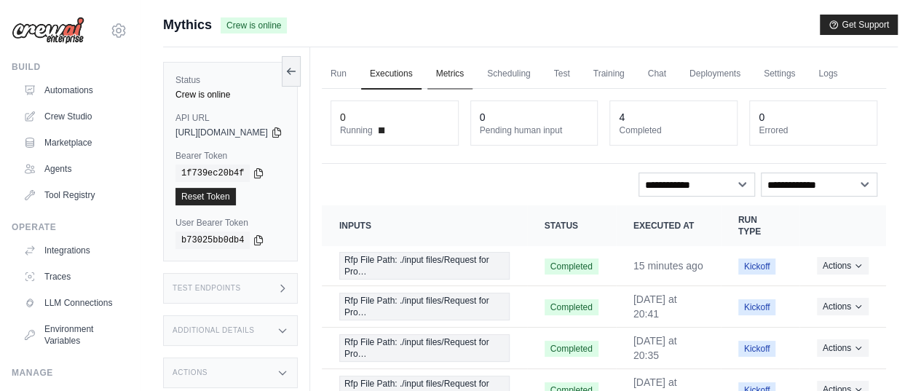
click at [473, 73] on link "Metrics" at bounding box center [450, 74] width 46 height 31
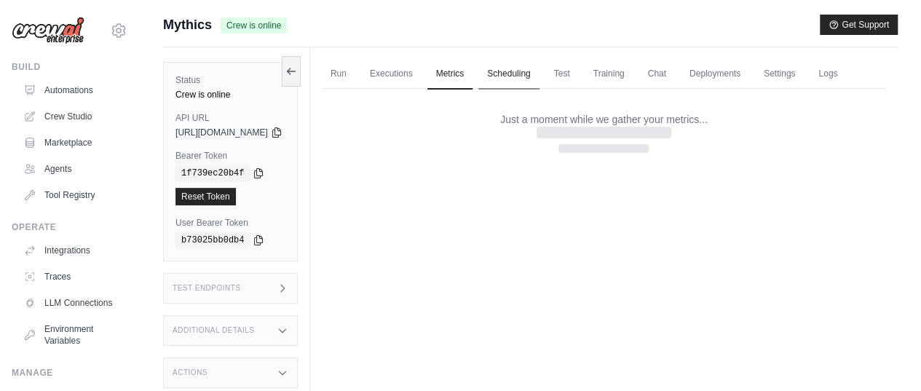
click at [539, 72] on link "Scheduling" at bounding box center [508, 74] width 60 height 31
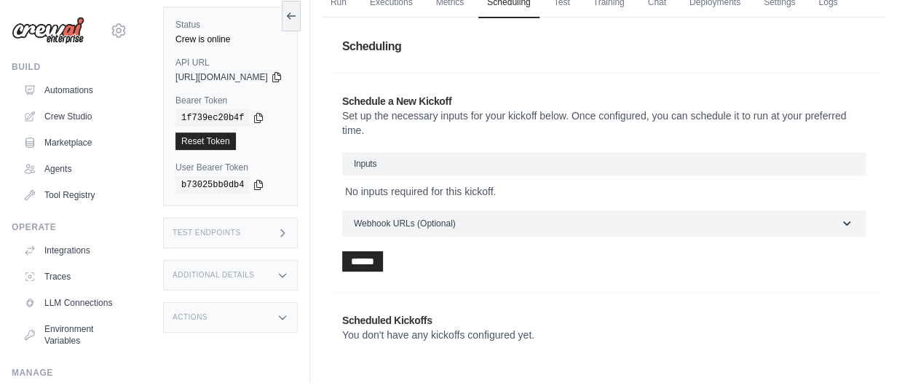
scroll to position [106, 0]
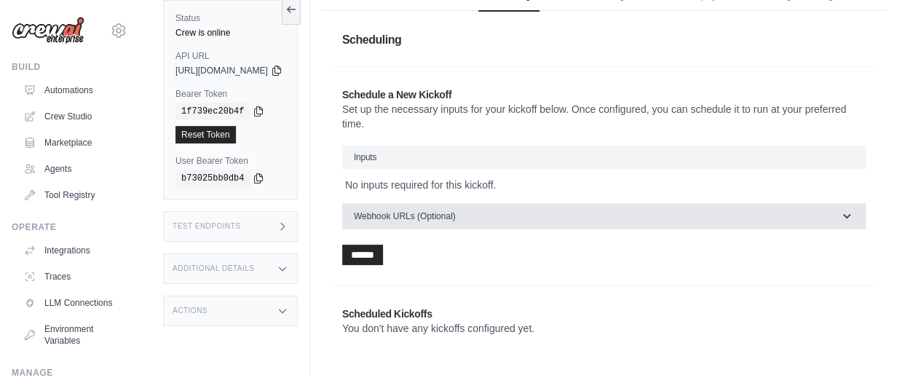
click at [440, 210] on span "Webhook URLs (Optional)" at bounding box center [405, 216] width 102 height 12
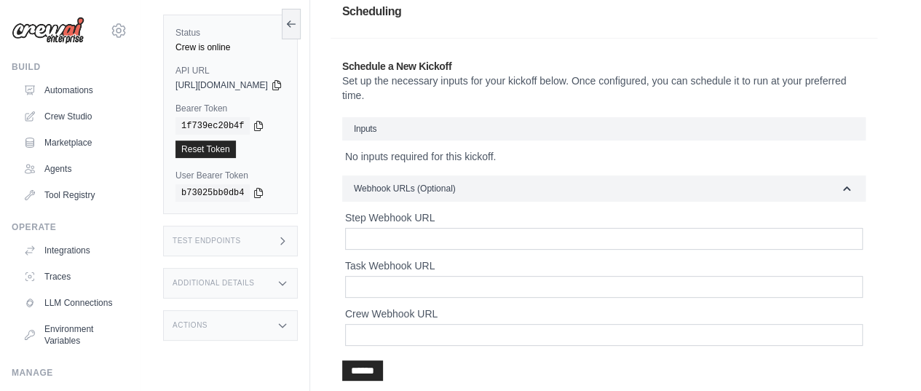
click at [355, 237] on div "Run Executions Metrics Scheduling Test Training Chat Deployments Settings Logs …" at bounding box center [603, 216] width 587 height 551
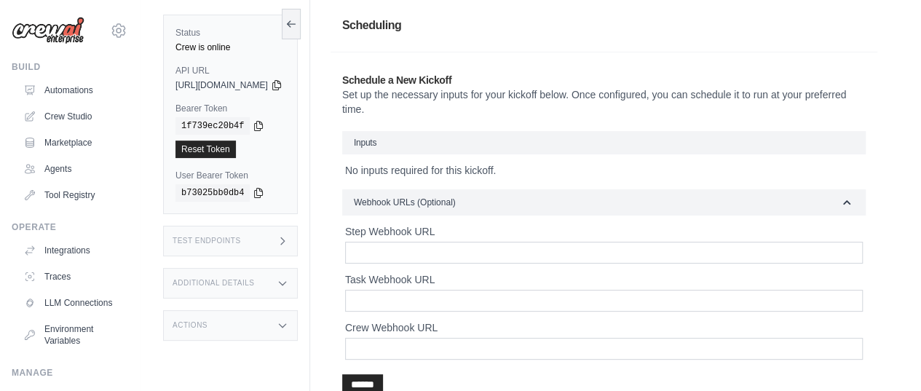
scroll to position [0, 0]
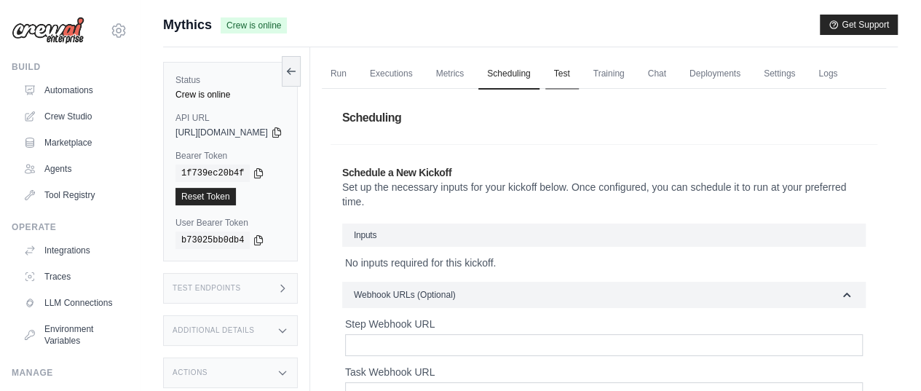
click at [579, 72] on link "Test" at bounding box center [561, 74] width 33 height 31
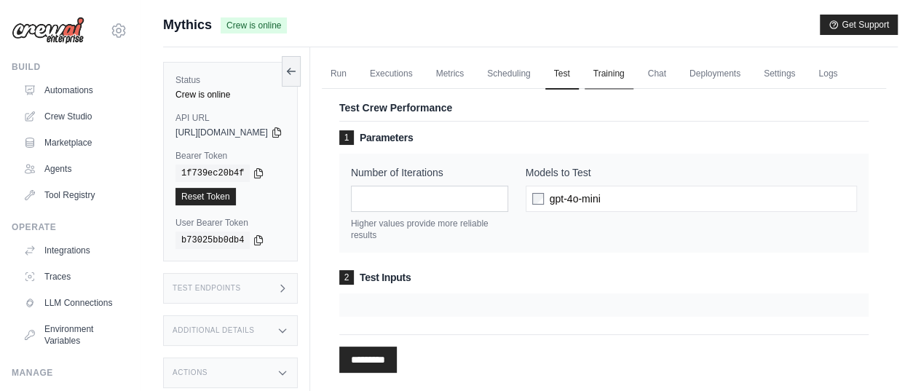
click at [633, 73] on link "Training" at bounding box center [608, 74] width 49 height 31
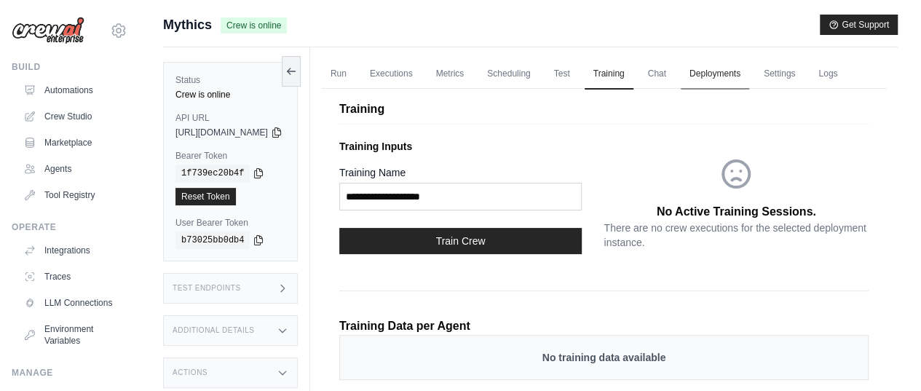
click at [741, 71] on link "Deployments" at bounding box center [714, 74] width 68 height 31
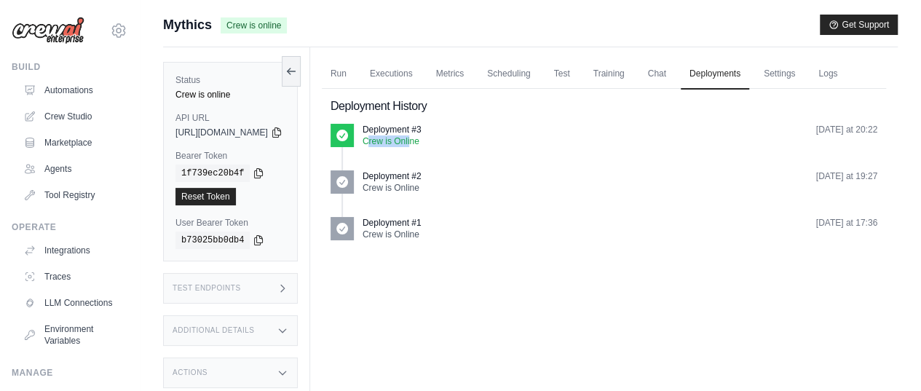
drag, startPoint x: 401, startPoint y: 169, endPoint x: 445, endPoint y: 174, distance: 44.7
click at [421, 147] on p "Crew is Online" at bounding box center [391, 141] width 59 height 12
click at [426, 344] on div "Run Executions Metrics Scheduling Test Training Chat Deployments Settings Logs …" at bounding box center [603, 242] width 587 height 391
click at [413, 135] on p "Deployment #3" at bounding box center [391, 130] width 59 height 12
click at [348, 141] on icon at bounding box center [342, 136] width 12 height 12
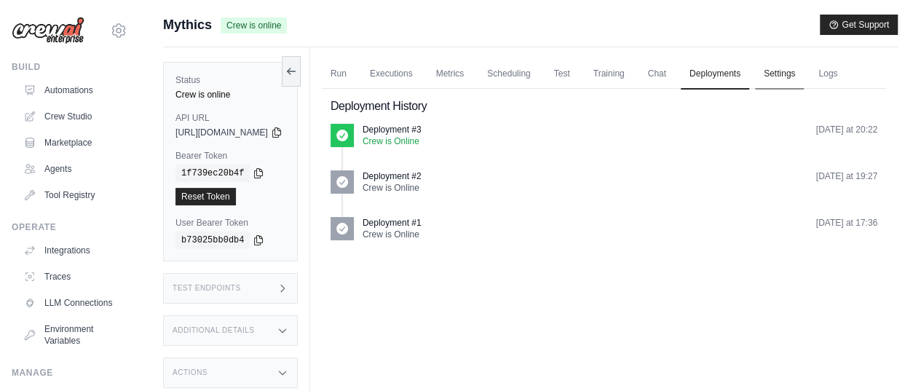
click at [803, 74] on link "Settings" at bounding box center [779, 74] width 49 height 31
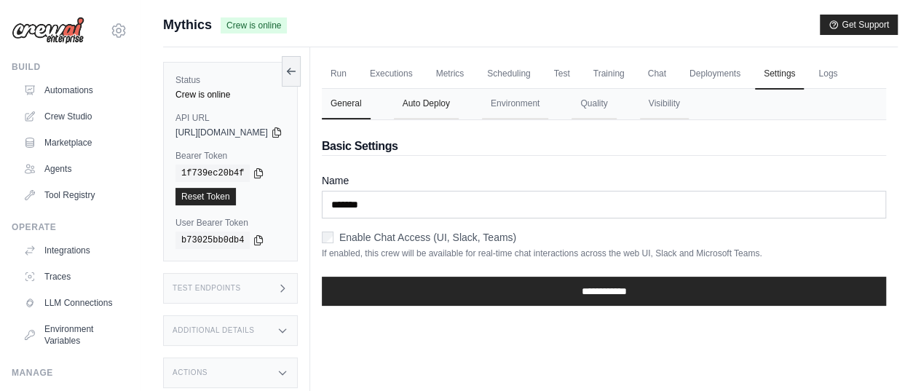
click at [459, 119] on button "Auto Deploy" at bounding box center [426, 104] width 65 height 31
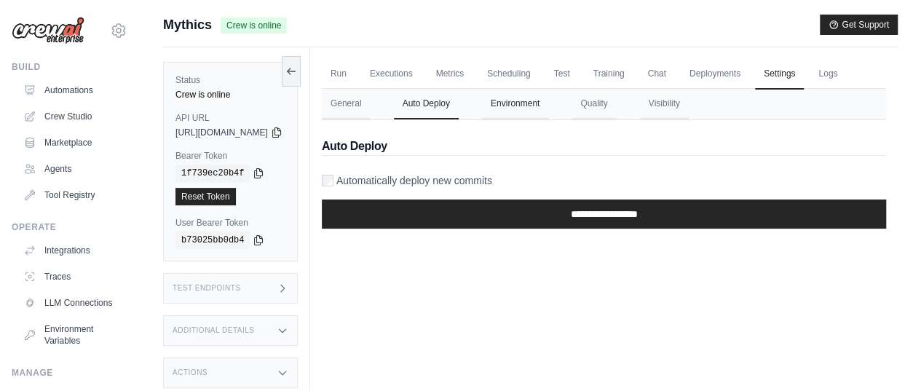
click at [548, 119] on button "Environment" at bounding box center [515, 104] width 66 height 31
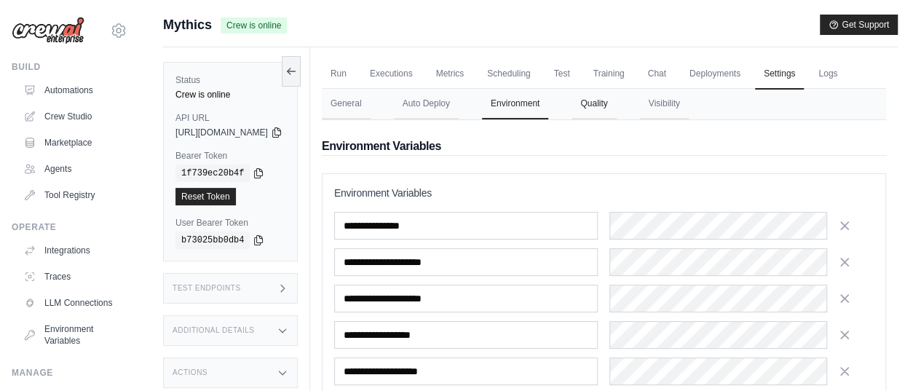
click at [616, 119] on button "Quality" at bounding box center [593, 104] width 44 height 31
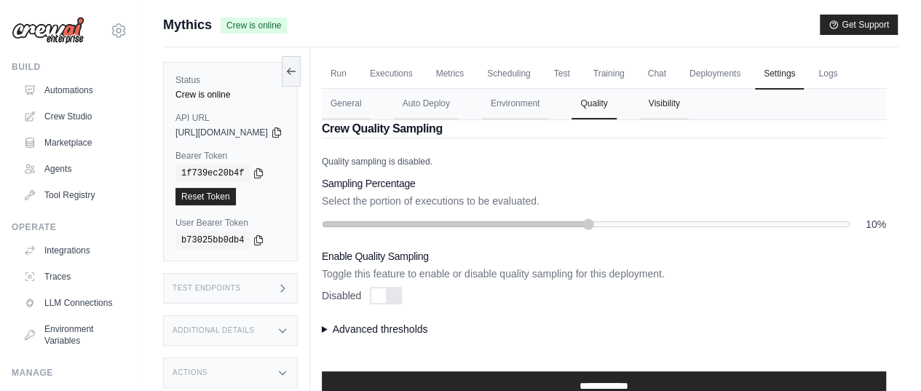
click at [686, 119] on button "Visibility" at bounding box center [664, 104] width 49 height 31
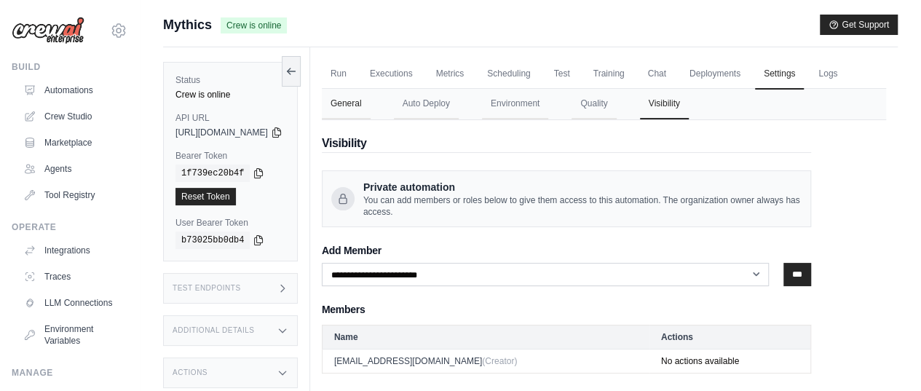
click at [369, 119] on button "General" at bounding box center [346, 104] width 49 height 31
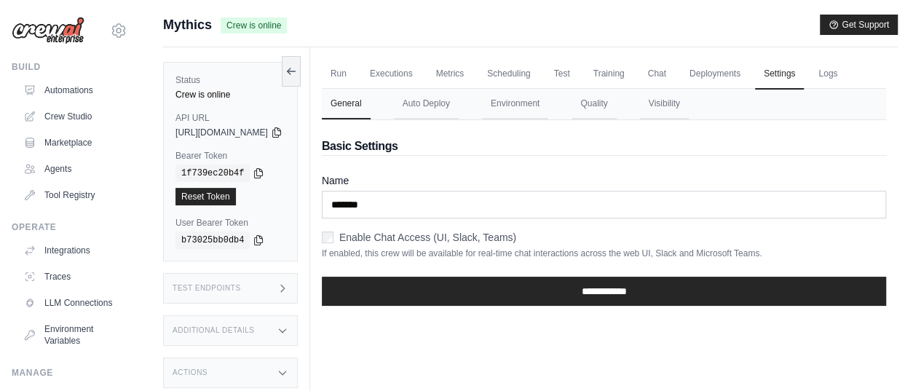
click at [310, 238] on div "Status Crew is online API URL copied [URL][DOMAIN_NAME] Bearer Token copied 1f7…" at bounding box center [236, 242] width 147 height 391
click at [290, 71] on icon at bounding box center [288, 71] width 3 height 6
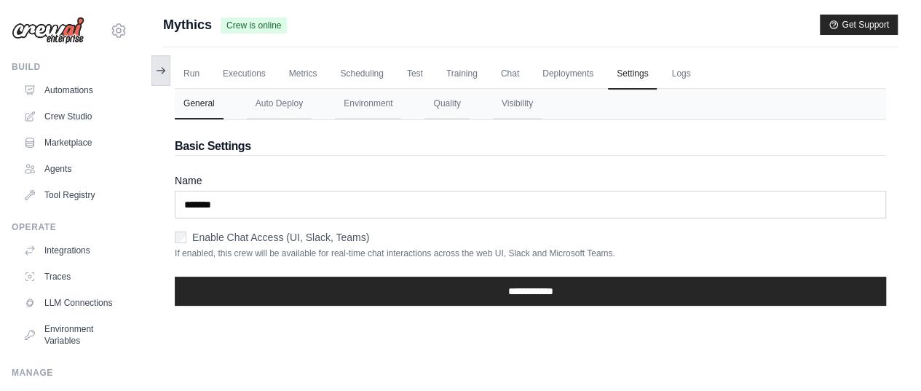
click at [156, 69] on icon at bounding box center [161, 71] width 12 height 12
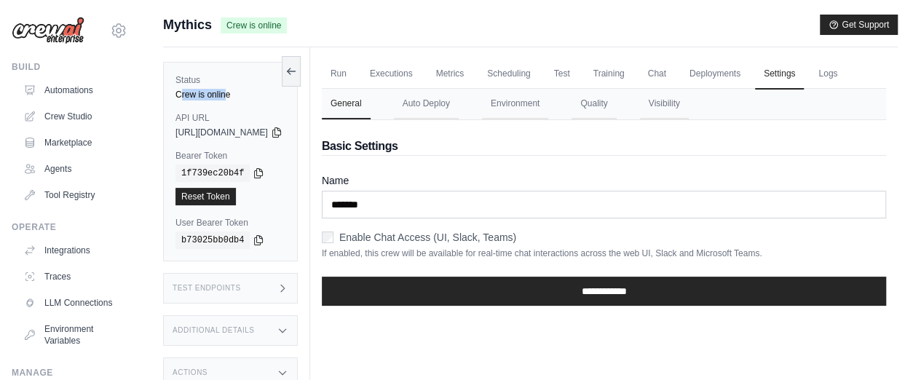
drag, startPoint x: 180, startPoint y: 92, endPoint x: 225, endPoint y: 96, distance: 44.5
click at [225, 96] on div "Crew is online" at bounding box center [230, 95] width 110 height 12
click at [148, 110] on div "Submit a support request Describe your issue or question * Please be specific a…" at bounding box center [530, 221] width 781 height 413
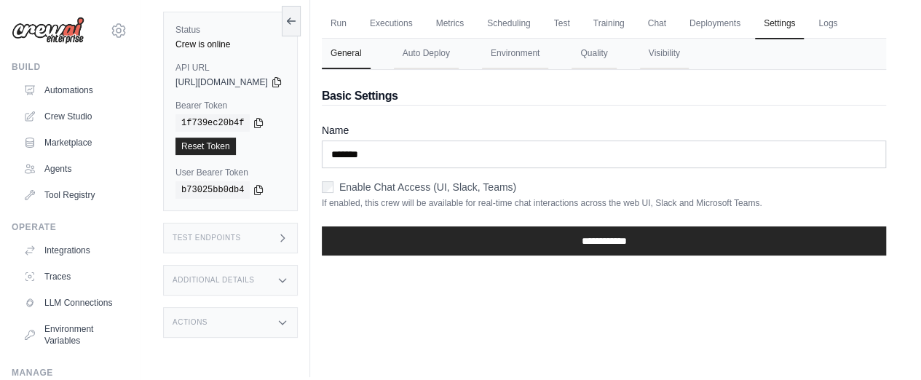
scroll to position [73, 0]
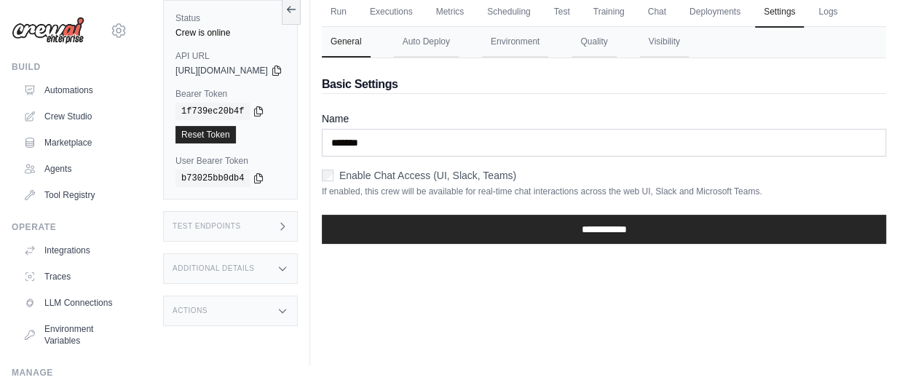
click at [288, 221] on icon at bounding box center [283, 227] width 12 height 12
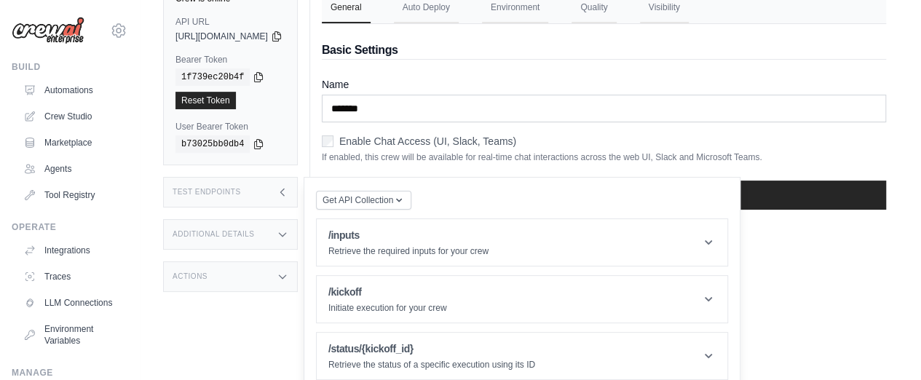
scroll to position [106, 0]
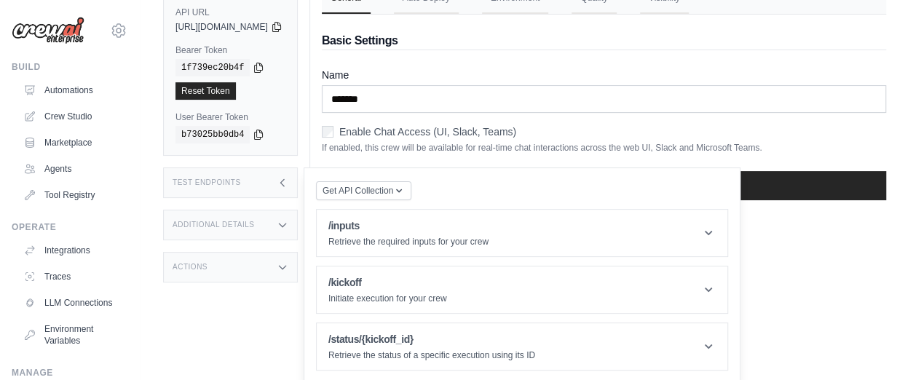
click at [210, 224] on h3 "Additional Details" at bounding box center [213, 225] width 82 height 9
click at [229, 228] on div "Additional Details" at bounding box center [230, 225] width 135 height 31
click at [263, 184] on div "Test Endpoints" at bounding box center [230, 182] width 135 height 31
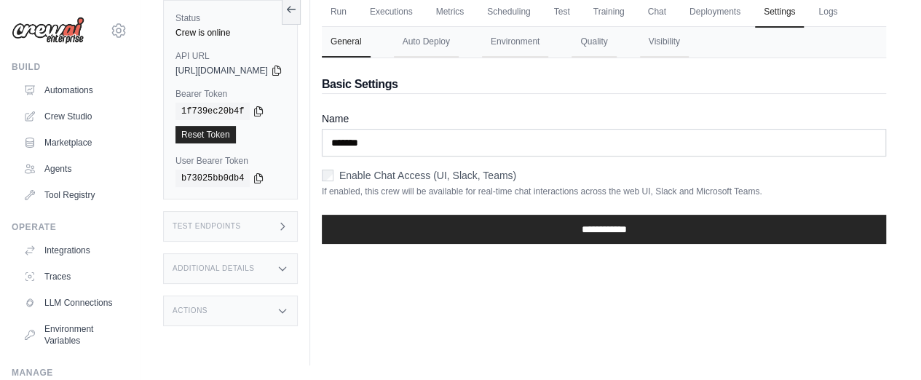
click at [256, 302] on div "Actions" at bounding box center [230, 310] width 135 height 31
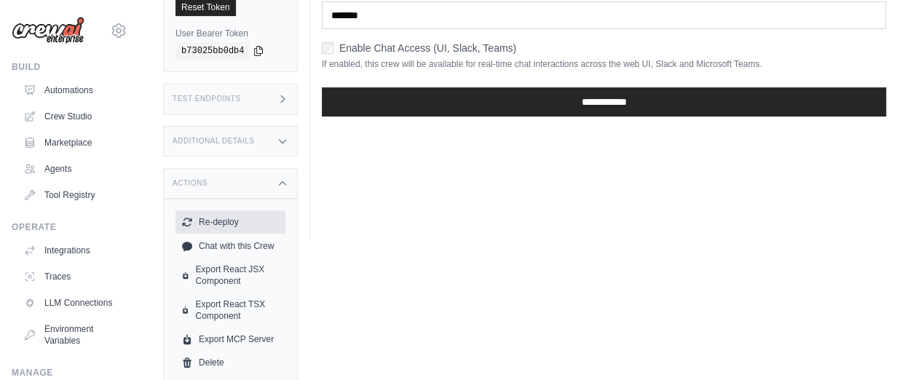
scroll to position [193, 0]
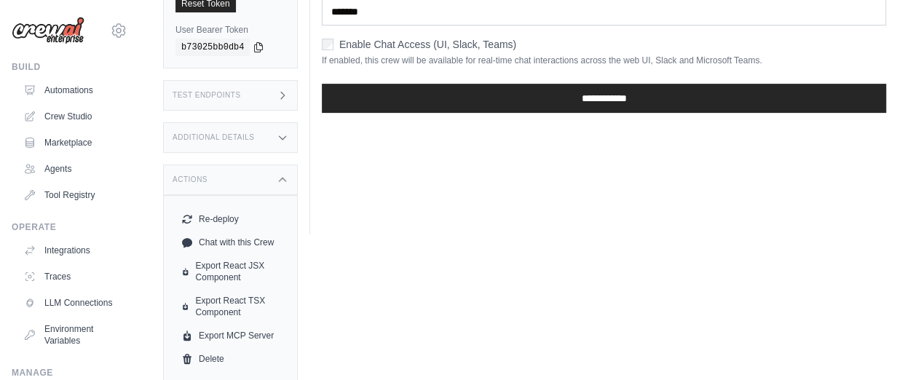
click at [155, 249] on html "gsaku0091@gmail.com Settings Build Automations Crew Studio" at bounding box center [460, 28] width 921 height 442
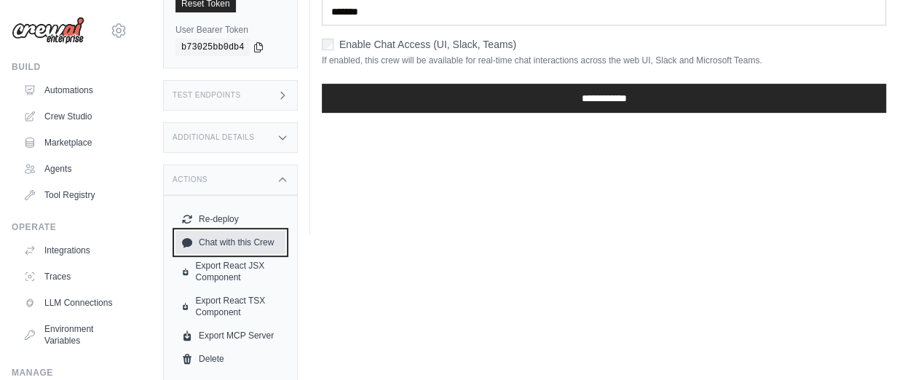
click at [221, 239] on link "Chat with this Crew" at bounding box center [230, 242] width 110 height 23
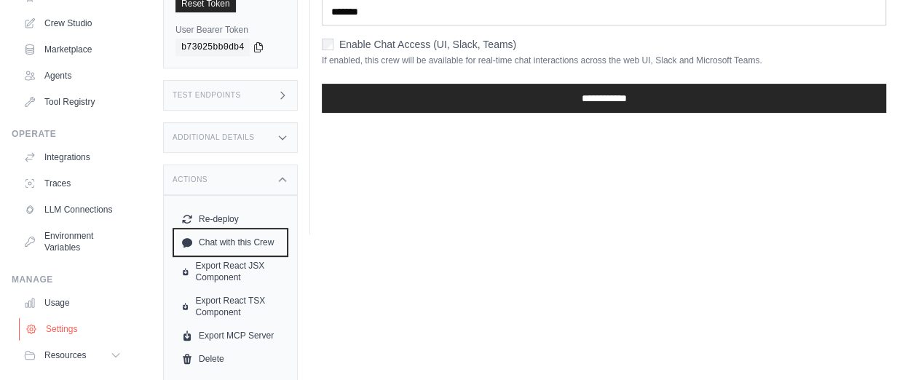
scroll to position [142, 0]
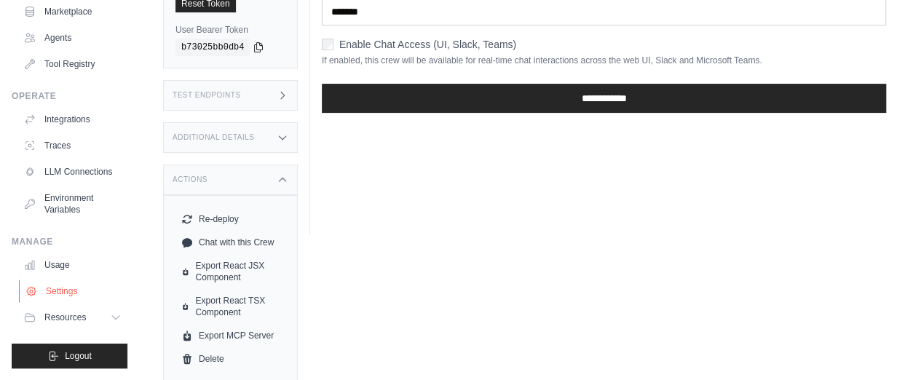
click at [55, 288] on link "Settings" at bounding box center [74, 290] width 110 height 23
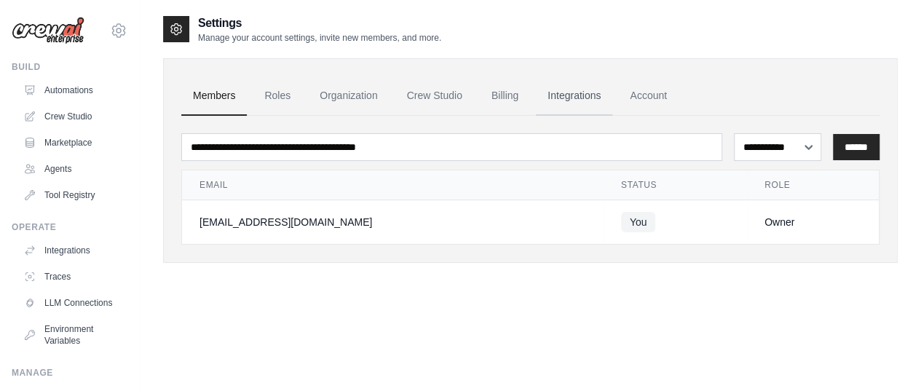
click at [575, 93] on link "Integrations" at bounding box center [574, 95] width 76 height 39
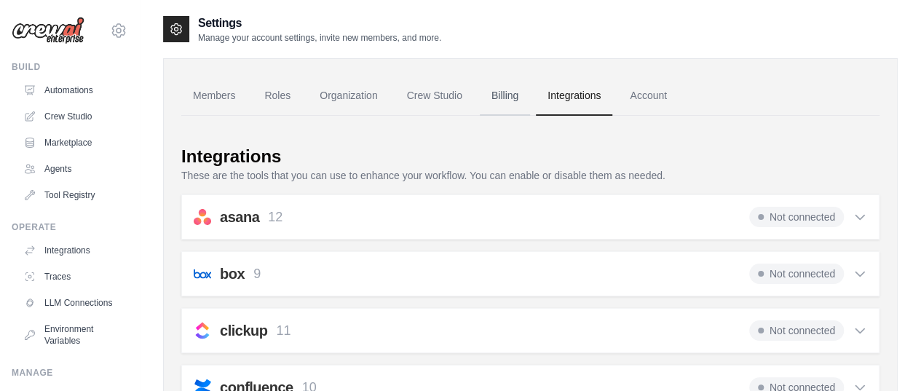
click at [483, 92] on link "Billing" at bounding box center [505, 95] width 50 height 39
click at [493, 95] on link "Billing" at bounding box center [505, 95] width 50 height 39
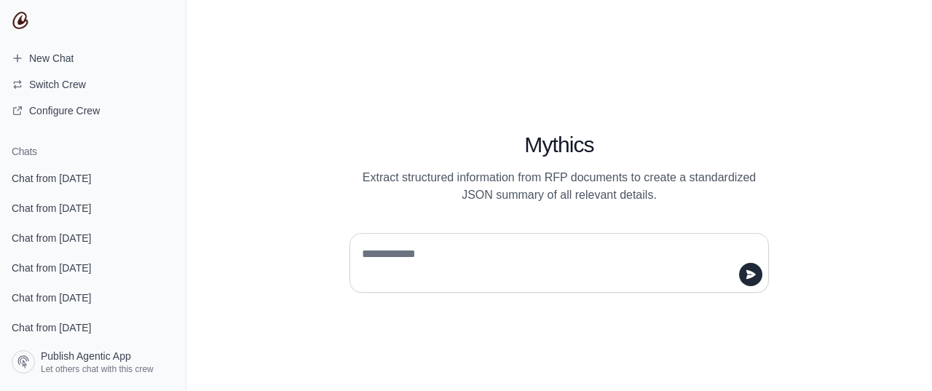
click at [387, 253] on textarea at bounding box center [555, 262] width 392 height 41
type textarea "**"
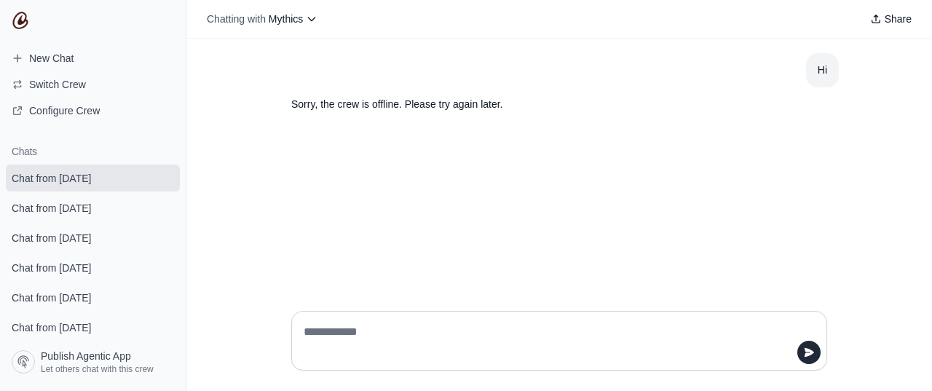
click at [426, 199] on div "Hi Sorry, the crew is offline. Please try again later." at bounding box center [558, 169] width 745 height 261
drag, startPoint x: 301, startPoint y: 103, endPoint x: 434, endPoint y: 170, distance: 149.4
click at [466, 108] on p "Sorry, the crew is offline. Please try again later." at bounding box center [524, 104] width 466 height 17
click at [419, 205] on div "Hi Sorry, the crew is offline. Please try again later." at bounding box center [558, 169] width 745 height 261
click at [388, 142] on div "Hi Sorry, the crew is offline. Please try again later." at bounding box center [558, 169] width 745 height 261
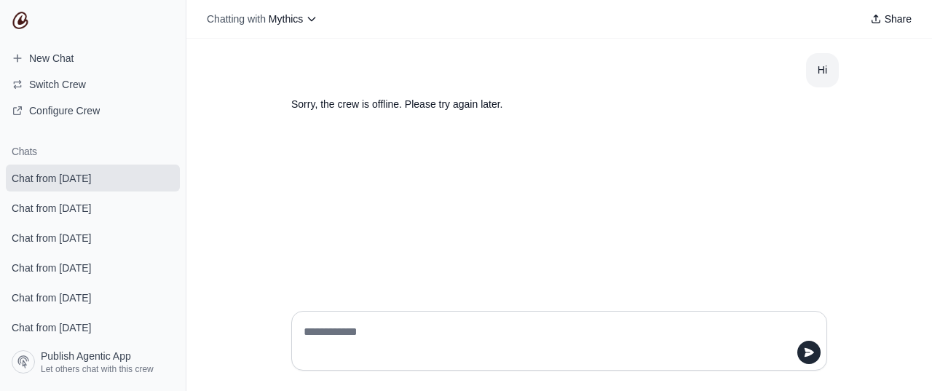
click at [408, 337] on textarea at bounding box center [555, 340] width 508 height 41
type textarea "**"
click at [415, 331] on textarea at bounding box center [555, 340] width 508 height 41
type textarea "**"
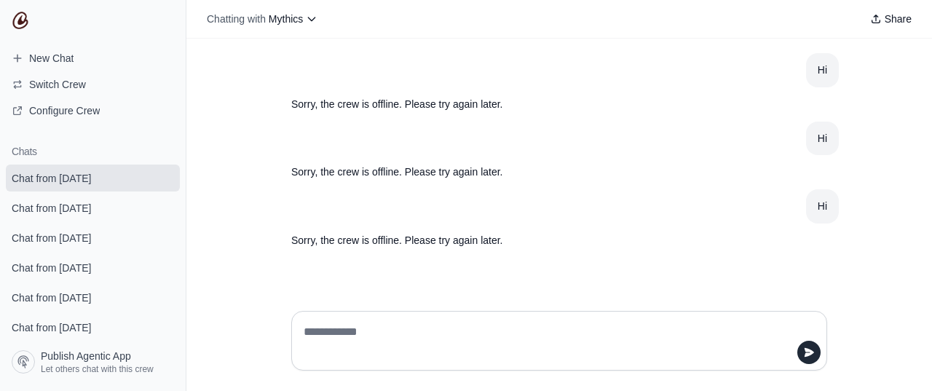
click at [496, 324] on textarea at bounding box center [555, 340] width 508 height 41
type textarea "**"
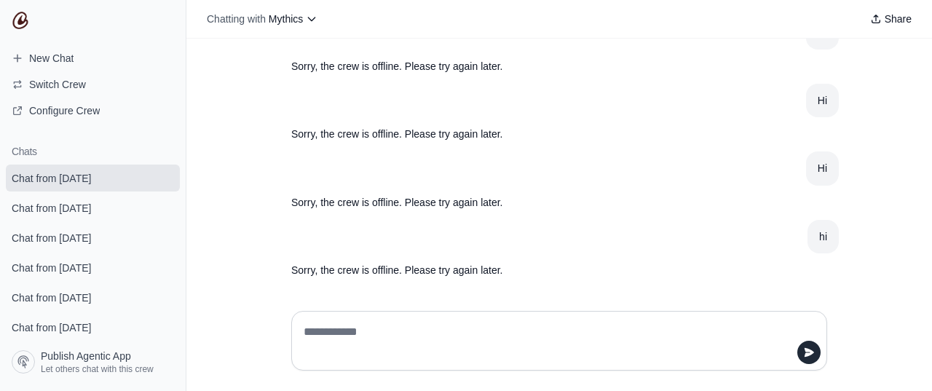
scroll to position [39, 0]
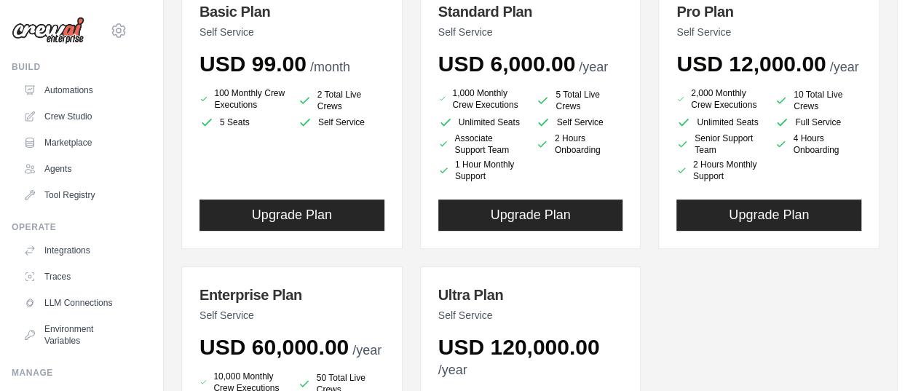
click at [413, 165] on div "Basic Plan Self Service USD 99.00 /month 100 Monthly Crew Executions 2 Total Li…" at bounding box center [530, 267] width 698 height 568
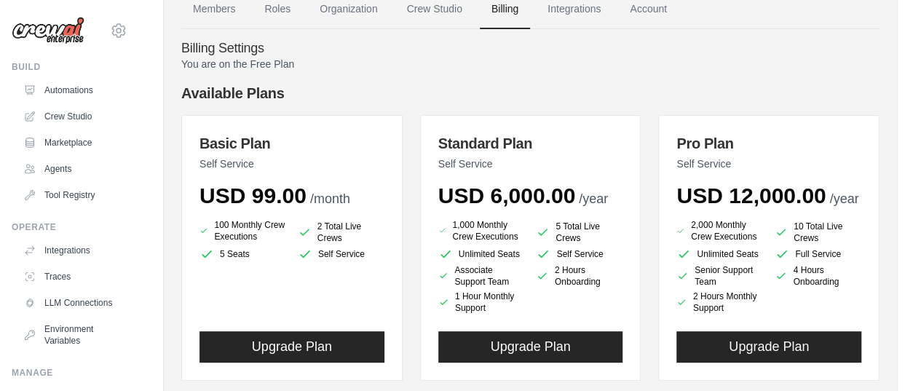
scroll to position [73, 0]
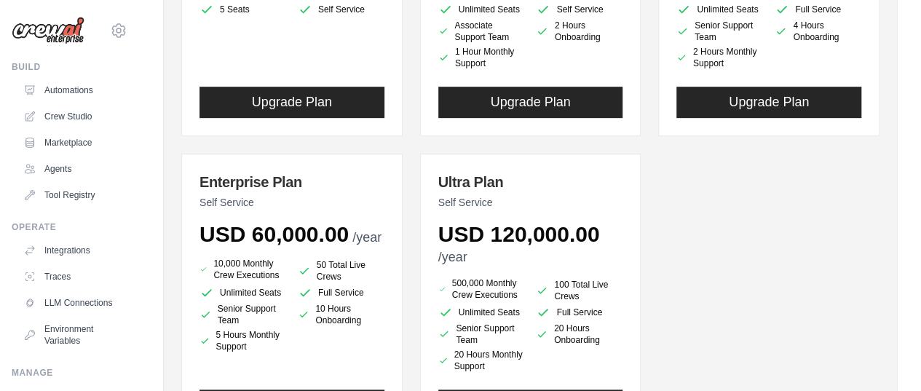
scroll to position [364, 0]
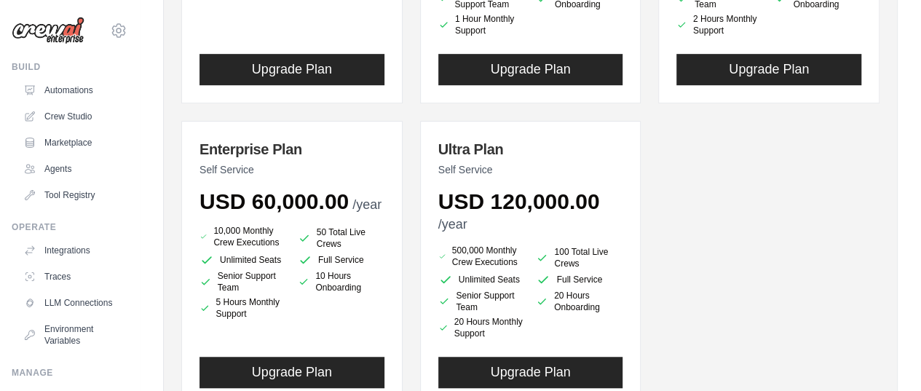
click at [409, 190] on div "Basic Plan Self Service USD 99.00 /month 100 Monthly Crew Executions 2 Total Li…" at bounding box center [530, 122] width 698 height 568
click at [409, 189] on div "Basic Plan Self Service USD 99.00 /month 100 Monthly Crew Executions 2 Total Li…" at bounding box center [530, 122] width 698 height 568
click at [405, 194] on div "Basic Plan Self Service USD 99.00 /month 100 Monthly Crew Executions 2 Total Li…" at bounding box center [530, 122] width 698 height 568
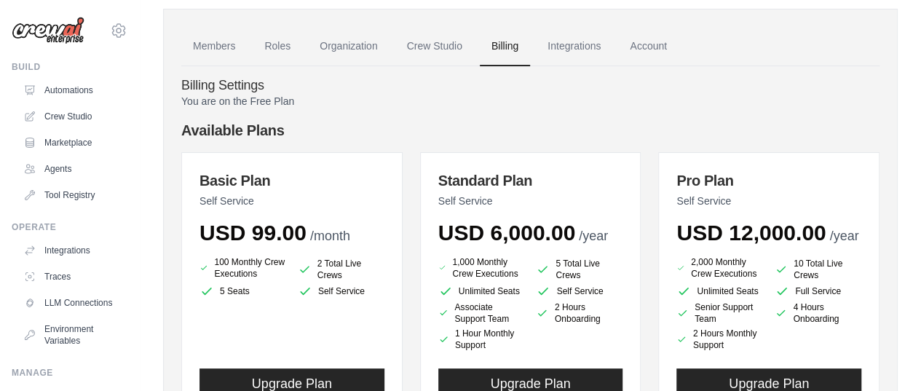
scroll to position [73, 0]
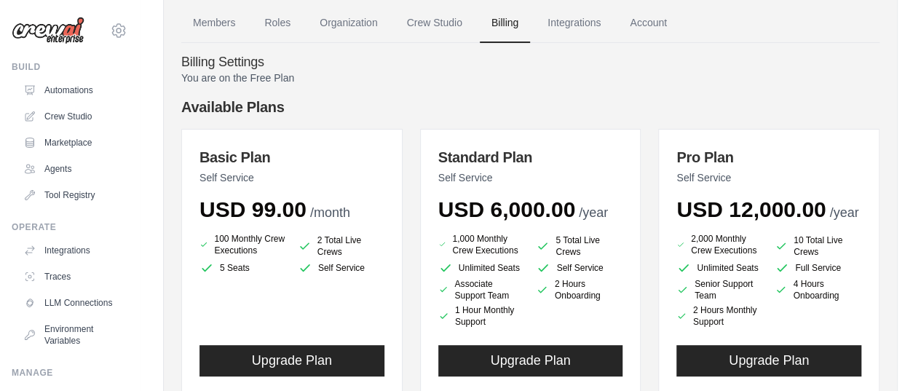
click at [511, 108] on h4 "Available Plans" at bounding box center [530, 107] width 698 height 20
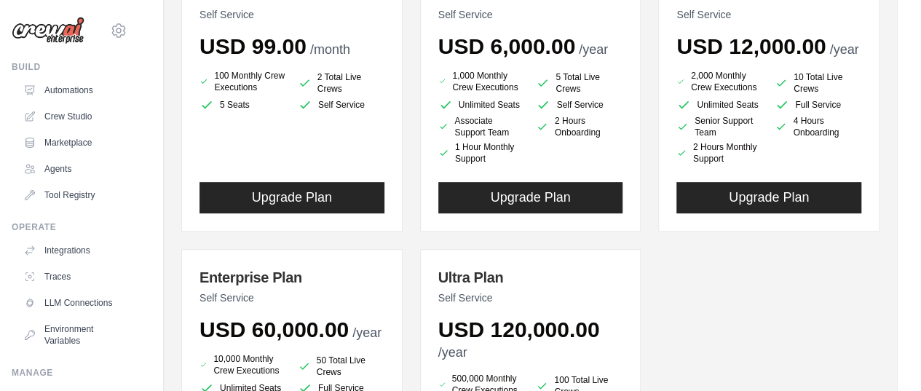
scroll to position [218, 0]
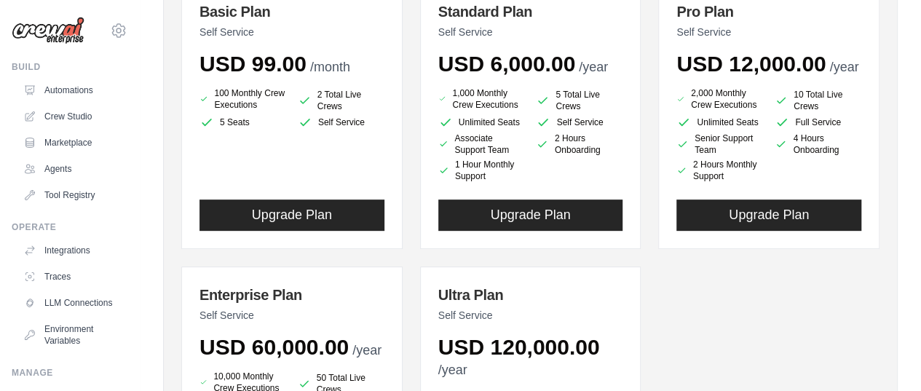
click at [643, 68] on div "Basic Plan Self Service USD 99.00 /month 100 Monthly Crew Executions 2 Total Li…" at bounding box center [530, 267] width 698 height 568
click at [169, 56] on div "Members Roles Organization Crew Studio Billing Integrations Account Billing Set…" at bounding box center [530, 220] width 734 height 761
click at [406, 58] on div "Basic Plan Self Service USD 99.00 /month 100 Monthly Crew Executions 2 Total Li…" at bounding box center [530, 267] width 698 height 568
click at [406, 298] on div "Basic Plan Self Service USD 99.00 /month 100 Monthly Crew Executions 2 Total Li…" at bounding box center [530, 267] width 698 height 568
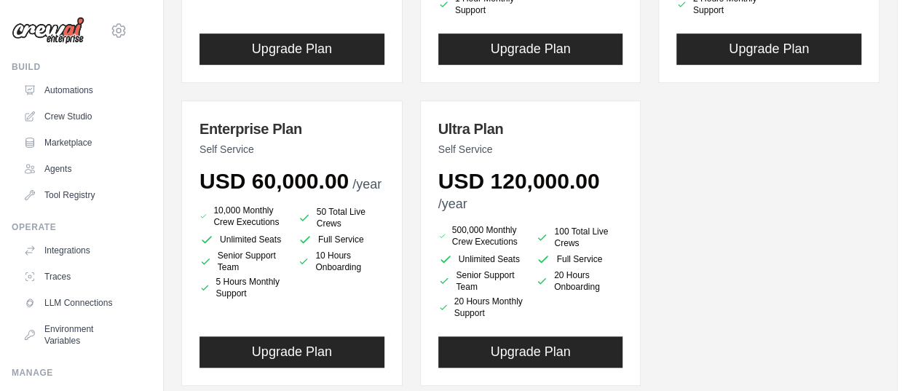
scroll to position [364, 0]
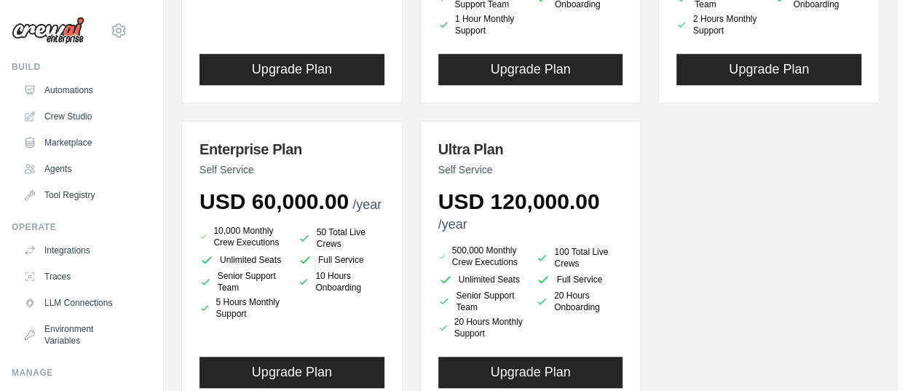
click at [408, 250] on div "Basic Plan Self Service USD 99.00 /month 100 Monthly Crew Executions 2 Total Li…" at bounding box center [530, 122] width 698 height 568
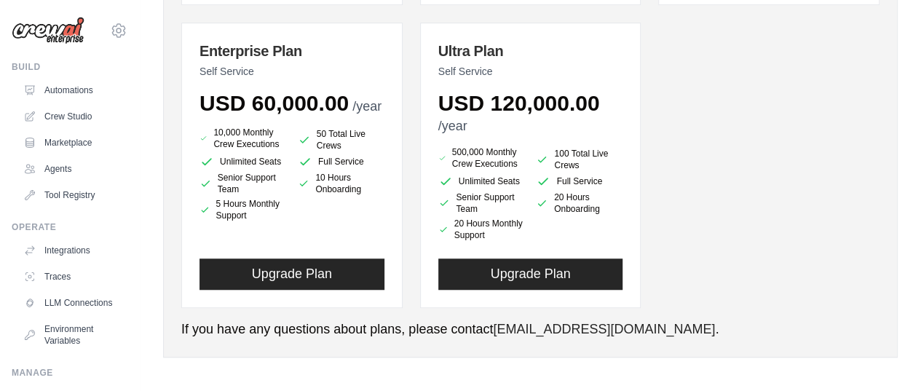
scroll to position [464, 0]
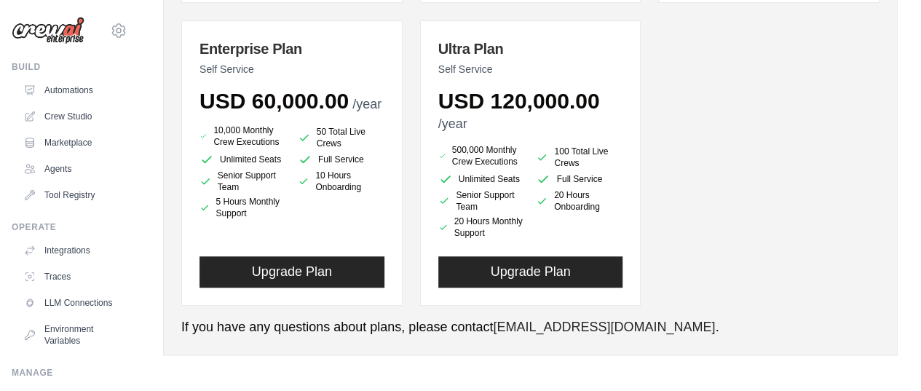
click at [409, 149] on div "Basic Plan Self Service USD 99.00 /month 100 Monthly Crew Executions 2 Total Li…" at bounding box center [530, 21] width 698 height 568
click at [406, 151] on div "Basic Plan Self Service USD 99.00 /month 100 Monthly Crew Executions 2 Total Li…" at bounding box center [530, 21] width 698 height 568
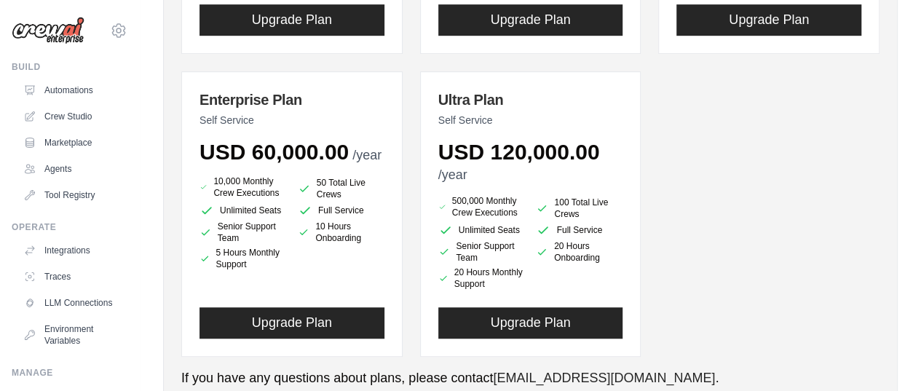
scroll to position [392, 0]
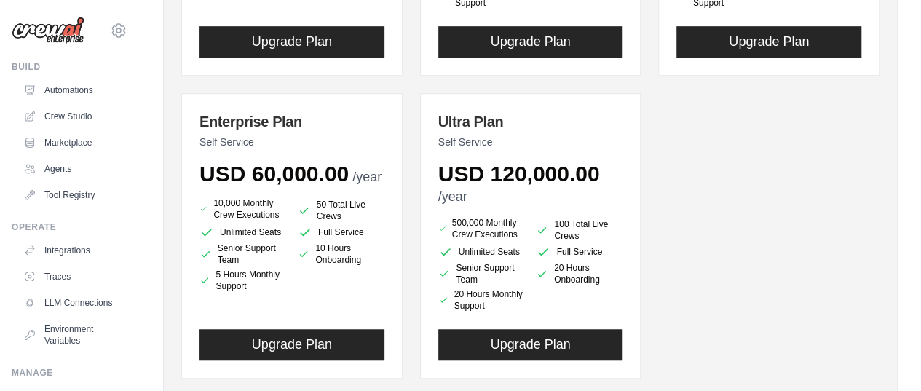
click at [406, 222] on div "Basic Plan Self Service USD 99.00 /month 100 Monthly Crew Executions 2 Total Li…" at bounding box center [530, 94] width 698 height 568
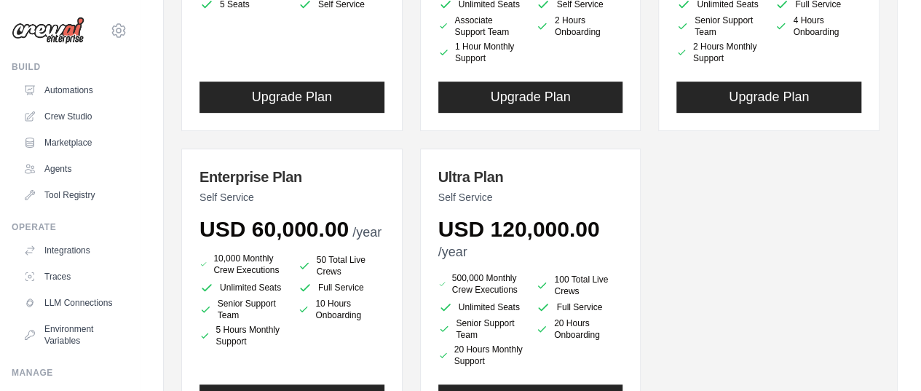
scroll to position [319, 0]
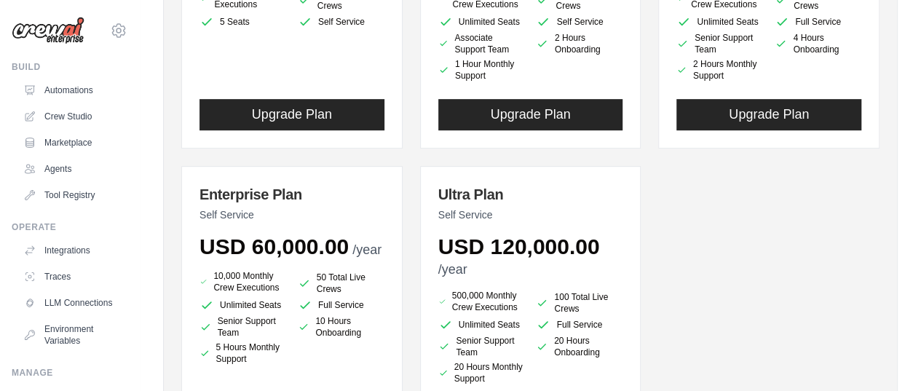
click at [408, 230] on div "Basic Plan Self Service USD 99.00 /month 100 Monthly Crew Executions 2 Total Li…" at bounding box center [530, 167] width 698 height 568
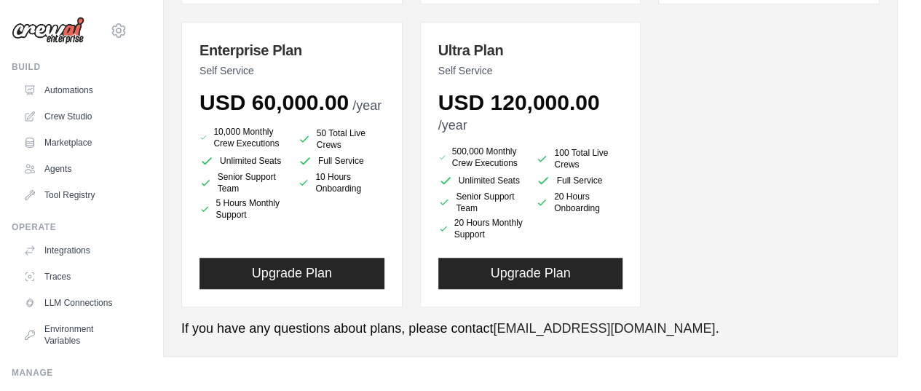
scroll to position [464, 0]
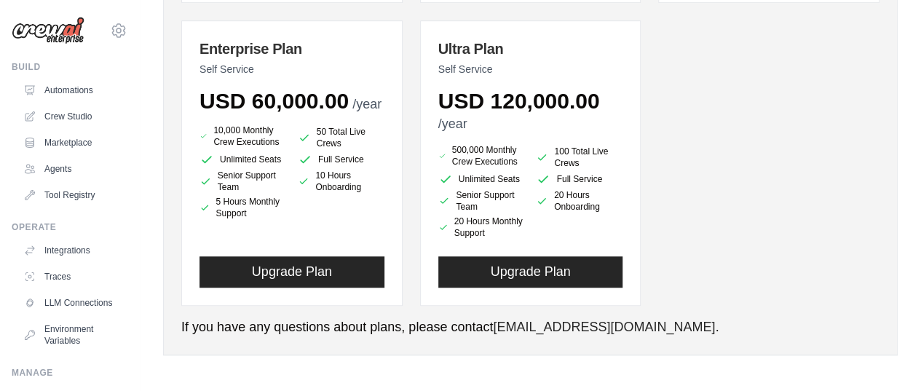
click at [405, 232] on div "Basic Plan Self Service USD 99.00 /month 100 Monthly Crew Executions 2 Total Li…" at bounding box center [530, 21] width 698 height 568
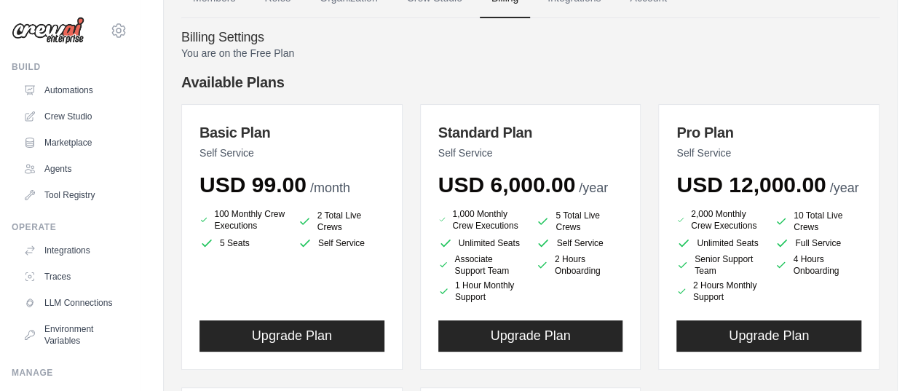
scroll to position [0, 0]
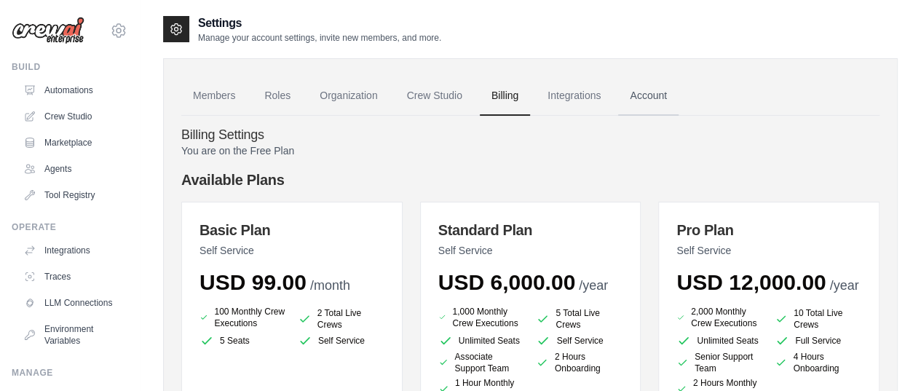
click at [650, 91] on link "Account" at bounding box center [648, 95] width 60 height 39
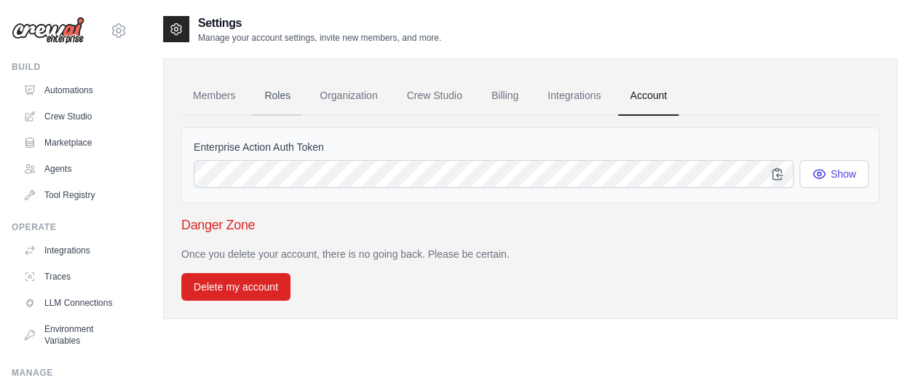
click at [274, 96] on link "Roles" at bounding box center [277, 95] width 49 height 39
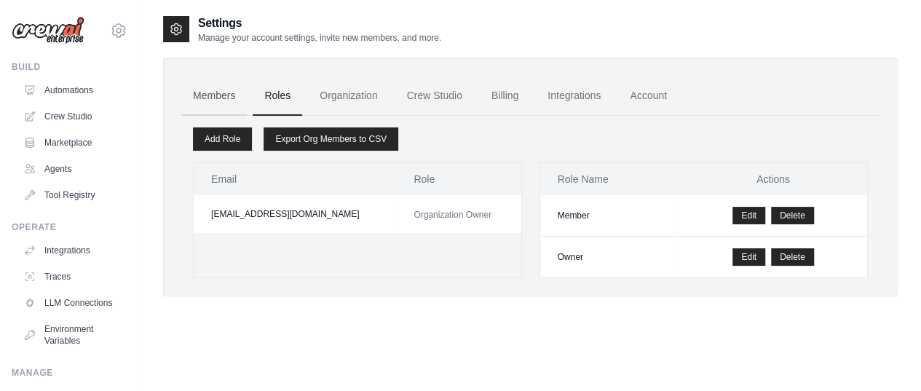
click at [219, 100] on link "Members" at bounding box center [214, 95] width 66 height 39
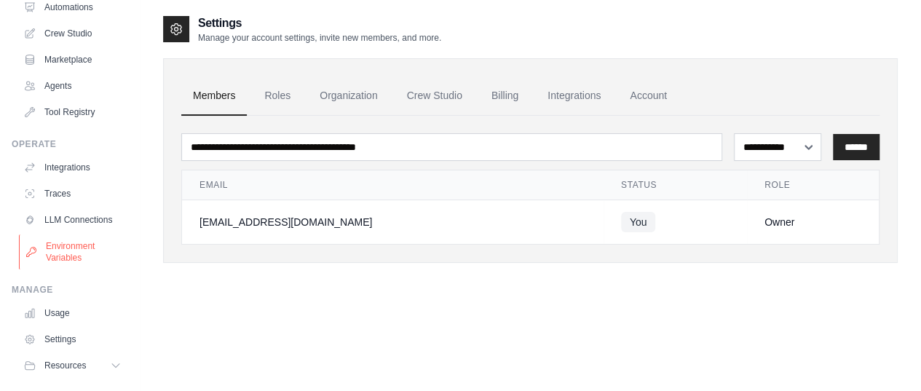
scroll to position [131, 0]
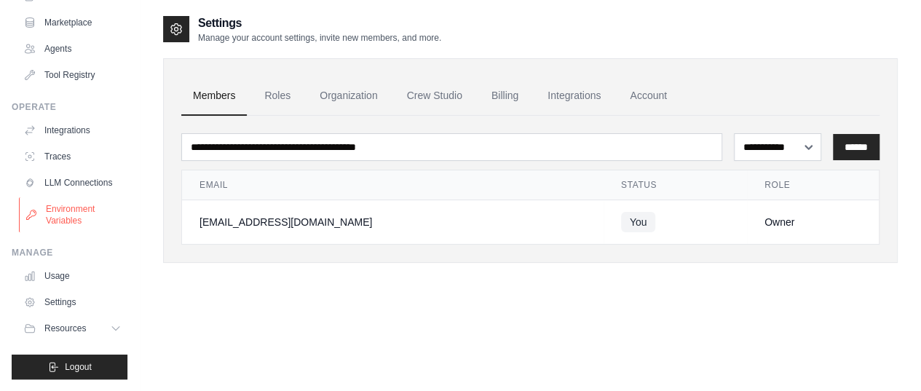
click at [57, 216] on link "Environment Variables" at bounding box center [74, 214] width 110 height 35
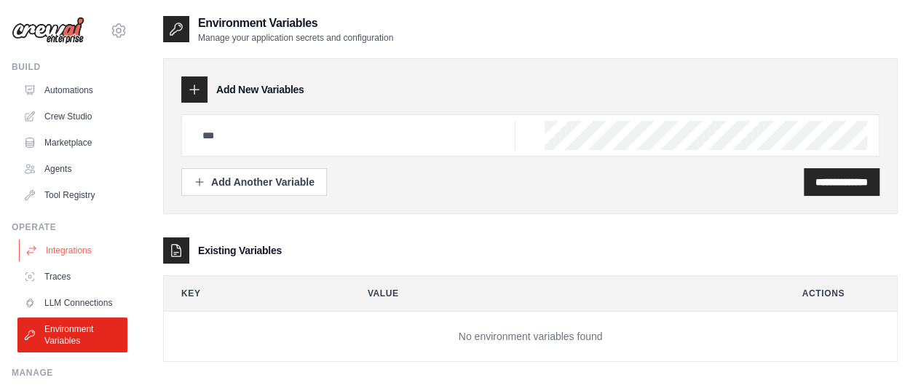
scroll to position [131, 0]
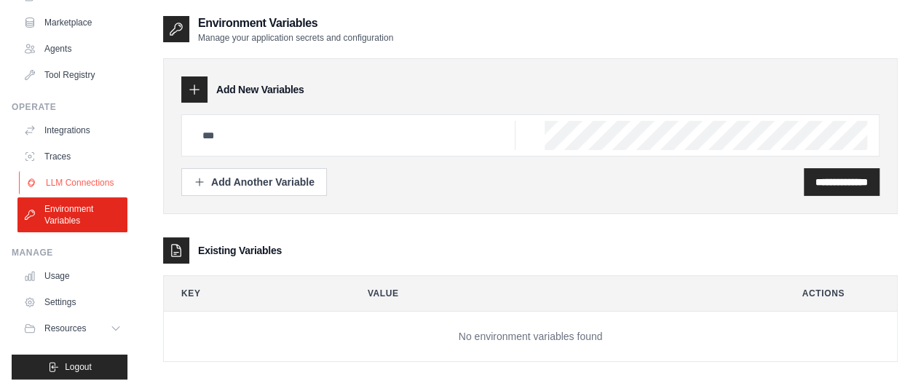
click at [55, 179] on link "LLM Connections" at bounding box center [74, 182] width 110 height 23
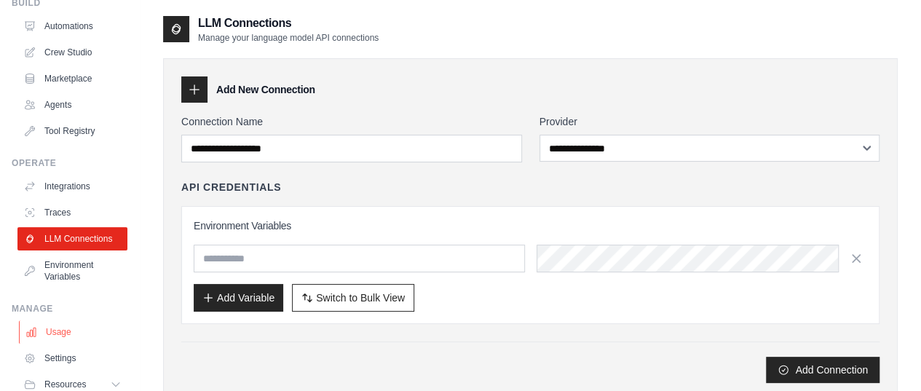
scroll to position [131, 0]
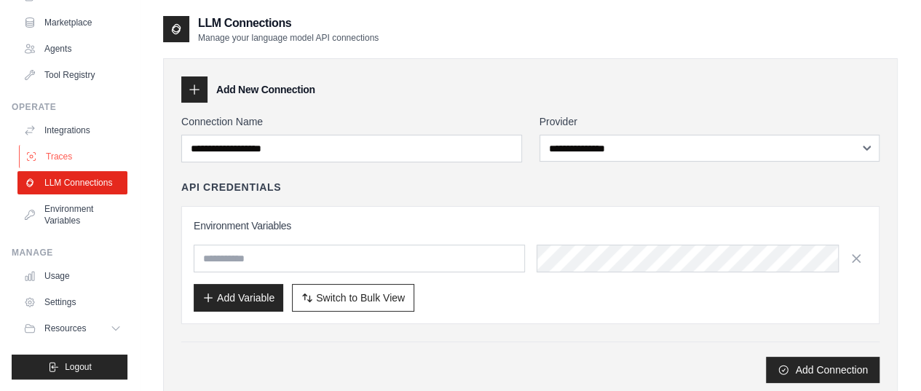
click at [61, 145] on link "Traces" at bounding box center [74, 156] width 110 height 23
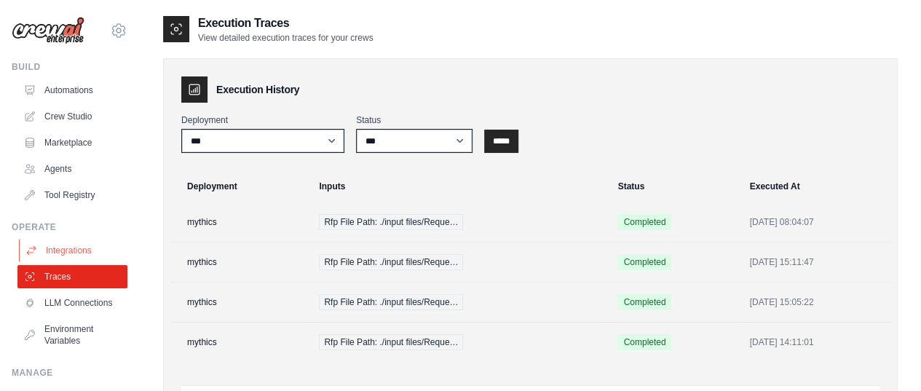
click at [60, 244] on link "Integrations" at bounding box center [74, 250] width 110 height 23
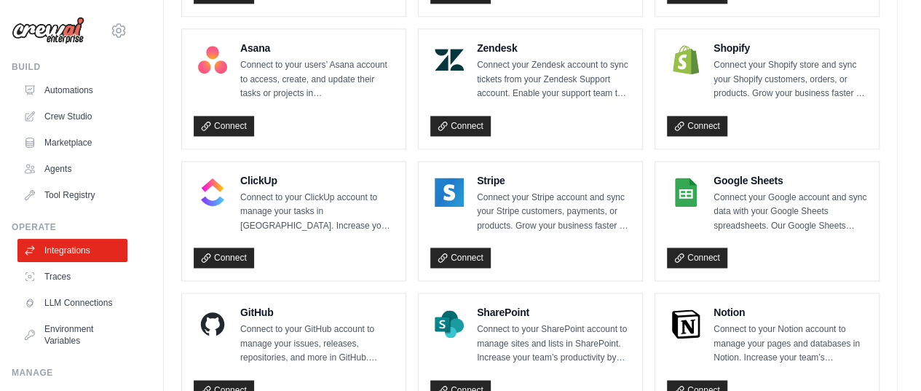
scroll to position [926, 0]
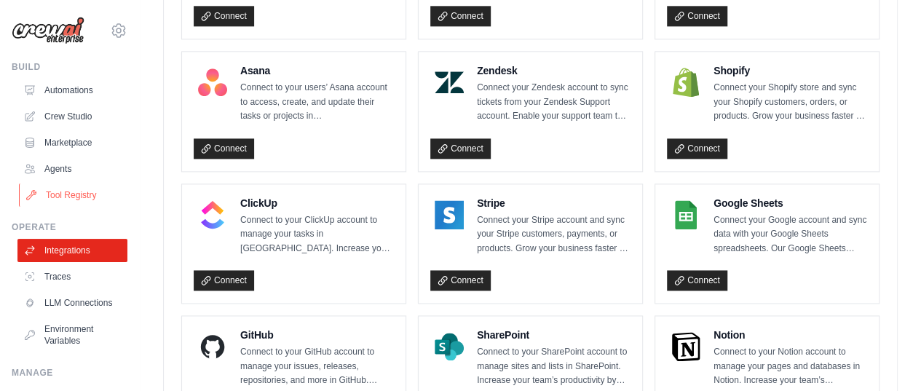
click at [54, 190] on link "Tool Registry" at bounding box center [74, 194] width 110 height 23
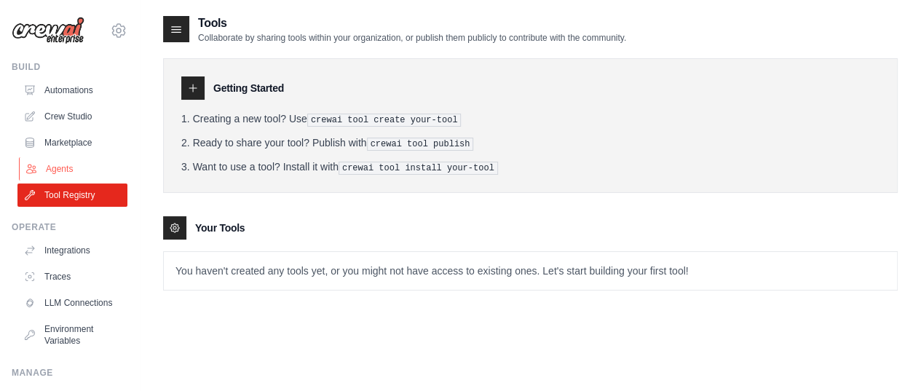
click at [63, 162] on link "Agents" at bounding box center [74, 168] width 110 height 23
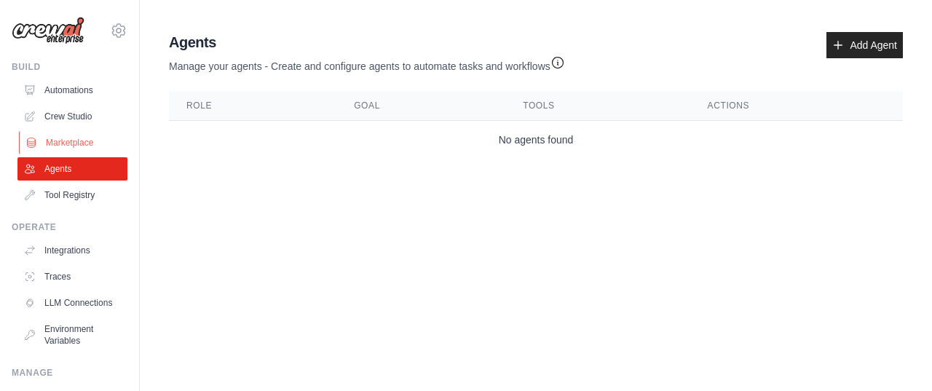
click at [74, 143] on link "Marketplace" at bounding box center [74, 142] width 110 height 23
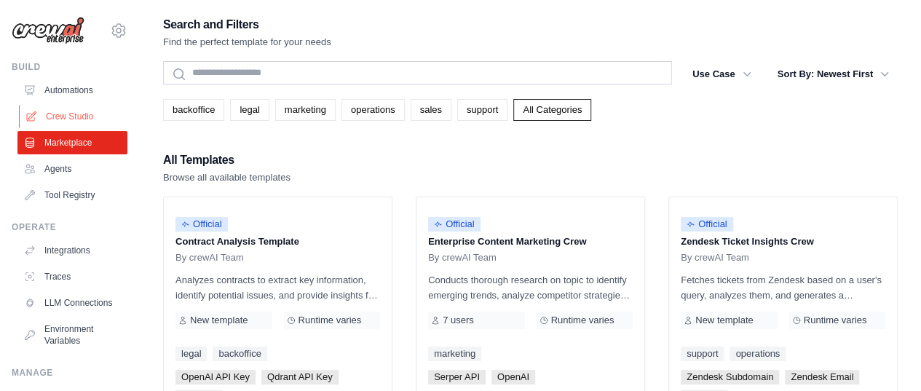
click at [65, 116] on link "Crew Studio" at bounding box center [74, 116] width 110 height 23
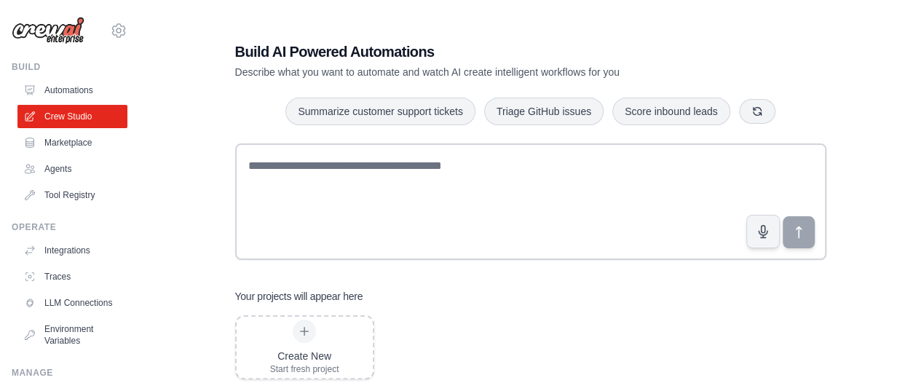
click at [180, 191] on div "Build AI Powered Automations Describe what you want to automate and watch AI cr…" at bounding box center [530, 210] width 734 height 391
click at [58, 89] on link "Automations" at bounding box center [74, 90] width 110 height 23
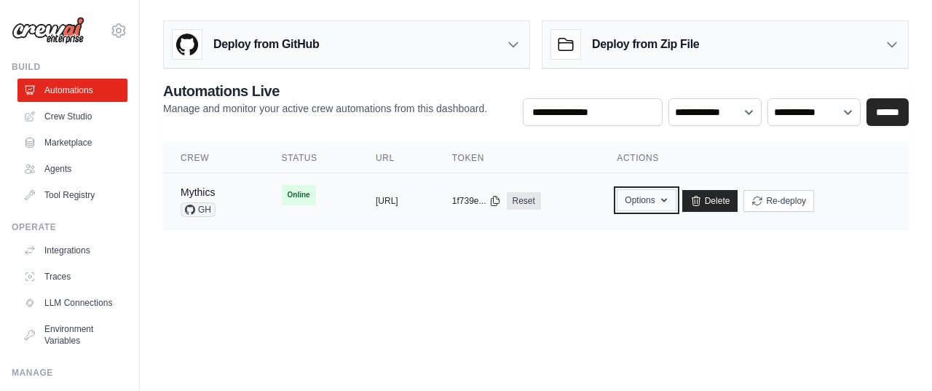
click at [670, 201] on icon "button" at bounding box center [664, 200] width 12 height 12
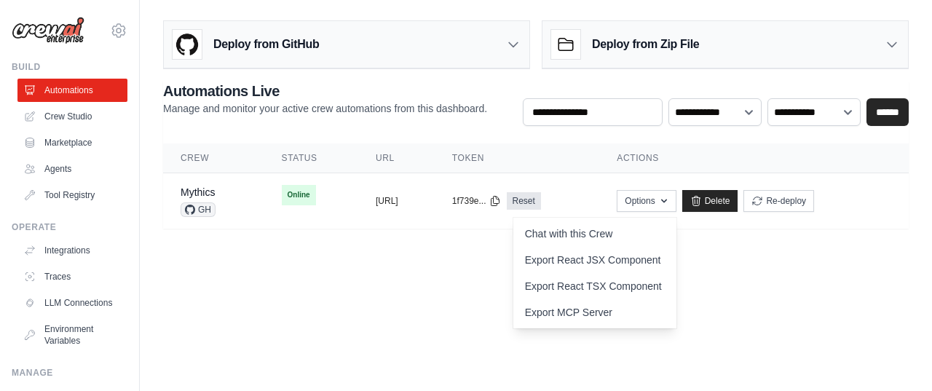
click at [416, 286] on body "[EMAIL_ADDRESS][DOMAIN_NAME] Settings Build Automations Crew Studio" at bounding box center [466, 195] width 932 height 391
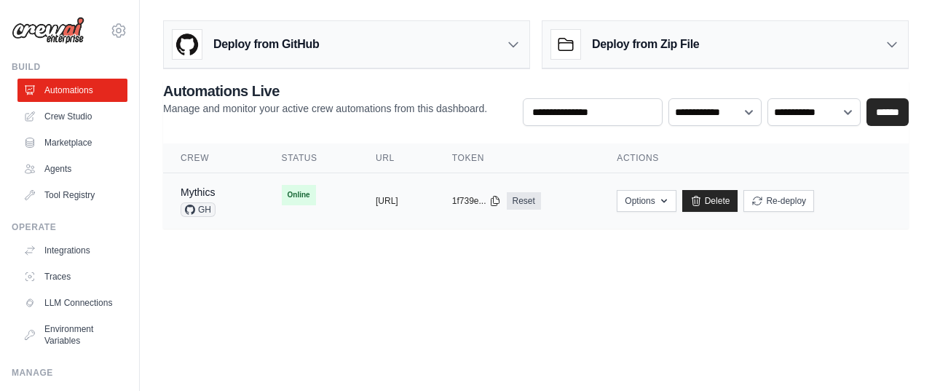
click at [311, 194] on td "Online" at bounding box center [311, 195] width 94 height 44
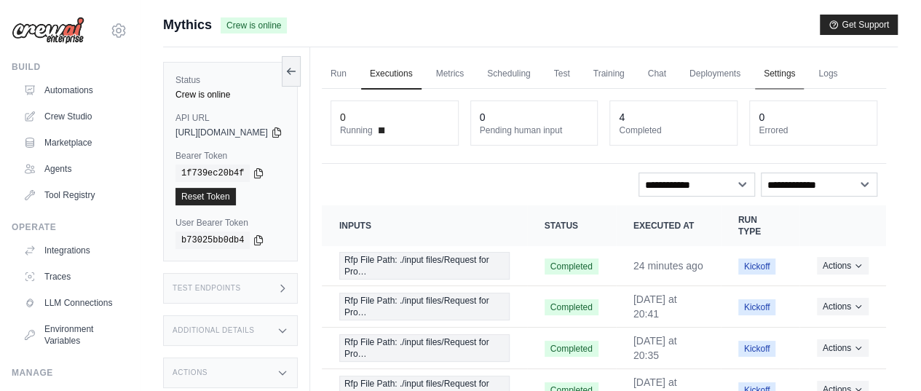
click at [803, 74] on link "Settings" at bounding box center [779, 74] width 49 height 31
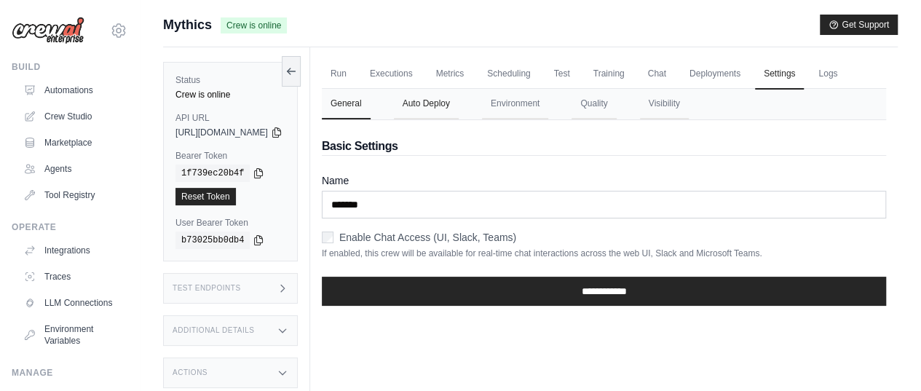
click at [459, 119] on button "Auto Deploy" at bounding box center [426, 104] width 65 height 31
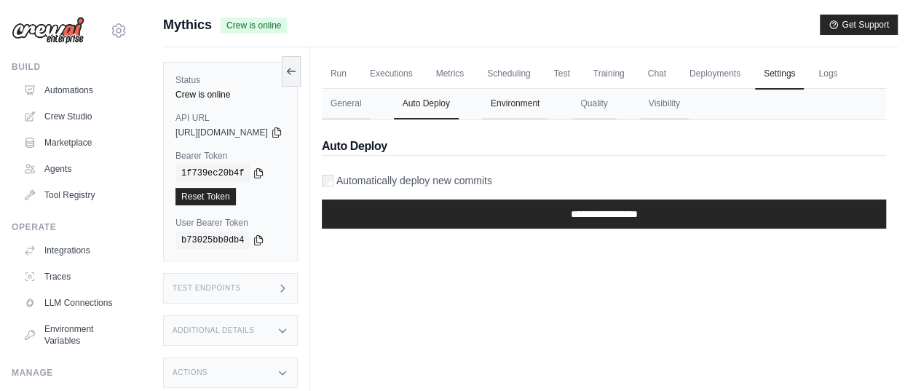
click at [548, 119] on button "Environment" at bounding box center [515, 104] width 66 height 31
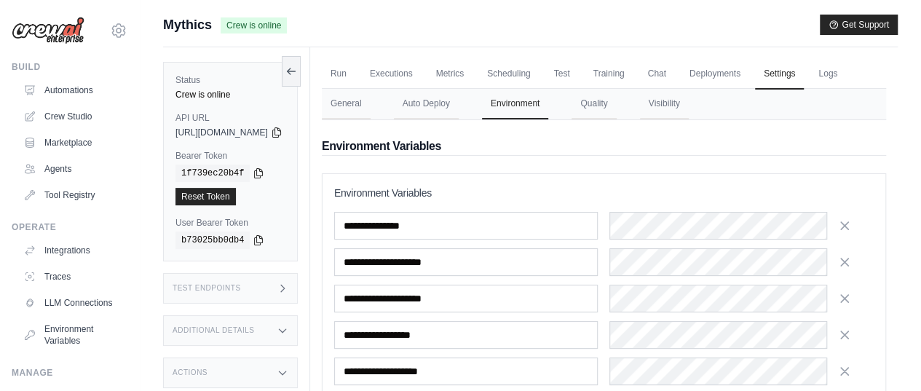
click at [310, 213] on div "Status Crew is online API URL copied [URL][DOMAIN_NAME] Bearer Token copied 1f7…" at bounding box center [236, 242] width 147 height 391
click at [616, 119] on button "Quality" at bounding box center [593, 104] width 44 height 31
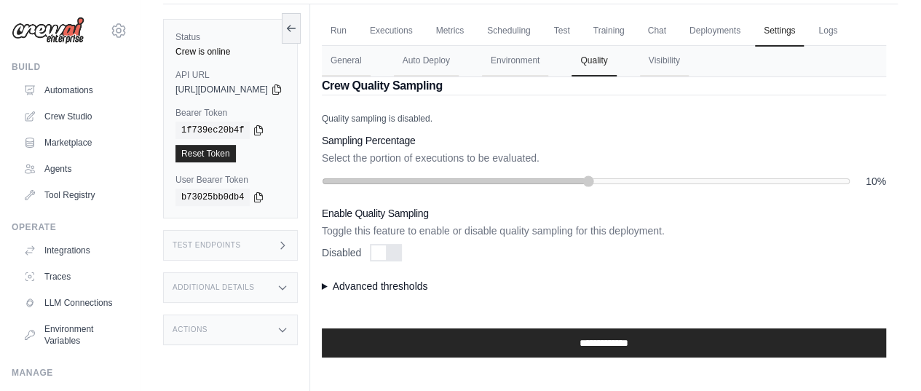
scroll to position [64, 0]
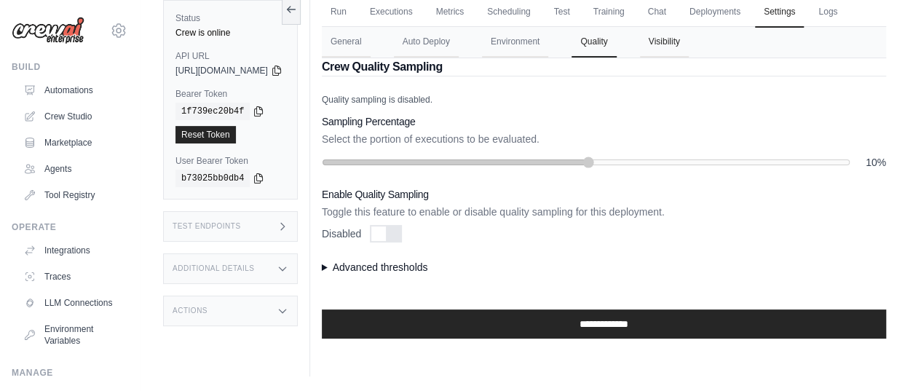
click at [688, 57] on button "Visibility" at bounding box center [664, 42] width 49 height 31
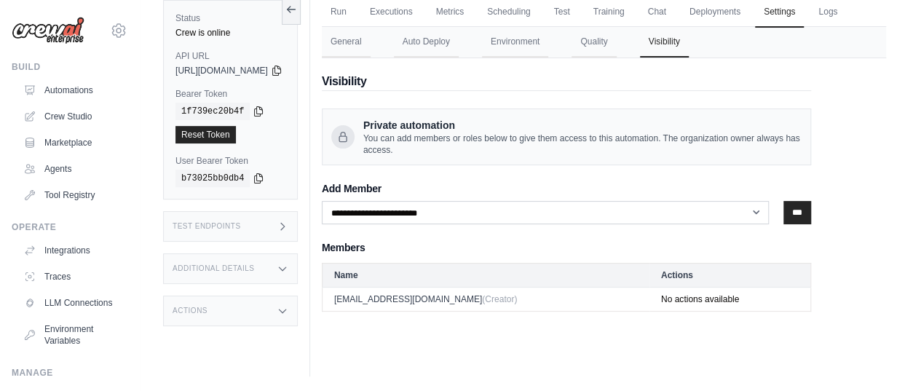
scroll to position [61, 0]
click at [539, 58] on button "Environment" at bounding box center [515, 43] width 66 height 31
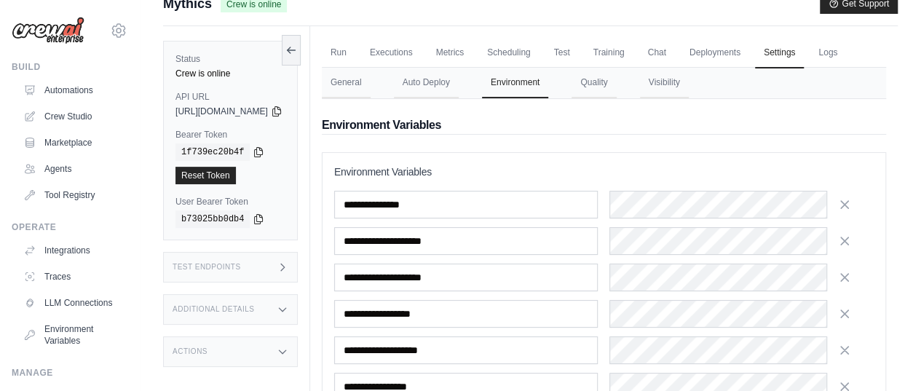
scroll to position [0, 0]
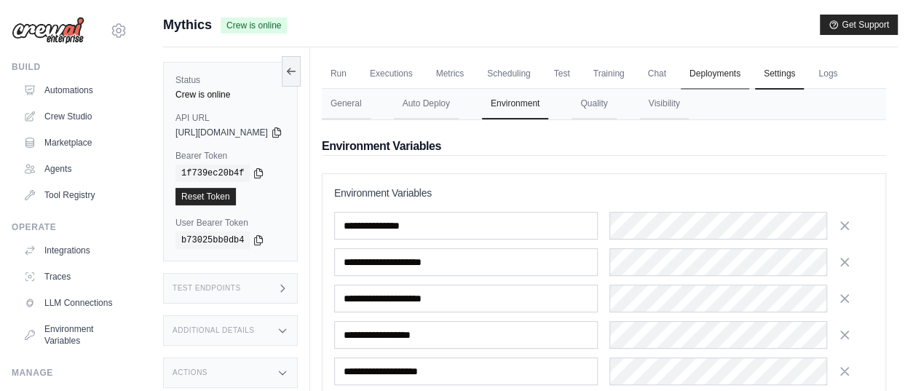
click at [737, 74] on link "Deployments" at bounding box center [714, 74] width 68 height 31
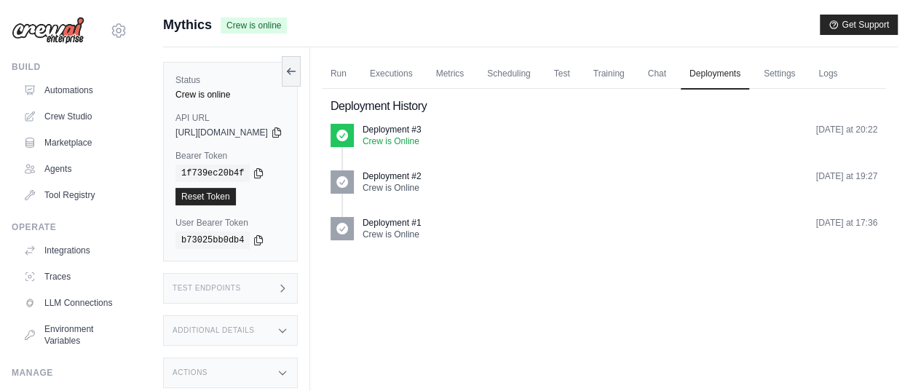
click at [413, 135] on p "Deployment #3" at bounding box center [391, 130] width 59 height 12
click at [349, 143] on icon at bounding box center [342, 135] width 15 height 15
click at [421, 147] on p "Crew is Online" at bounding box center [391, 141] width 59 height 12
click at [429, 115] on h2 "Deployment History" at bounding box center [603, 106] width 547 height 17
drag, startPoint x: 810, startPoint y: 155, endPoint x: 835, endPoint y: 161, distance: 25.4
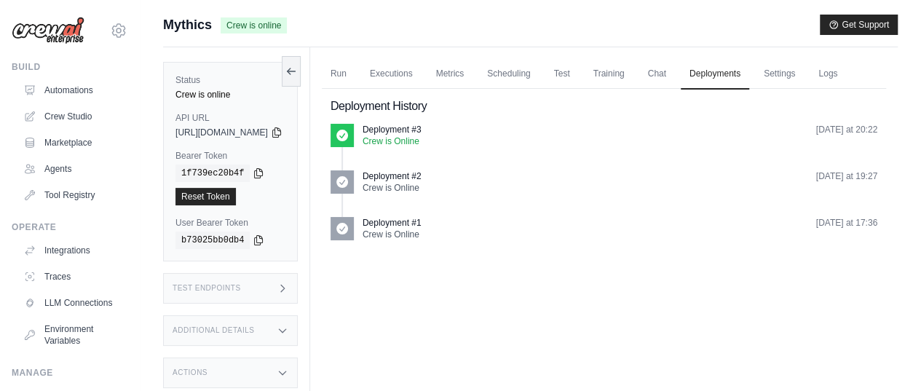
click at [816, 135] on time "[DATE] at 20:22" at bounding box center [847, 129] width 62 height 10
click at [839, 135] on time "[DATE] at 20:22" at bounding box center [847, 129] width 62 height 10
click at [809, 90] on link "Logs" at bounding box center [827, 74] width 36 height 31
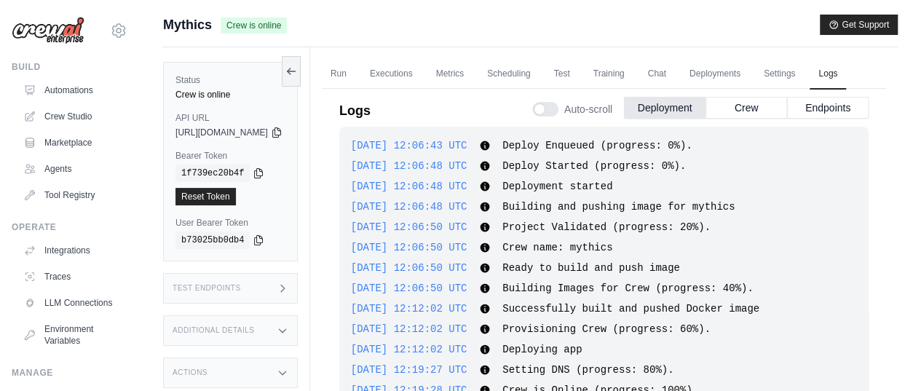
scroll to position [851, 0]
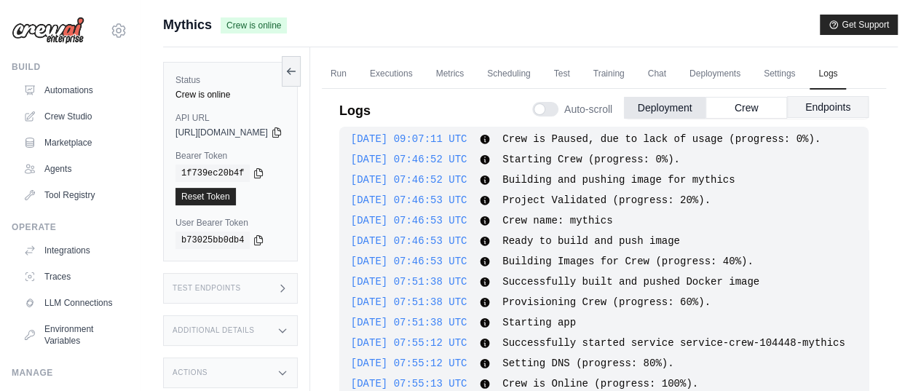
click at [816, 118] on button "Endpoints" at bounding box center [828, 107] width 82 height 22
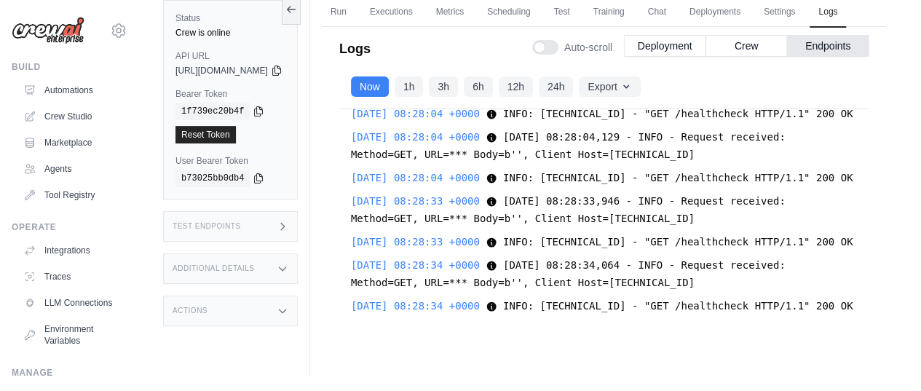
scroll to position [30882, 0]
click at [741, 56] on button "Crew" at bounding box center [746, 45] width 82 height 22
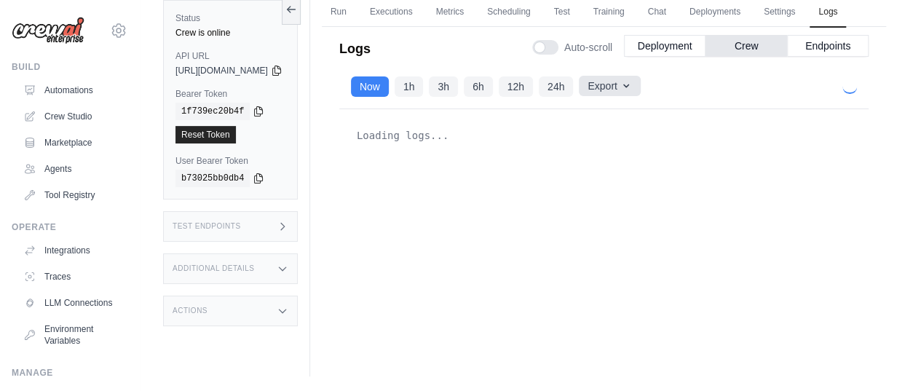
click at [632, 92] on icon "button" at bounding box center [626, 86] width 12 height 12
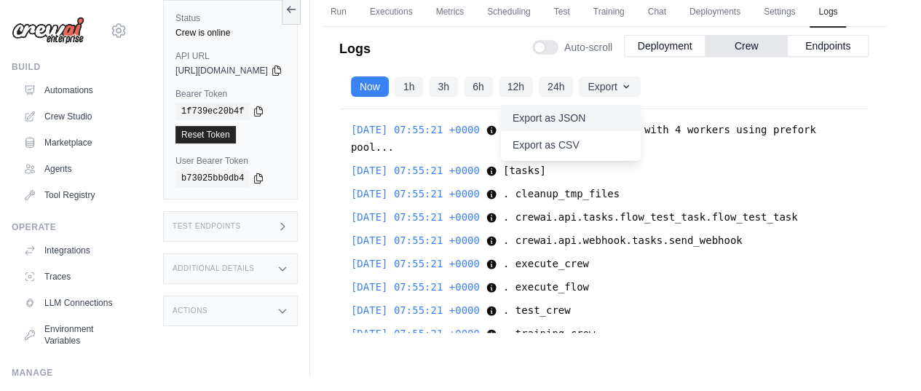
scroll to position [19334, 0]
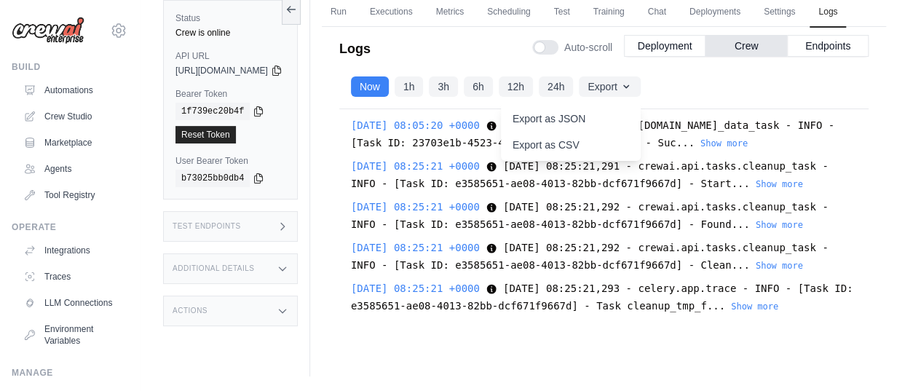
click at [889, 129] on div "Run Executions Metrics Scheduling Test Training Chat Deployments Settings Logs …" at bounding box center [603, 180] width 587 height 391
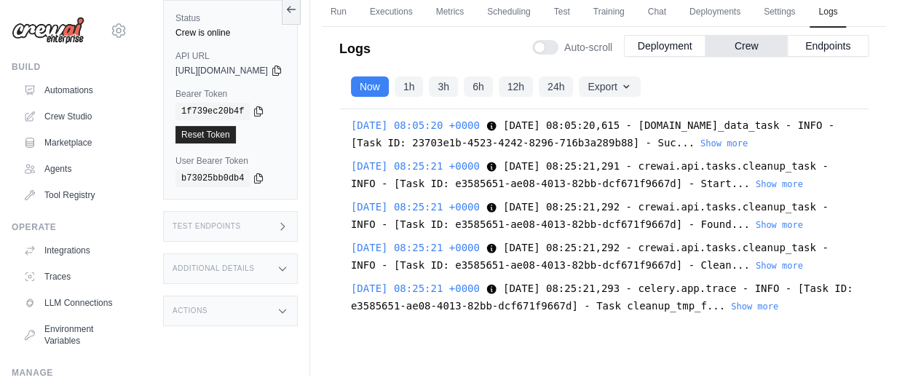
scroll to position [19333, 0]
click at [778, 311] on button "Show more" at bounding box center [754, 306] width 47 height 12
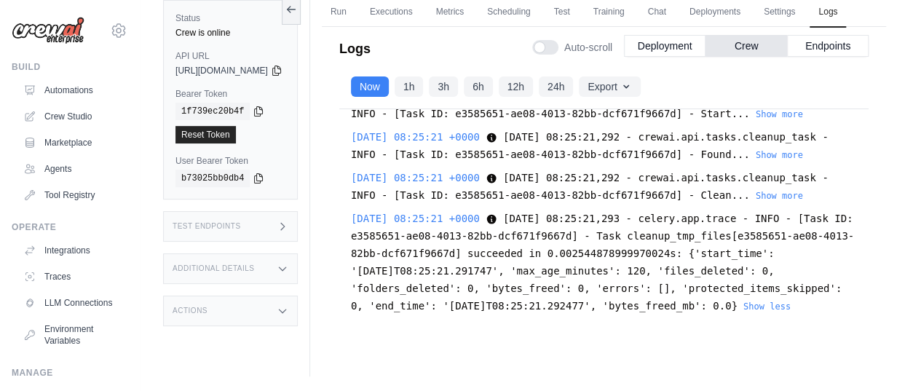
scroll to position [19403, 0]
click at [755, 201] on button "Show more" at bounding box center [778, 195] width 47 height 12
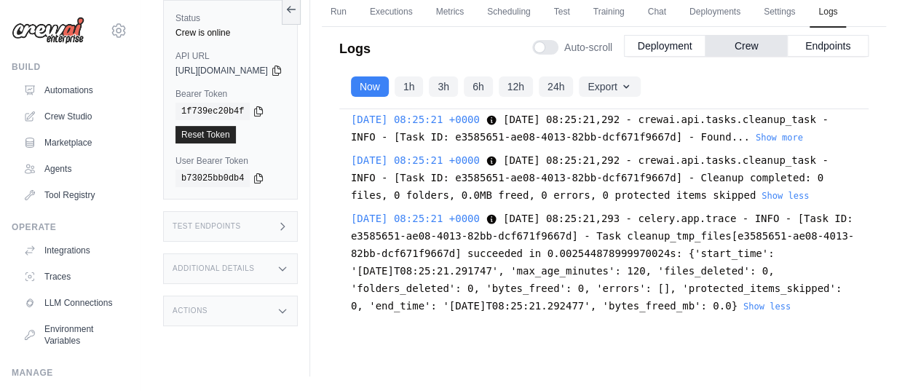
scroll to position [19400, 0]
click at [755, 143] on button "Show more" at bounding box center [778, 137] width 47 height 12
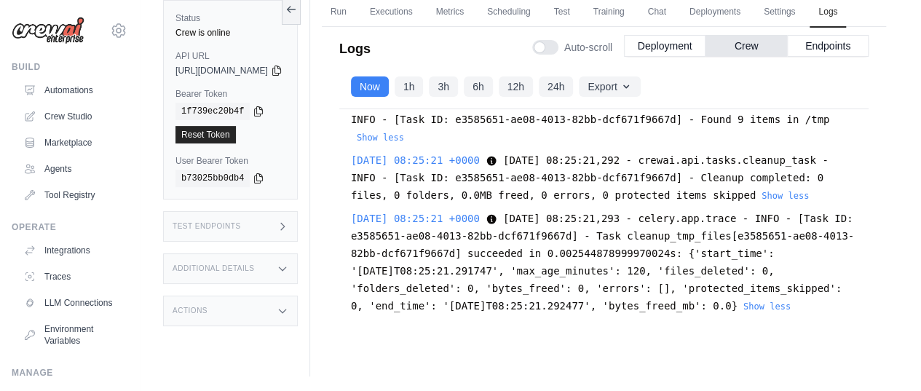
scroll to position [19421, 0]
click at [663, 56] on button "Deployment" at bounding box center [665, 45] width 82 height 22
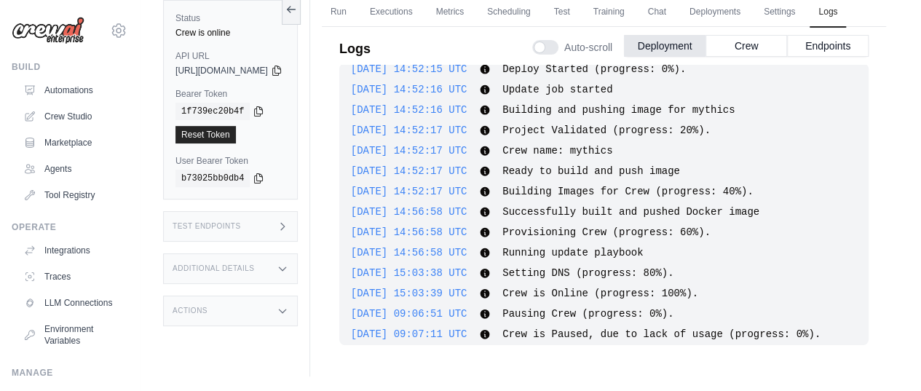
scroll to position [851, 0]
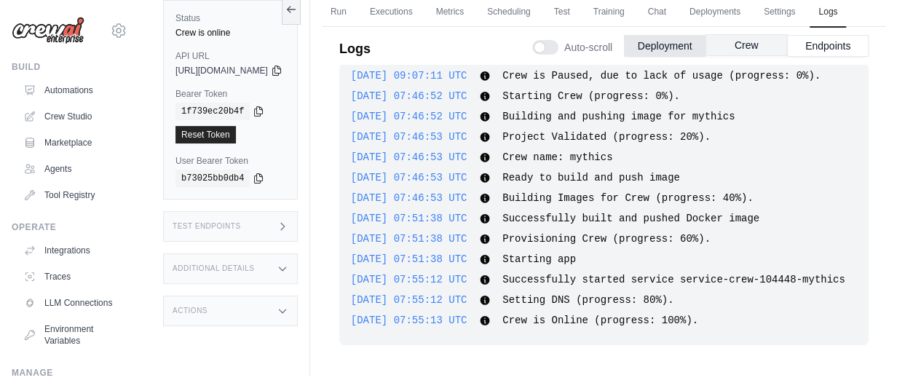
click at [734, 56] on button "Crew" at bounding box center [746, 45] width 82 height 22
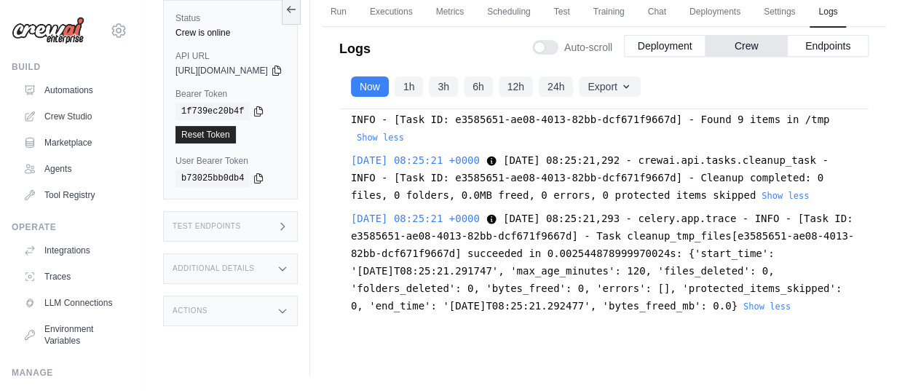
scroll to position [19421, 0]
click at [310, 164] on div "Status Crew is online API URL copied [URL][DOMAIN_NAME] Bearer Token copied 1f7…" at bounding box center [236, 180] width 147 height 391
click at [310, 158] on div "Status Crew is online API URL copied [URL][DOMAIN_NAME] Bearer Token copied 1f7…" at bounding box center [236, 180] width 147 height 391
click at [310, 170] on div "Status Crew is online API URL copied [URL][DOMAIN_NAME] Bearer Token copied 1f7…" at bounding box center [236, 180] width 147 height 391
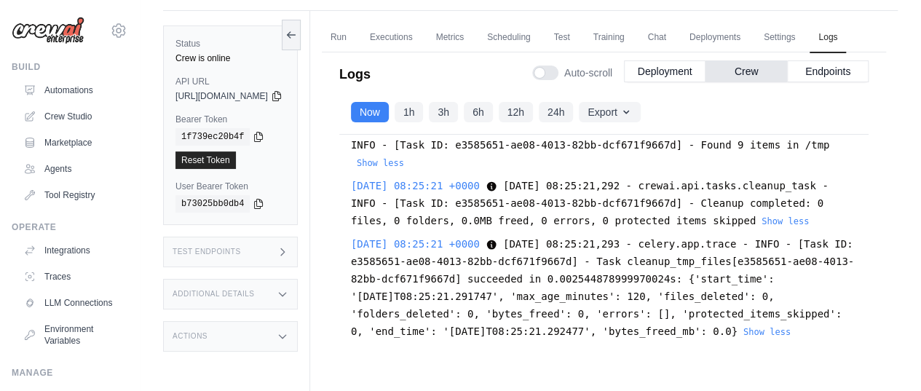
scroll to position [68, 0]
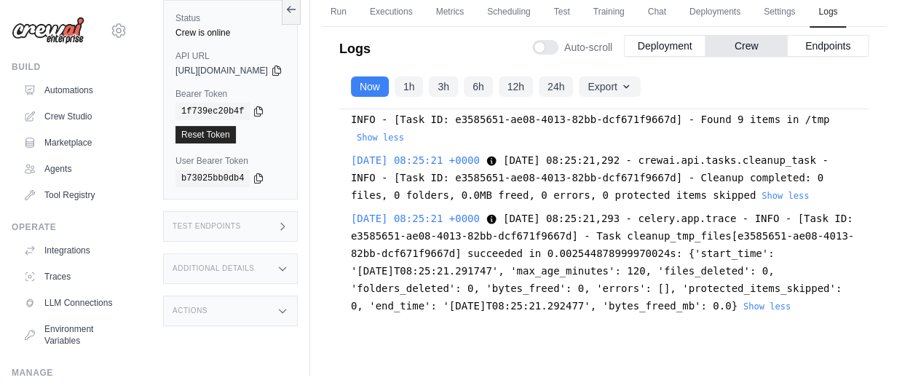
click at [239, 205] on div "Status Crew is online API URL copied [URL][DOMAIN_NAME] Bearer Token copied 1f7…" at bounding box center [236, 180] width 147 height 391
